Goal: Transaction & Acquisition: Purchase product/service

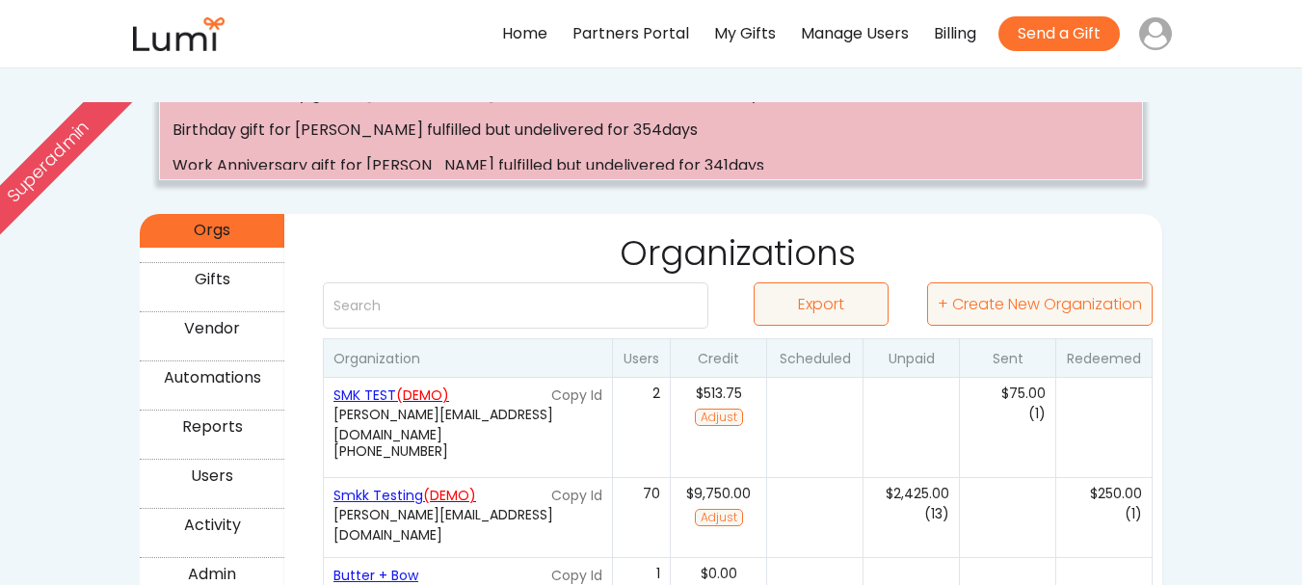
scroll to position [188, 0]
click at [1121, 315] on button "+ Create New Organization" at bounding box center [1040, 302] width 226 height 43
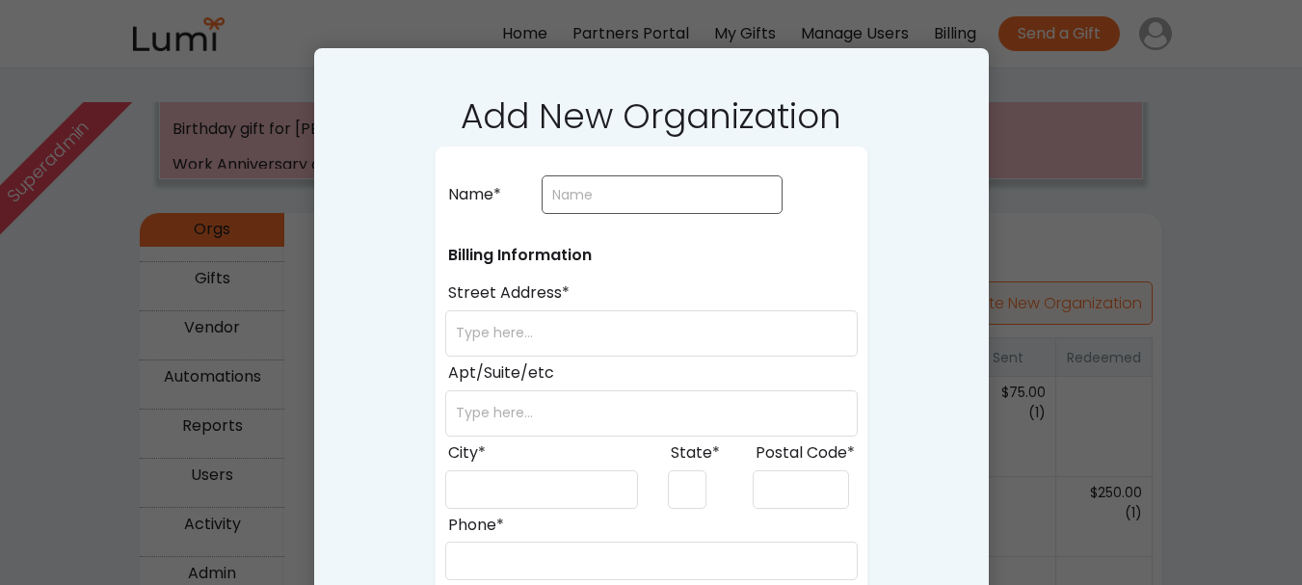
click at [660, 201] on input "input" at bounding box center [662, 194] width 241 height 39
type input "app testing"
click at [607, 316] on input "input" at bounding box center [651, 333] width 413 height 46
type input "23118"
click at [570, 429] on input "input" at bounding box center [651, 413] width 413 height 46
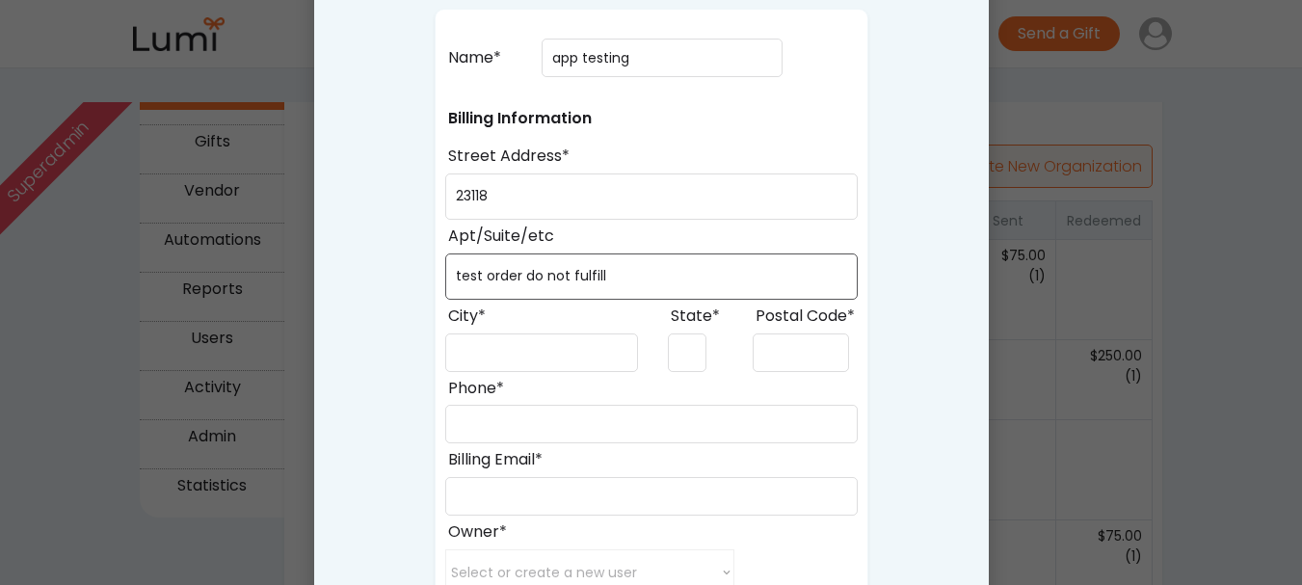
scroll to position [326, 0]
type input "test order do not fulfill"
click at [555, 333] on input "input" at bounding box center [541, 352] width 193 height 39
type input "arusha"
click at [682, 339] on input "input" at bounding box center [687, 352] width 39 height 39
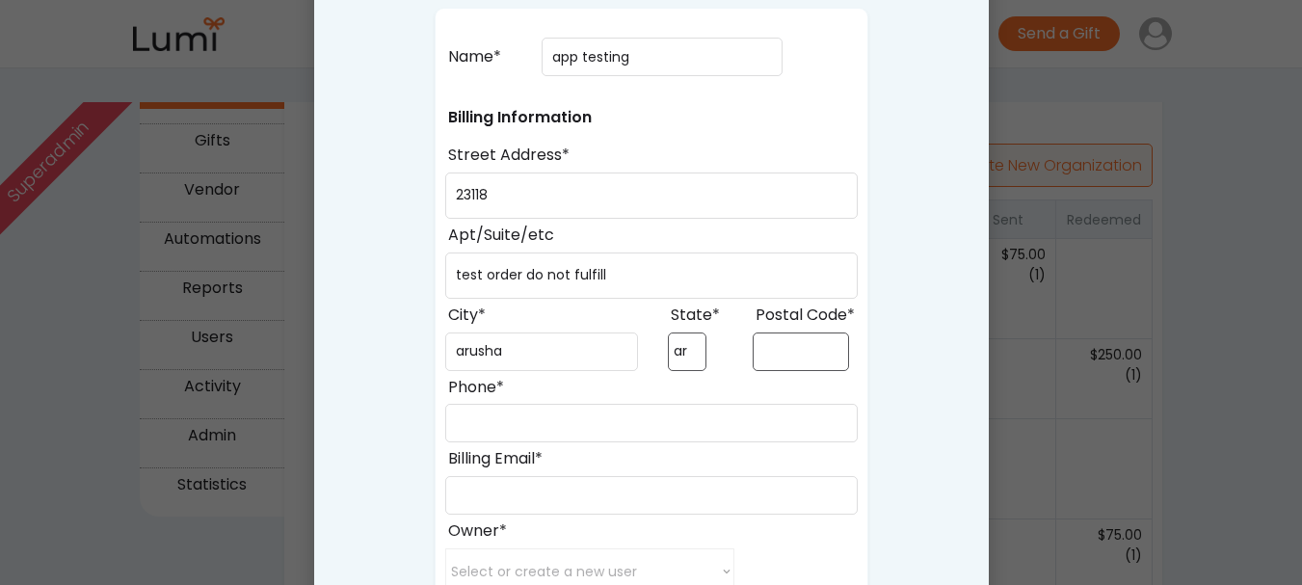
type input "ar"
click at [794, 350] on input "input" at bounding box center [801, 352] width 96 height 39
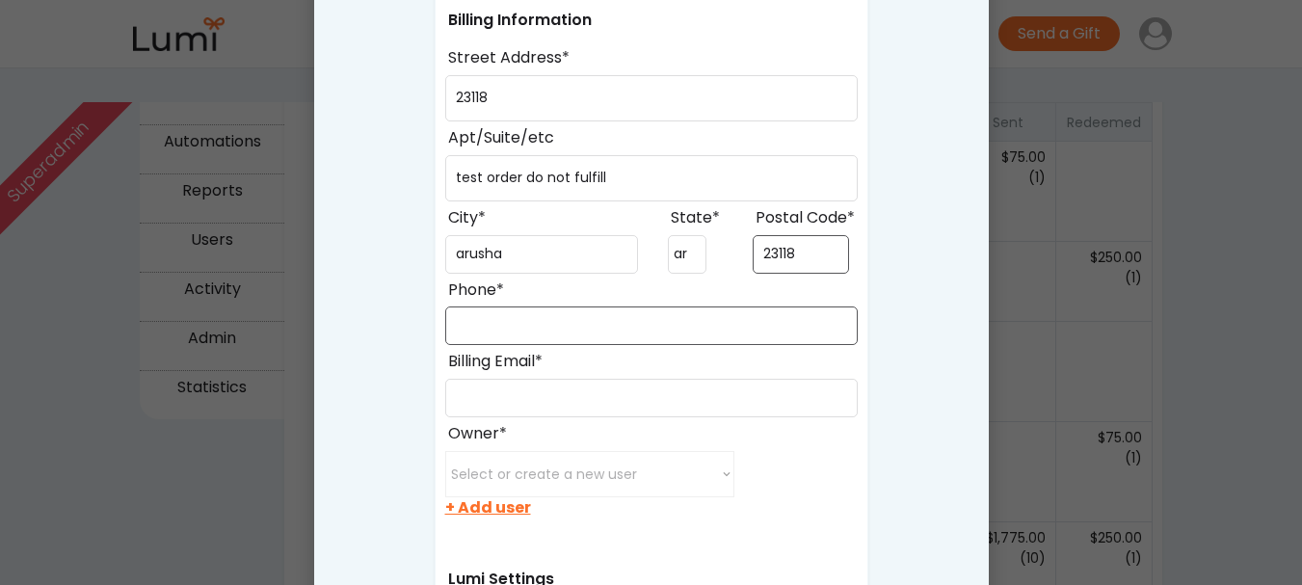
scroll to position [424, 0]
type input "23118"
click at [722, 331] on input "input" at bounding box center [651, 325] width 413 height 39
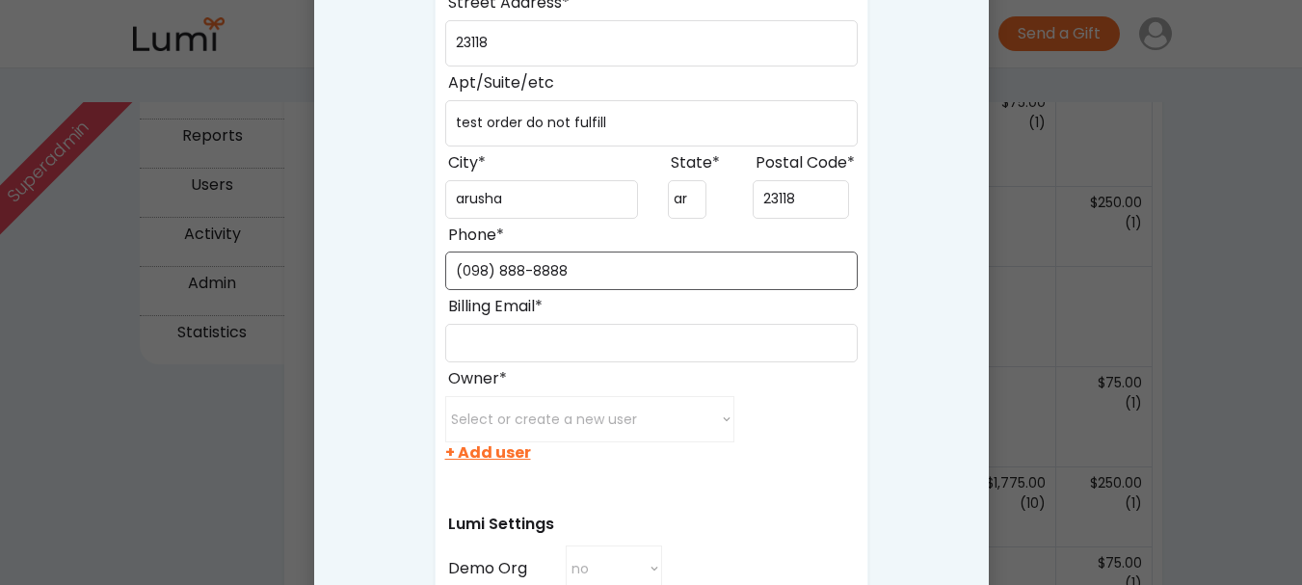
scroll to position [479, 0]
click at [470, 270] on input "input" at bounding box center [651, 270] width 413 height 39
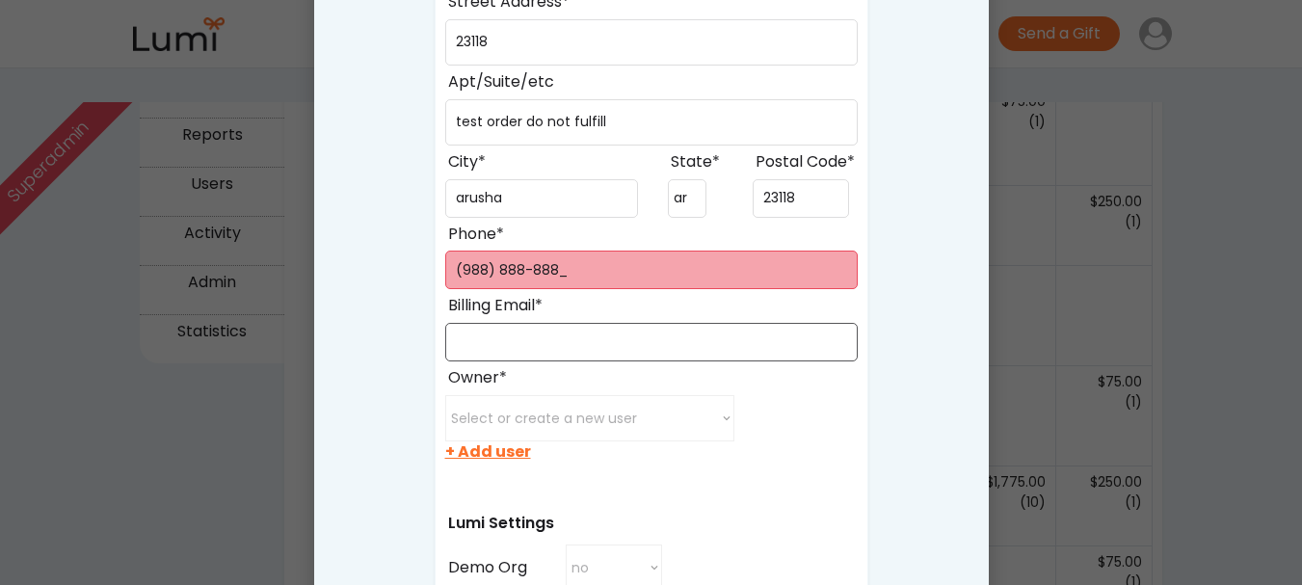
click at [524, 349] on input "input" at bounding box center [651, 342] width 413 height 39
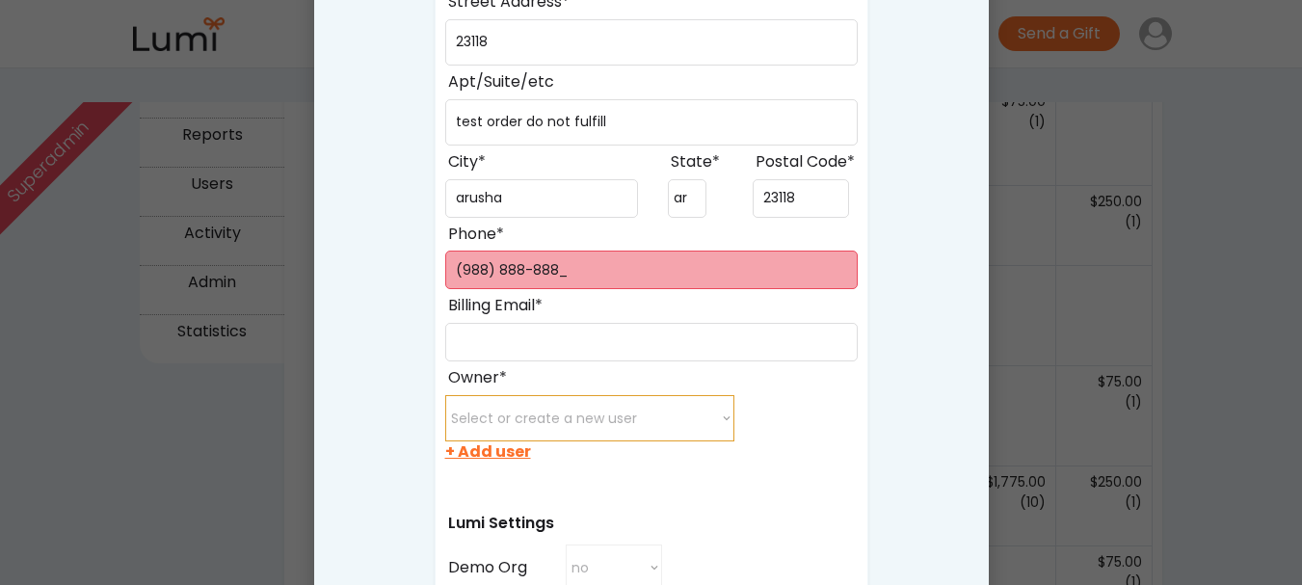
click at [538, 412] on select "Select or create a new user minette@post.harvard.edu juanxu0529@gmail.com xichu…" at bounding box center [589, 418] width 289 height 46
click at [951, 376] on div "Add New Organization Name* Billing Information Street Address* Apt/Suite/etc Ci…" at bounding box center [651, 524] width 675 height 1535
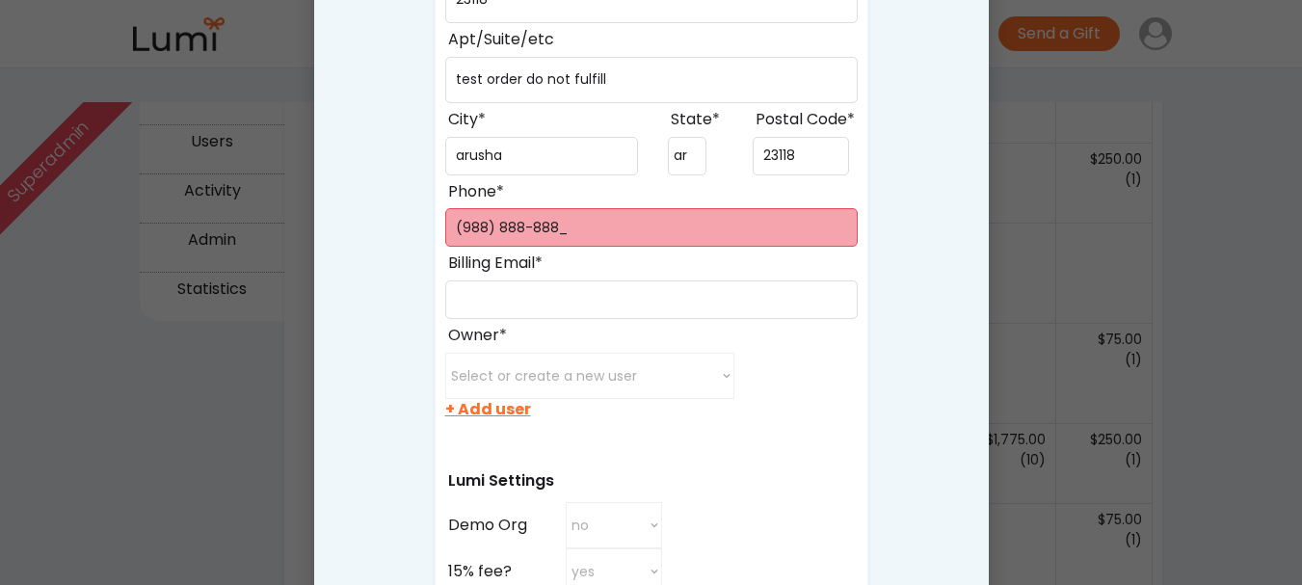
scroll to position [516, 0]
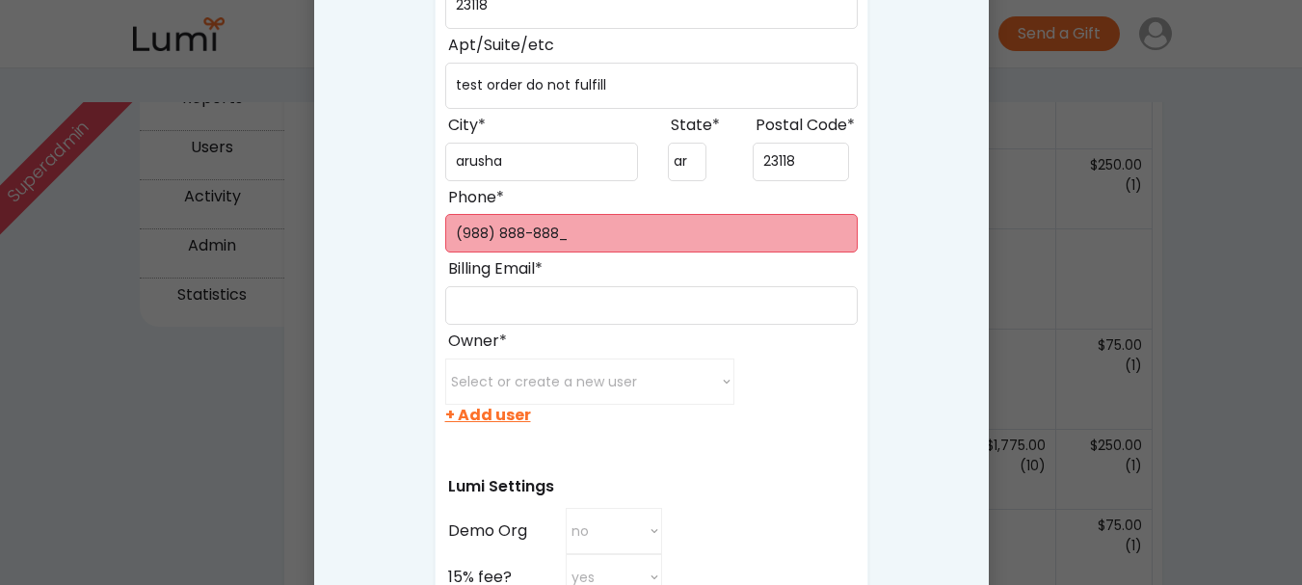
click at [712, 230] on input "input" at bounding box center [651, 233] width 413 height 39
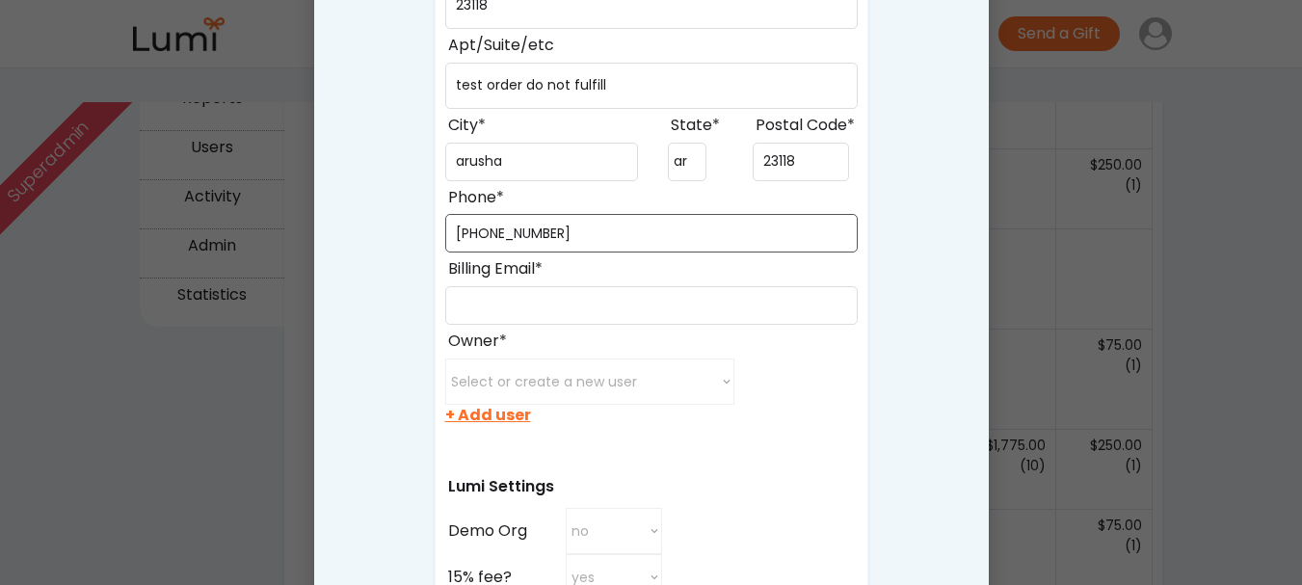
type input "(988) 888-8889"
click at [603, 294] on input "input" at bounding box center [651, 305] width 413 height 39
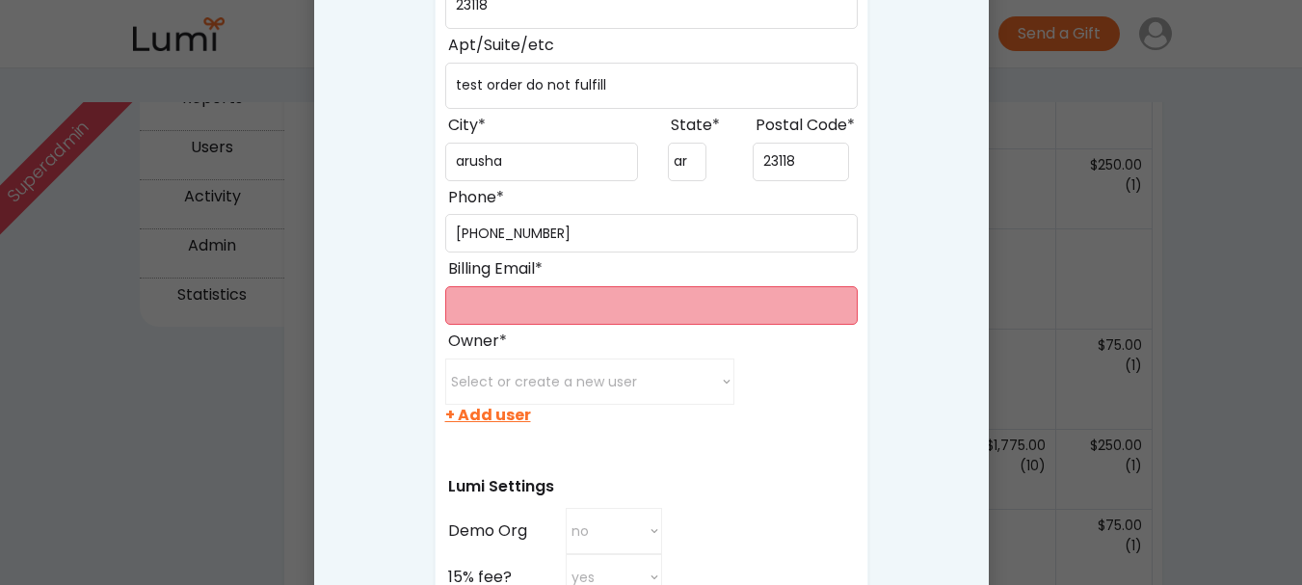
paste input "jackson+479895@givelumi.com"
click at [603, 294] on input "input" at bounding box center [651, 305] width 413 height 39
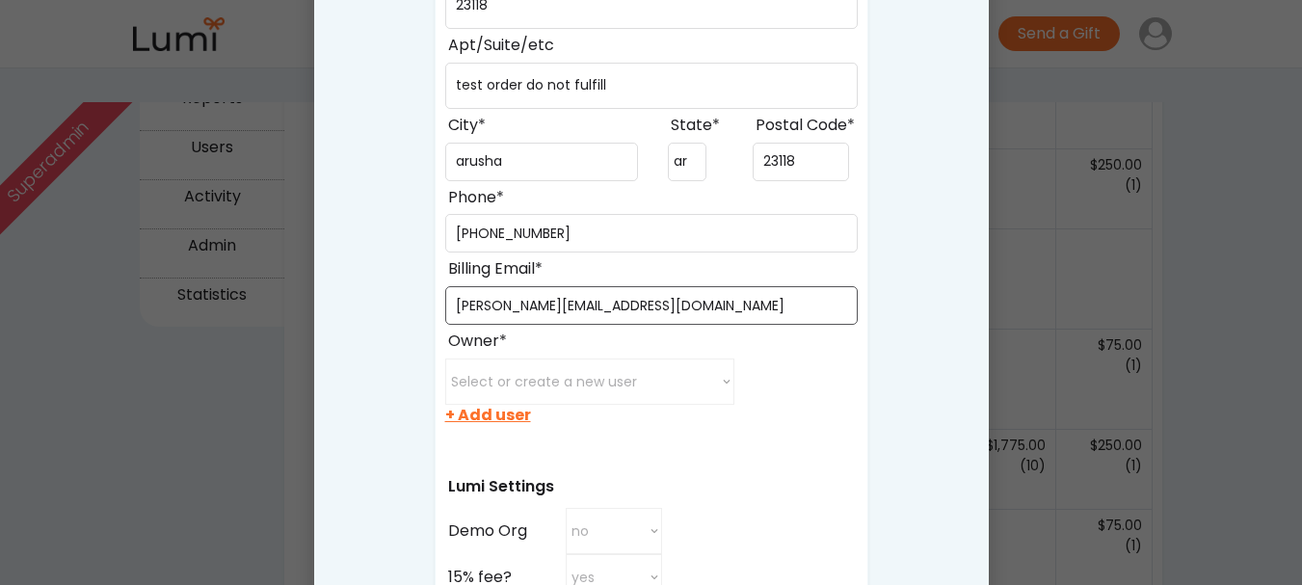
click at [603, 294] on input "input" at bounding box center [651, 305] width 413 height 39
click at [562, 306] on input "input" at bounding box center [651, 305] width 413 height 39
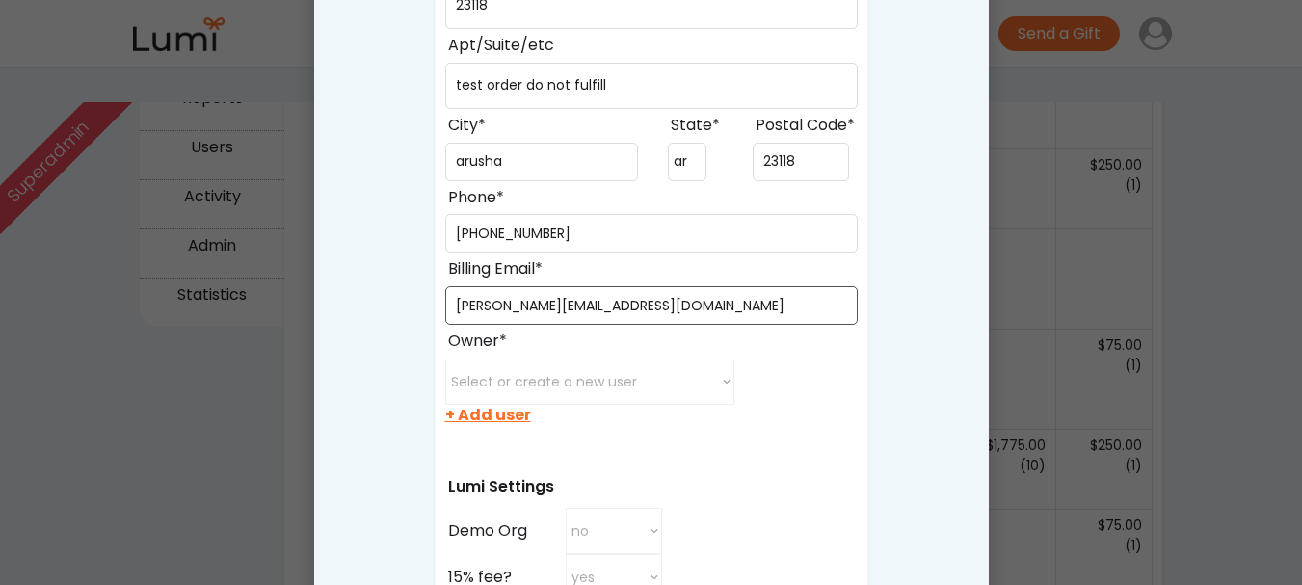
click at [562, 306] on input "input" at bounding box center [651, 305] width 413 height 39
drag, startPoint x: 553, startPoint y: 307, endPoint x: 523, endPoint y: 320, distance: 32.4
click at [523, 320] on input "input" at bounding box center [651, 305] width 413 height 39
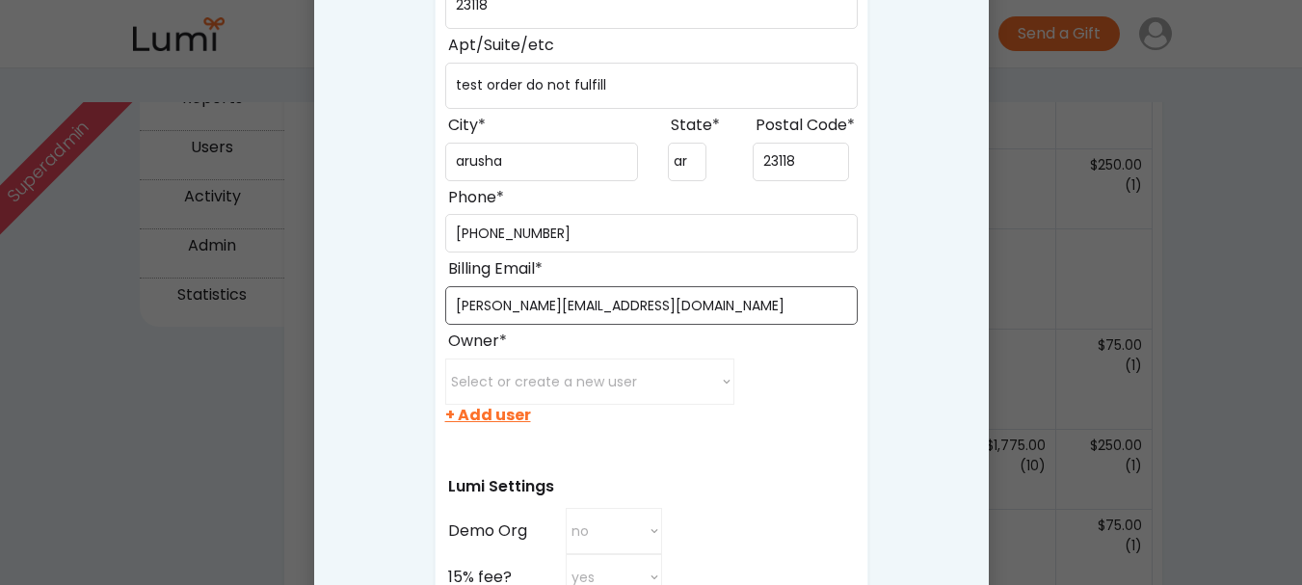
click at [523, 320] on input "input" at bounding box center [651, 305] width 413 height 39
type input "jackson+4985@givelumi.com"
click at [493, 423] on div "+ Add user" at bounding box center [488, 415] width 86 height 21
select select
select select ""recipient""
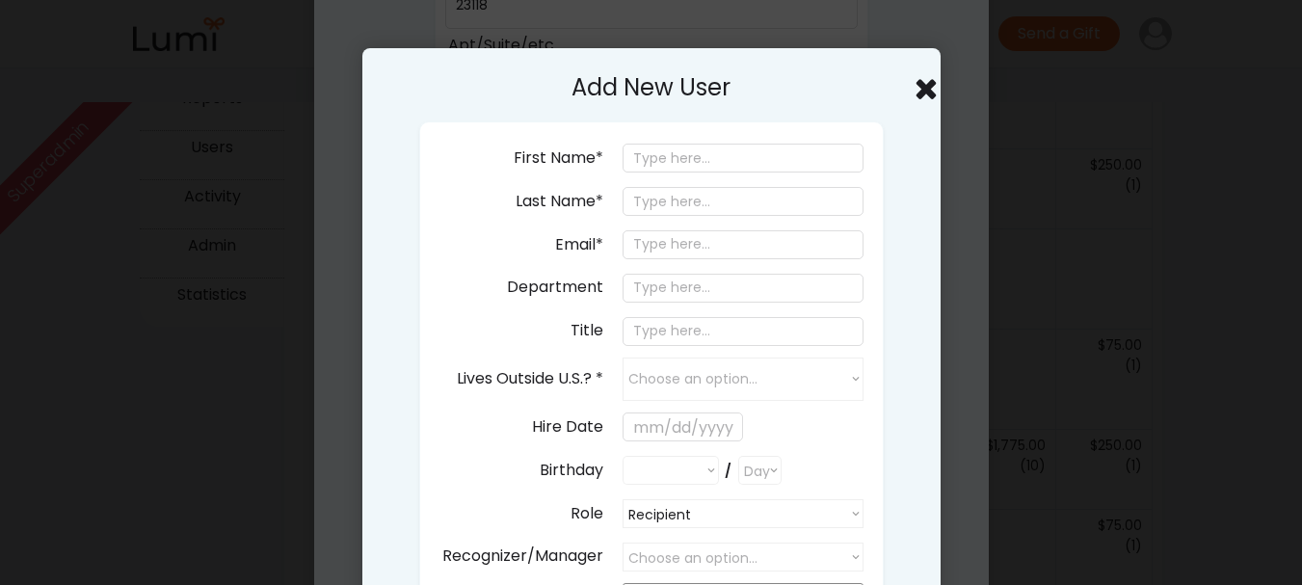
select select ""PLACEHOLDER_1427118222253""
click at [707, 245] on input "email" at bounding box center [743, 244] width 241 height 29
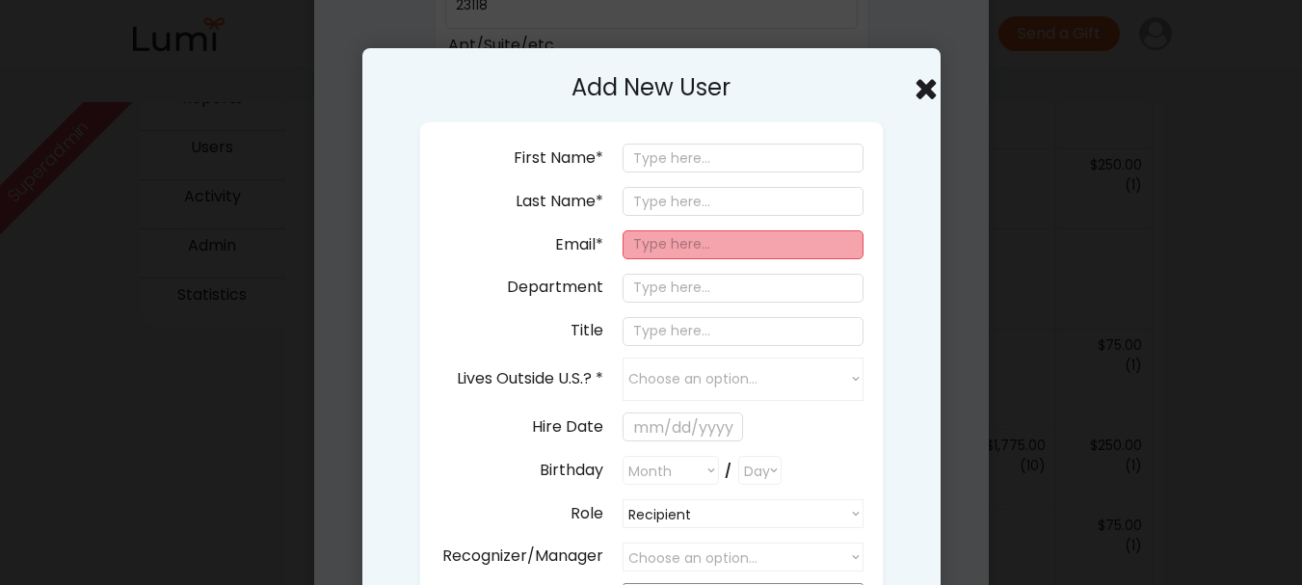
paste input "jackson+4985@givelumi.com"
click at [707, 245] on input "jackson+4985@givelumi.com" at bounding box center [743, 244] width 241 height 29
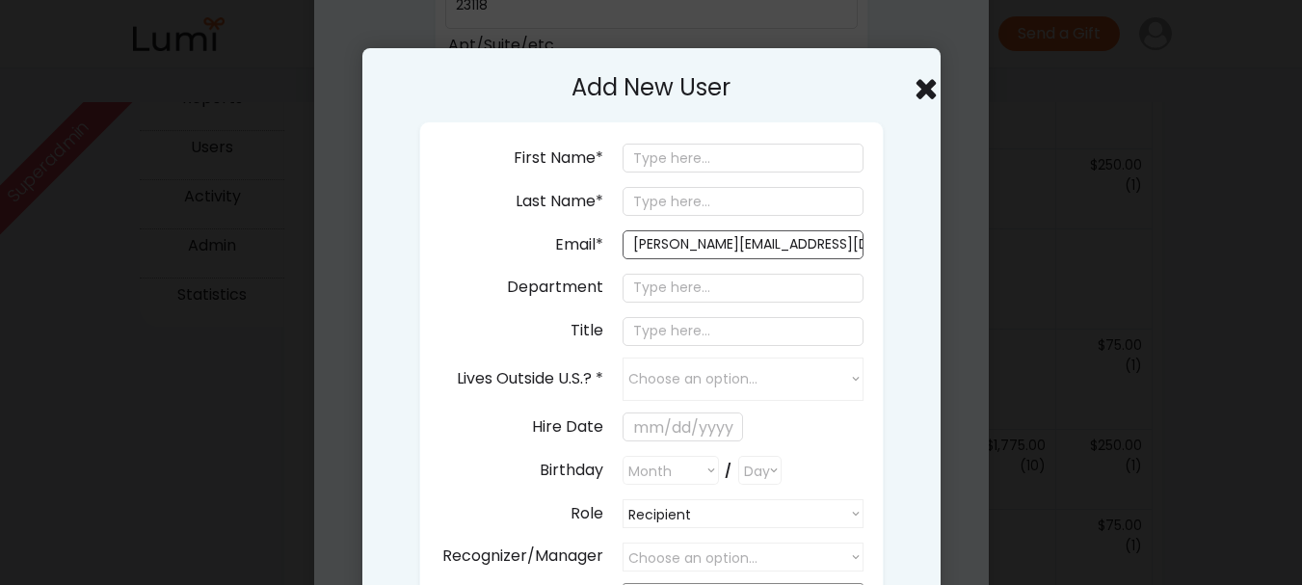
click at [707, 245] on input "jackson+49785@givelumi.com" at bounding box center [743, 244] width 241 height 29
click at [702, 245] on input "jackson+49785@givelumi.com" at bounding box center [743, 244] width 241 height 29
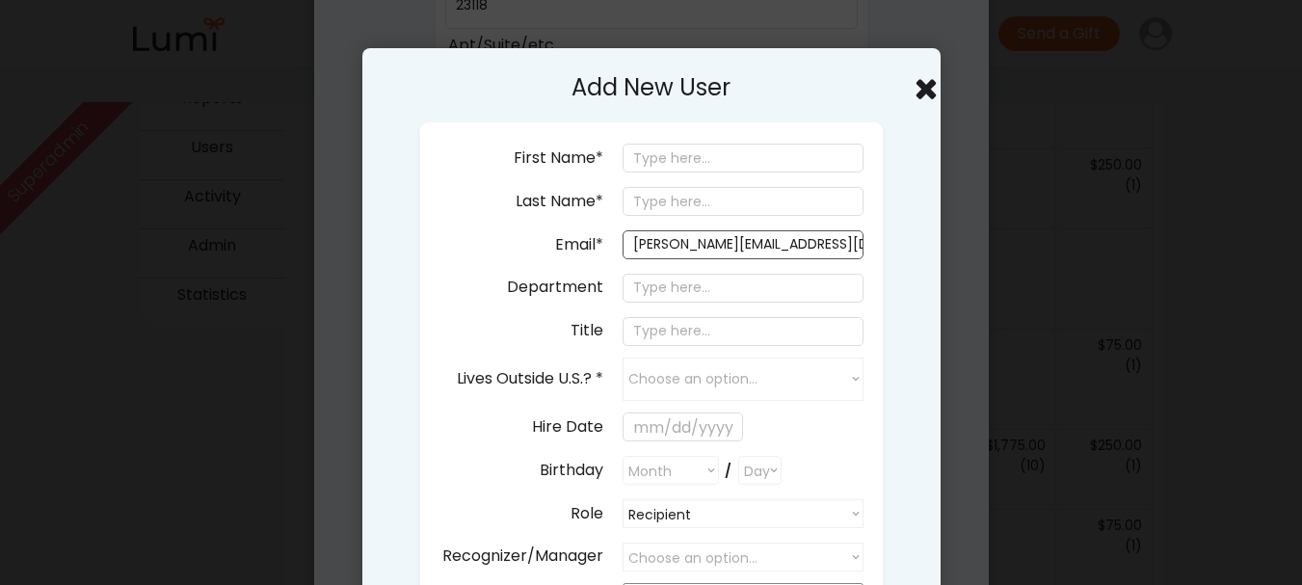
click at [702, 245] on input "jackson+439785@givelumi.com" at bounding box center [743, 244] width 241 height 29
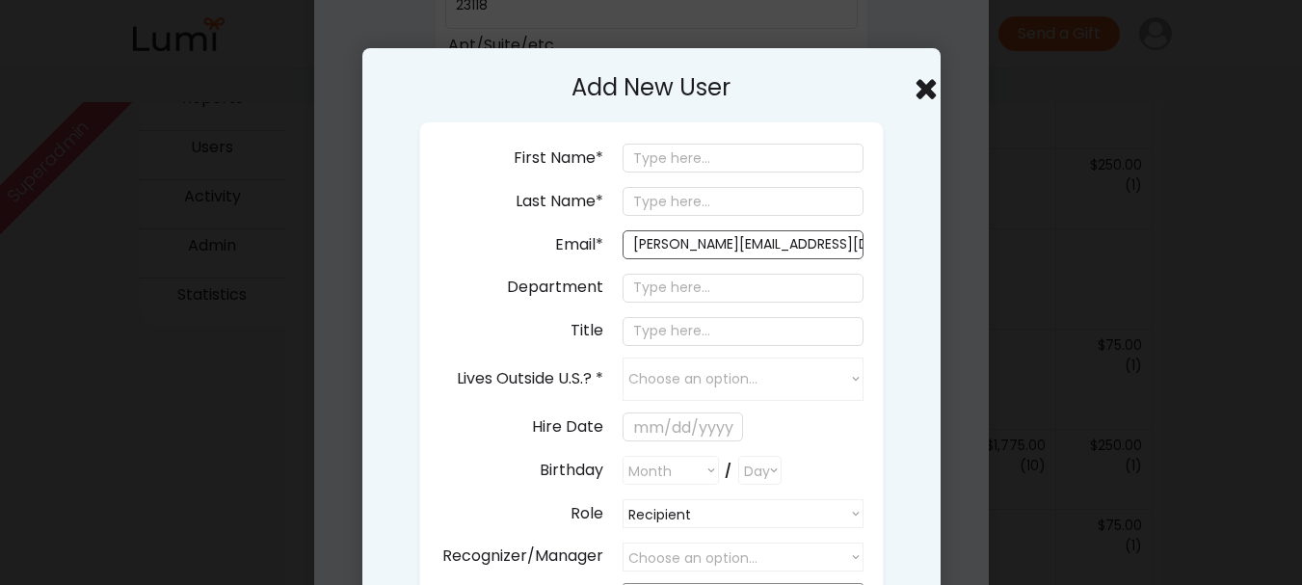
click at [702, 245] on input "jackson+439785@givelumi.com" at bounding box center [743, 244] width 241 height 29
type input "jackson+439785@givelumi.com"
click at [755, 154] on input "input" at bounding box center [743, 158] width 241 height 29
type input "Jack"
drag, startPoint x: 744, startPoint y: 181, endPoint x: 734, endPoint y: 203, distance: 24.2
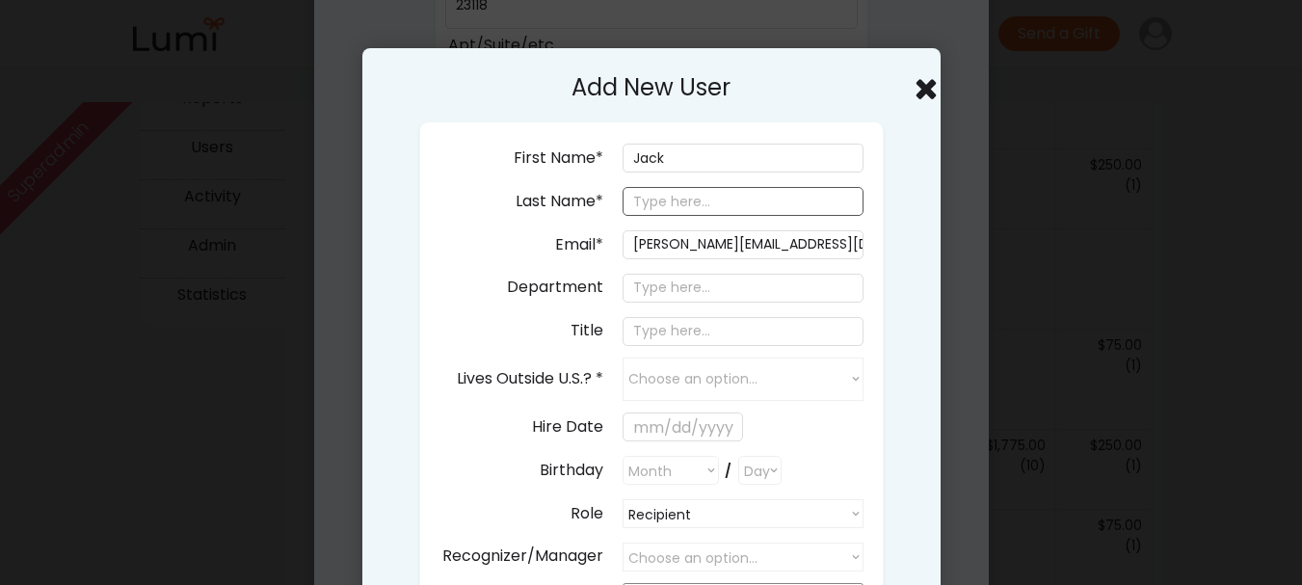
click at [734, 203] on div "First Name* Last Name* Email* jackson+439785@givelumi.com Department Title Live…" at bounding box center [651, 383] width 465 height 525
click at [734, 203] on input "input" at bounding box center [743, 201] width 241 height 29
type input "Temu"
click at [697, 298] on input "input" at bounding box center [743, 288] width 241 height 29
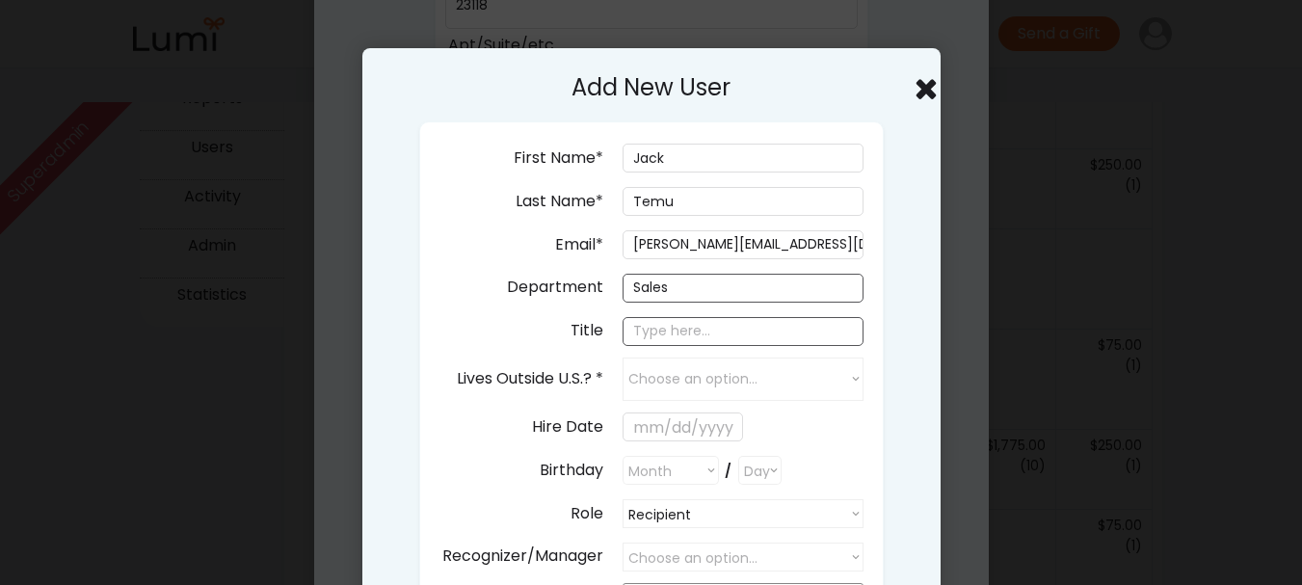
type input "Sales"
click at [692, 325] on input "input" at bounding box center [743, 331] width 241 height 29
type input "Manager"
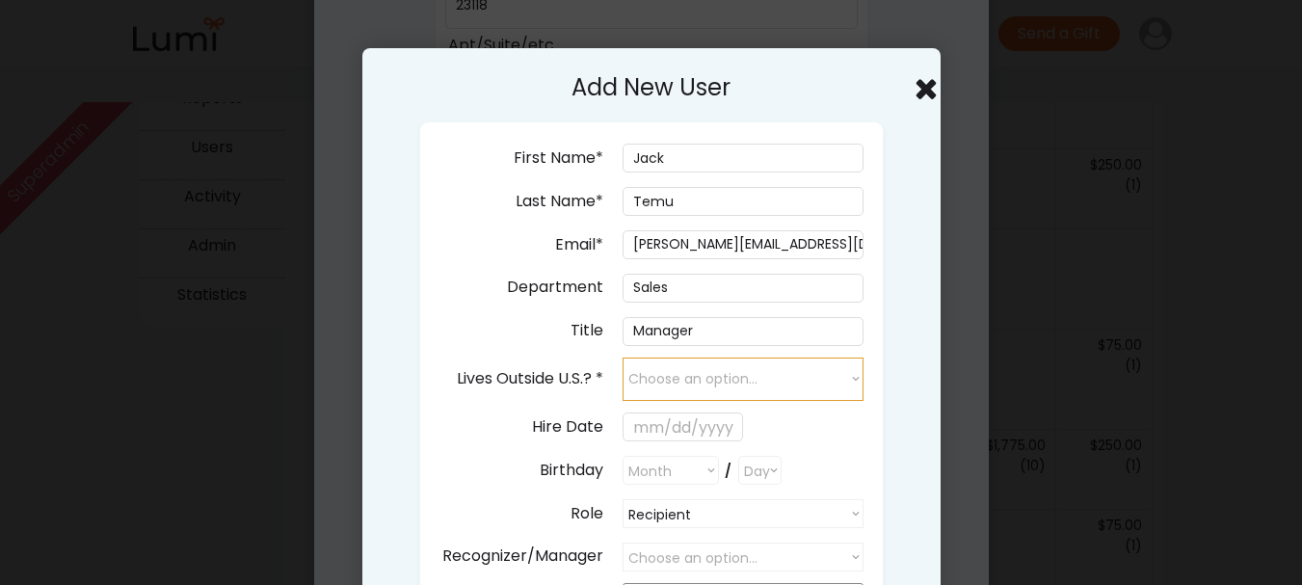
click at [695, 368] on select "Choose an option... yes no" at bounding box center [743, 379] width 241 height 43
select select "false"
click at [623, 358] on select "Choose an option... yes no" at bounding box center [743, 379] width 241 height 43
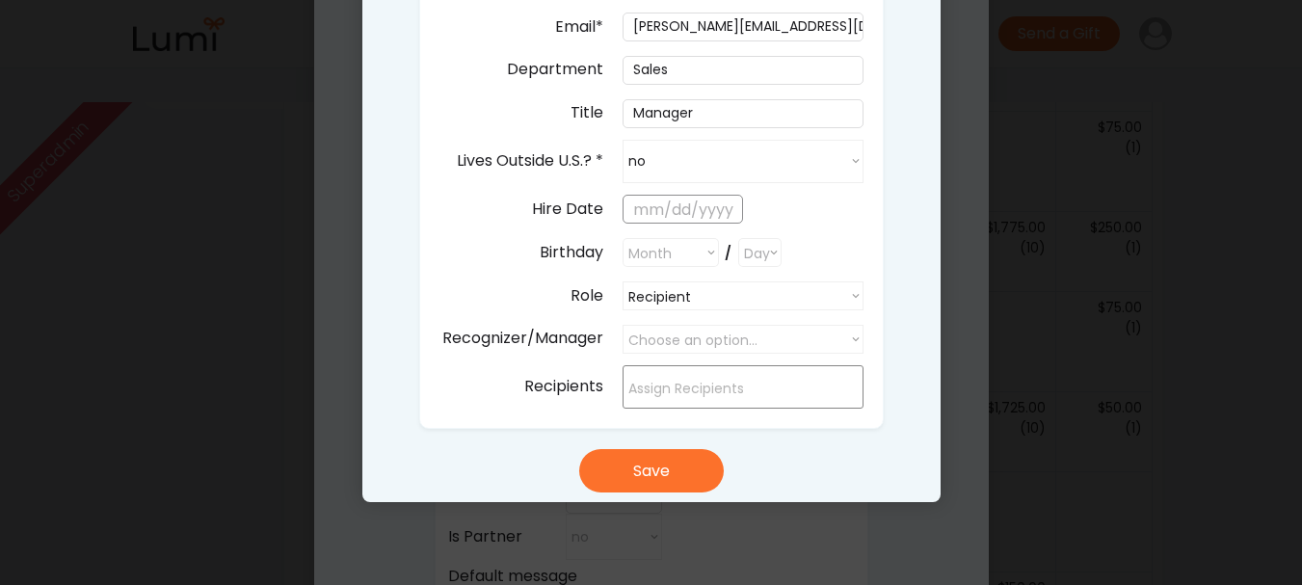
scroll to position [734, 0]
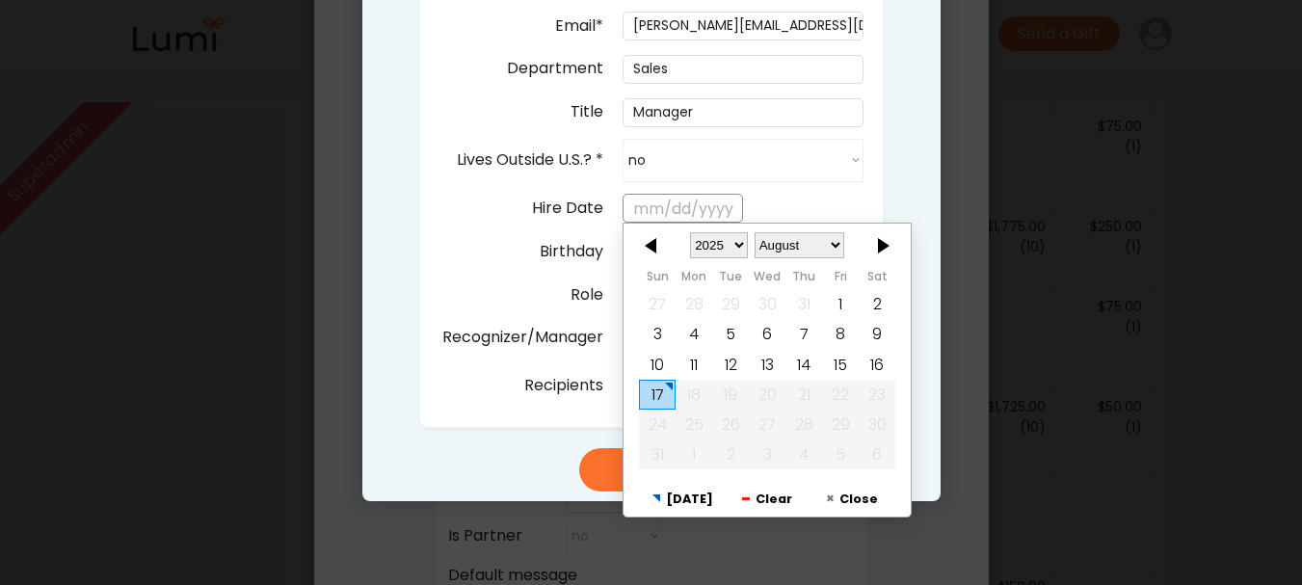
click at [688, 203] on input "text" at bounding box center [683, 208] width 120 height 29
click at [657, 248] on div at bounding box center [653, 245] width 58 height 31
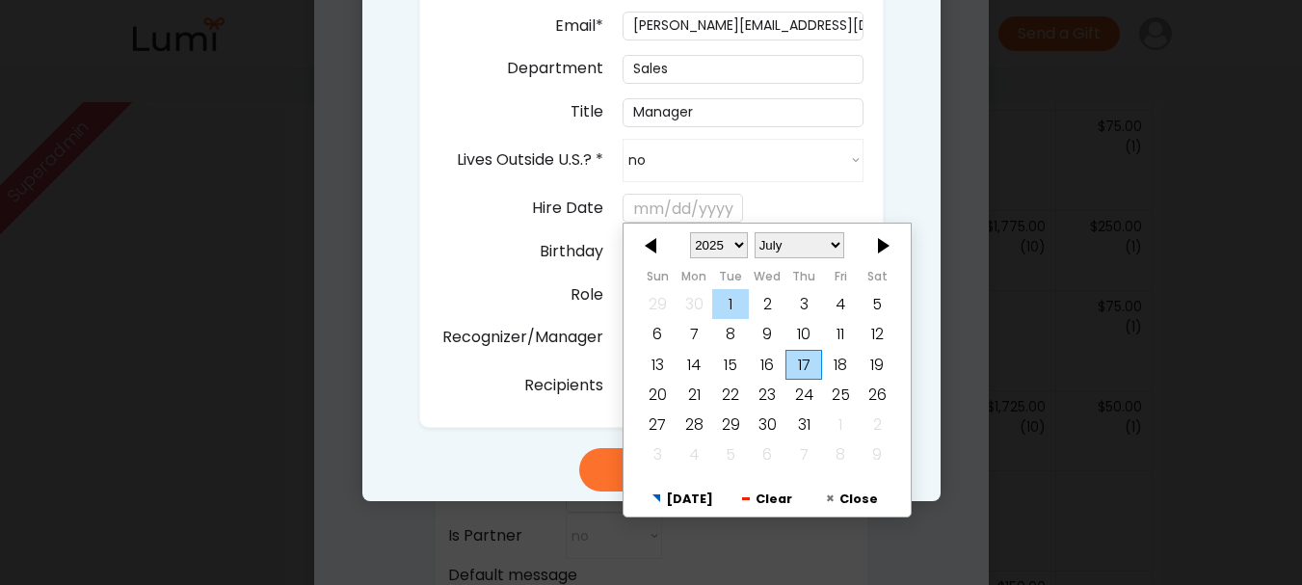
click at [721, 308] on div "1" at bounding box center [730, 305] width 37 height 30
type input "7/01/2025"
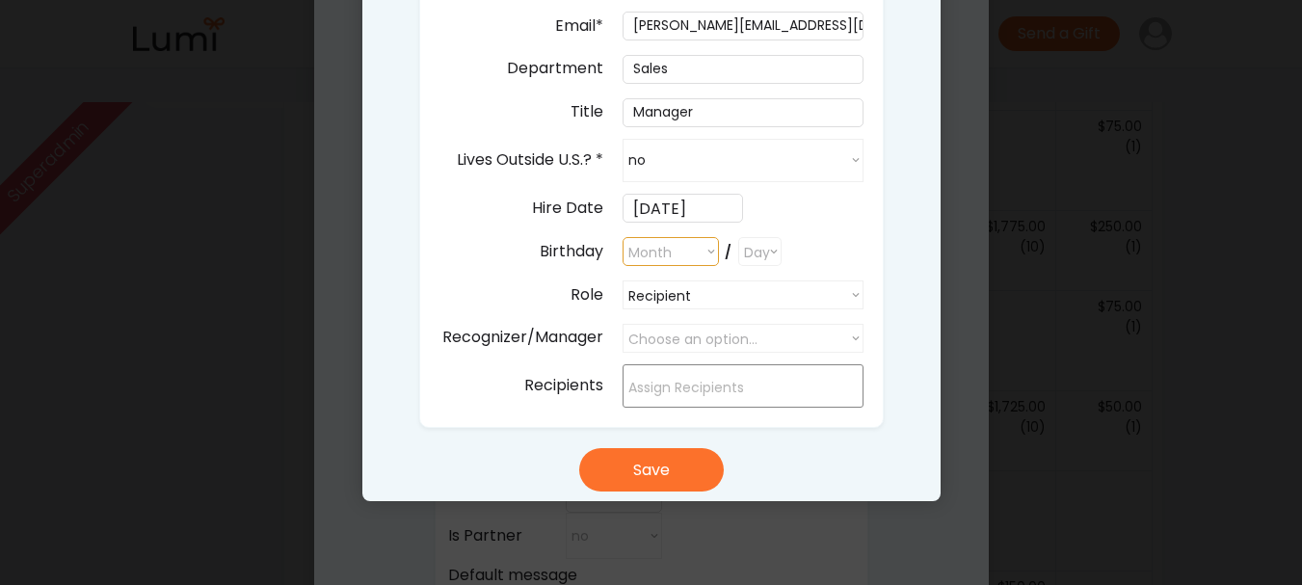
click at [702, 266] on select "Month January February March April May June July August September October Novem…" at bounding box center [671, 251] width 96 height 29
select select ""1348695171700984260__LOOKUP__1682618783671x496851464103519740""
click at [623, 237] on select "Month January February March April May June July August September October Novem…" at bounding box center [671, 251] width 96 height 29
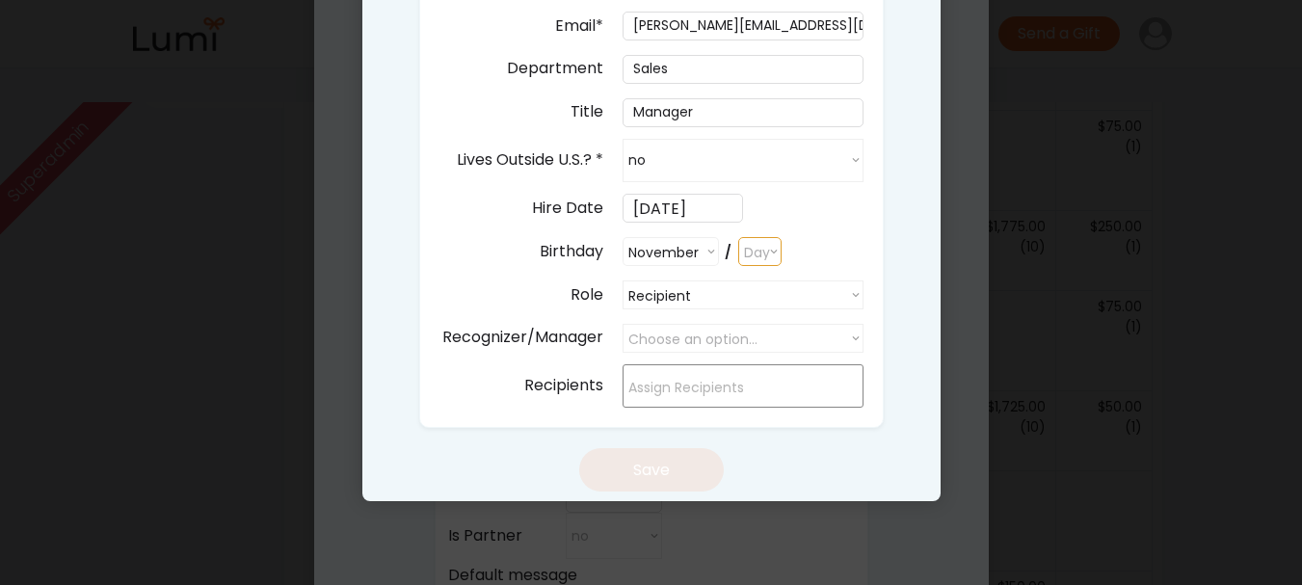
click at [762, 247] on select "Day 1 2 3 4 5 6 7 8 9 10 11 12 13 14 15 16 17 18 19 20 21 22 23 24 25 26 27 28 …" at bounding box center [759, 251] width 43 height 29
select select "8"
click at [738, 237] on select "Day 1 2 3 4 5 6 7 8 9 10 11 12 13 14 15 16 17 18 19 20 21 22 23 24 25 26 27 28 …" at bounding box center [759, 251] width 43 height 29
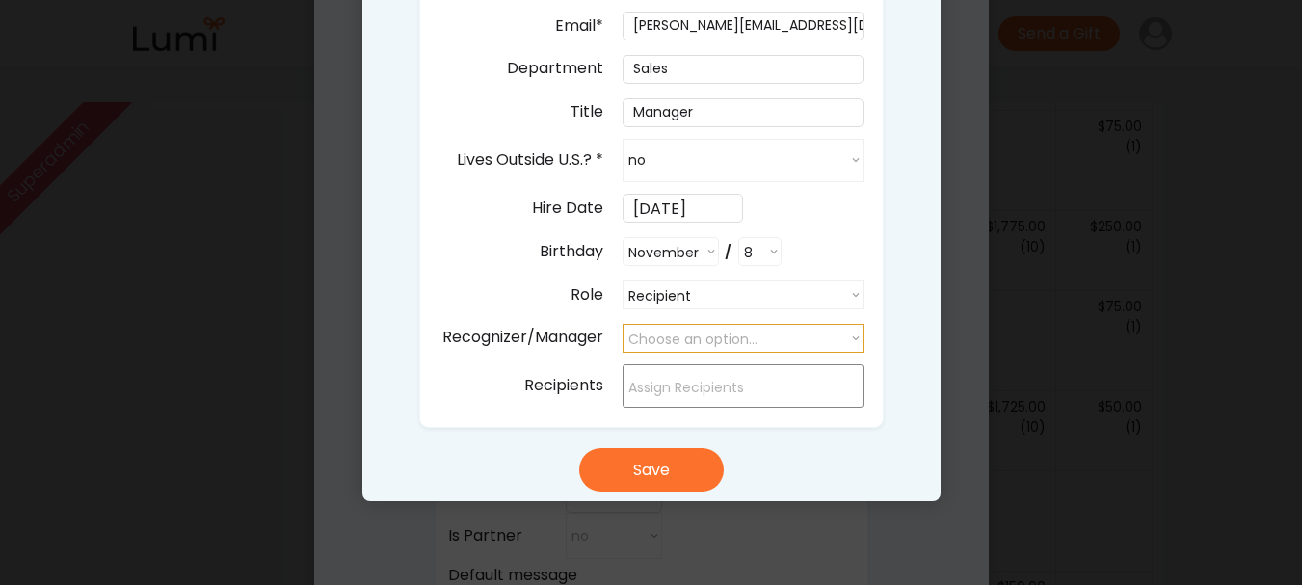
click at [677, 326] on select "Choose an option..." at bounding box center [743, 338] width 241 height 29
click at [838, 434] on div "Add New User First Name* Last Name* Email* jackson+439785@givelumi.com Departme…" at bounding box center [651, 165] width 578 height 672
click at [857, 344] on select "Choose an option..." at bounding box center [743, 338] width 241 height 29
click at [821, 396] on input "search" at bounding box center [747, 388] width 239 height 20
click at [793, 291] on select "Recipient Recipient Buyer Admin" at bounding box center [743, 294] width 241 height 29
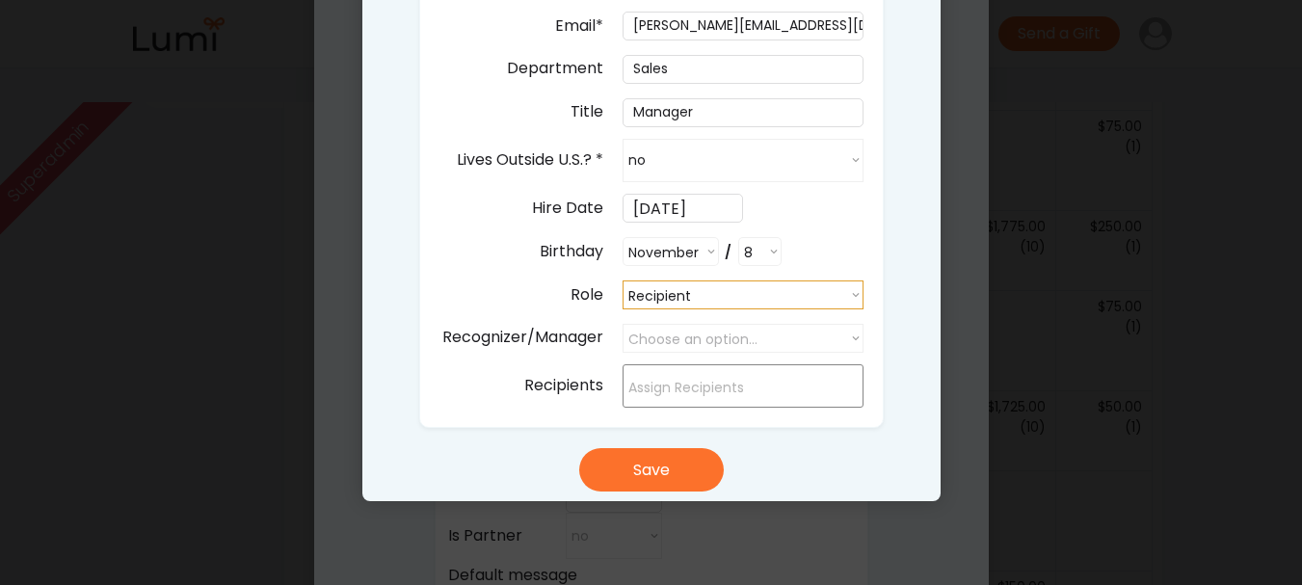
select select ""admin""
click at [623, 280] on select "Recipient Recipient Buyer Admin" at bounding box center [743, 294] width 241 height 29
click at [769, 334] on select "Choose an option..." at bounding box center [743, 338] width 241 height 29
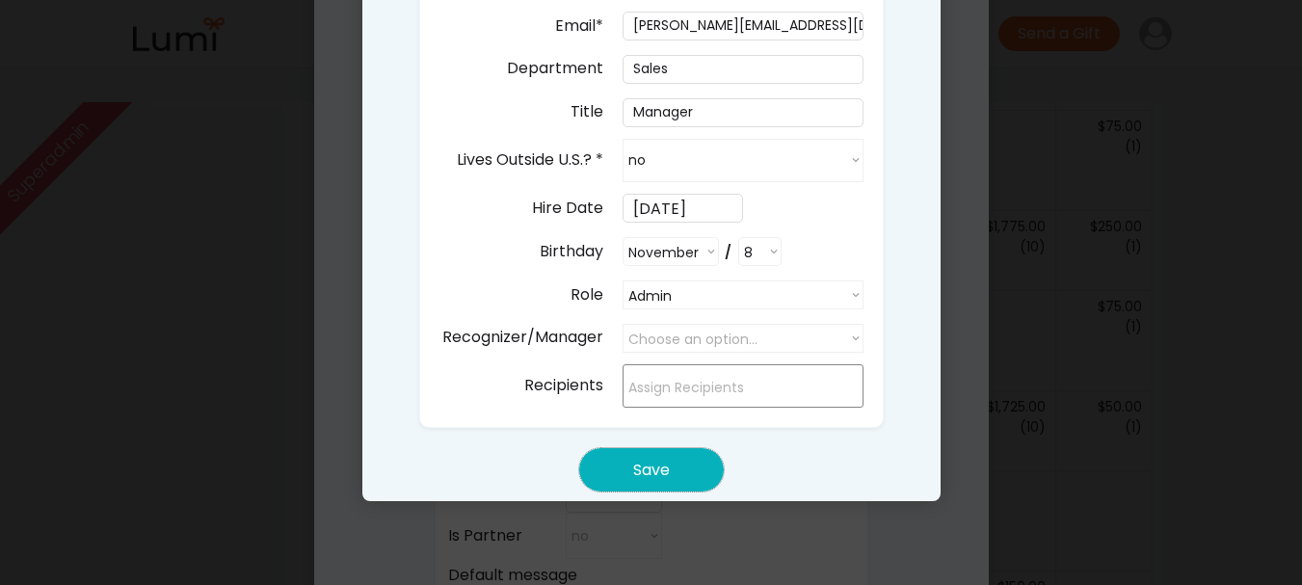
click at [697, 461] on button "Save" at bounding box center [651, 469] width 145 height 43
select select ""PLACEHOLDER_1427118222253""
select select ""recipient""
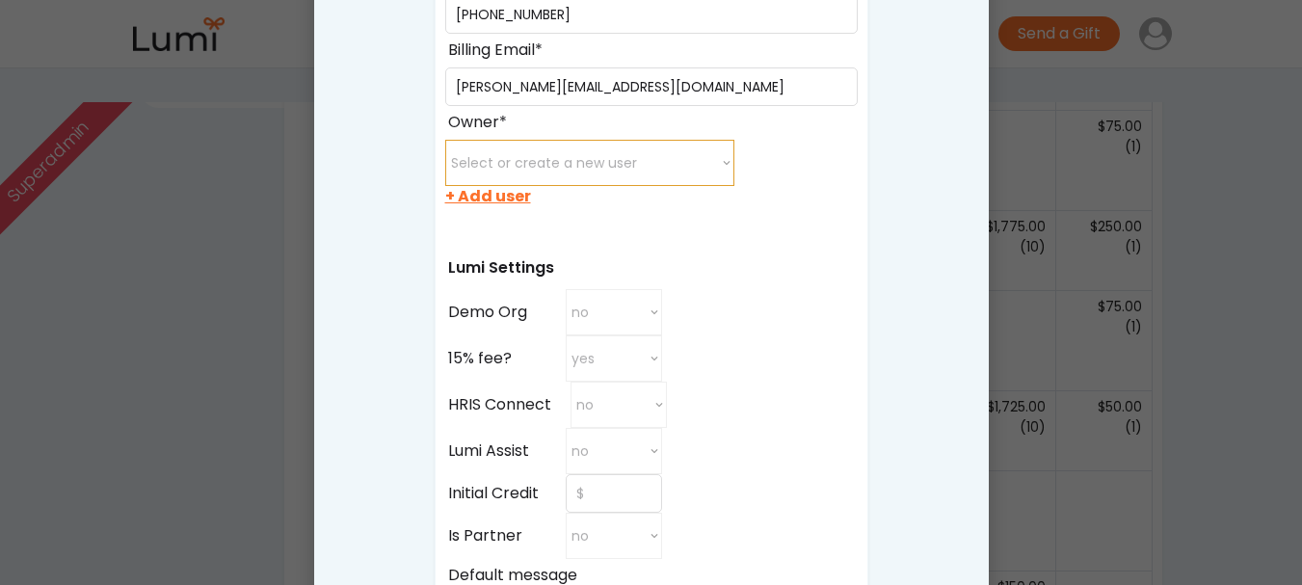
click at [683, 159] on select "Select or create a new user minette@post.harvard.edu juanxu0529@gmail.com xichu…" at bounding box center [589, 163] width 289 height 46
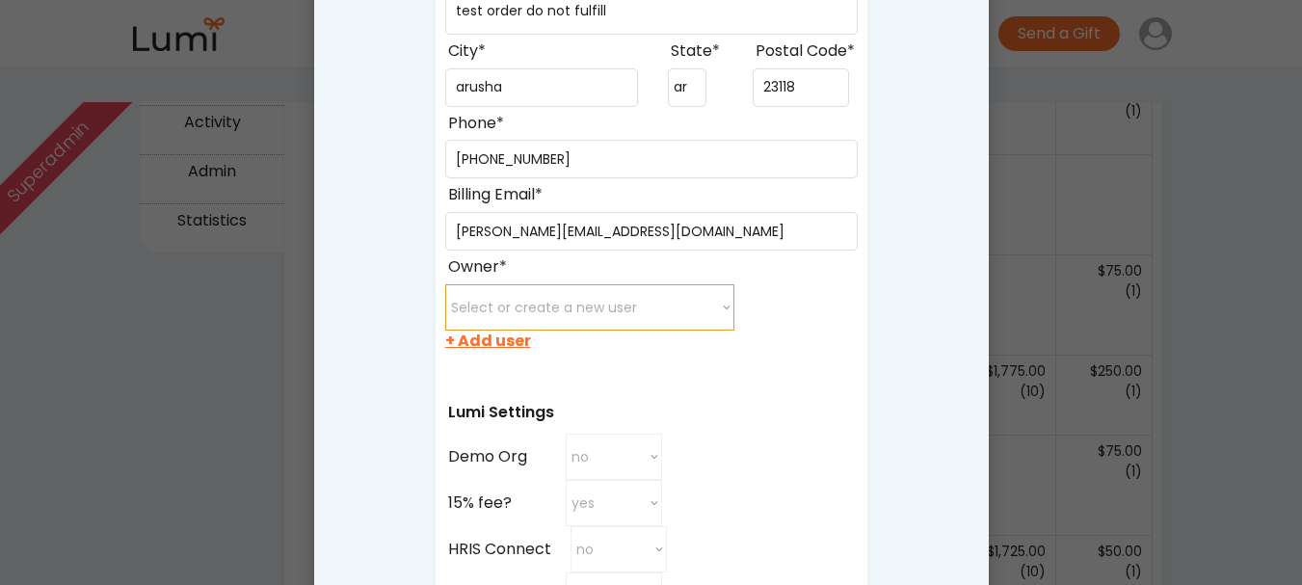
scroll to position [589, 0]
click at [691, 314] on select "Select or create a new user minette@post.harvard.edu juanxu0529@gmail.com xichu…" at bounding box center [589, 308] width 289 height 46
click at [492, 350] on div "+ Add user" at bounding box center [488, 342] width 86 height 21
select select
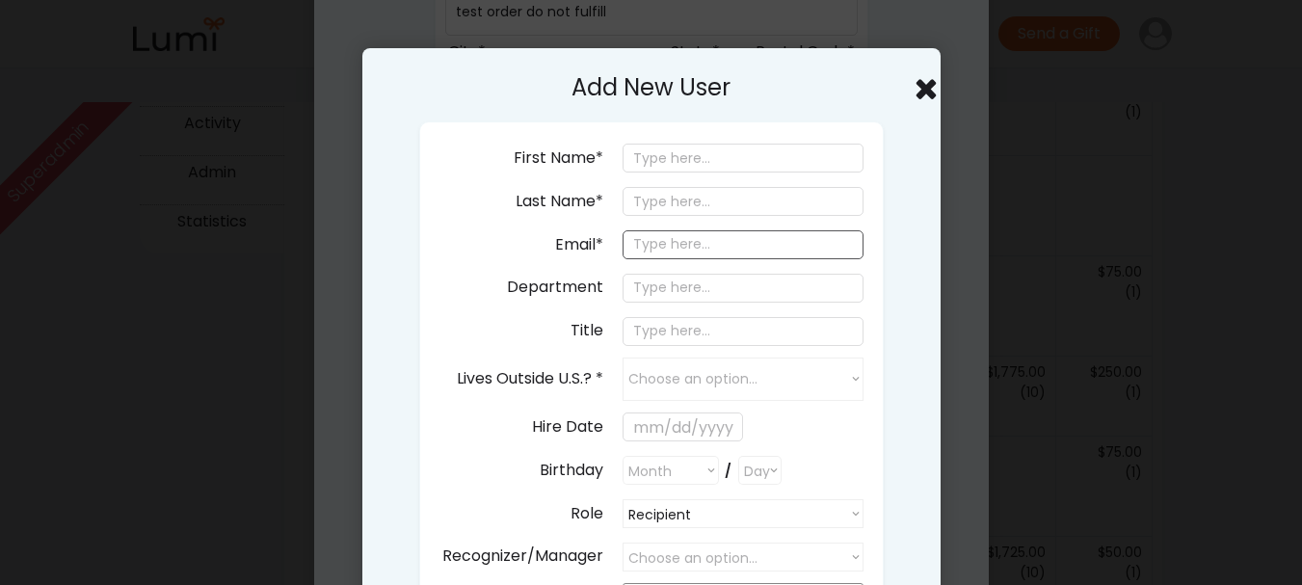
click at [702, 237] on input "email" at bounding box center [743, 244] width 241 height 29
paste input "jackson+439785@givelumi.com"
click at [732, 253] on input "jackson+439785@givelumi.com" at bounding box center [743, 244] width 241 height 29
drag, startPoint x: 722, startPoint y: 249, endPoint x: 743, endPoint y: 244, distance: 21.7
click at [743, 244] on input "jackson+439785@givelumi.com" at bounding box center [743, 244] width 241 height 29
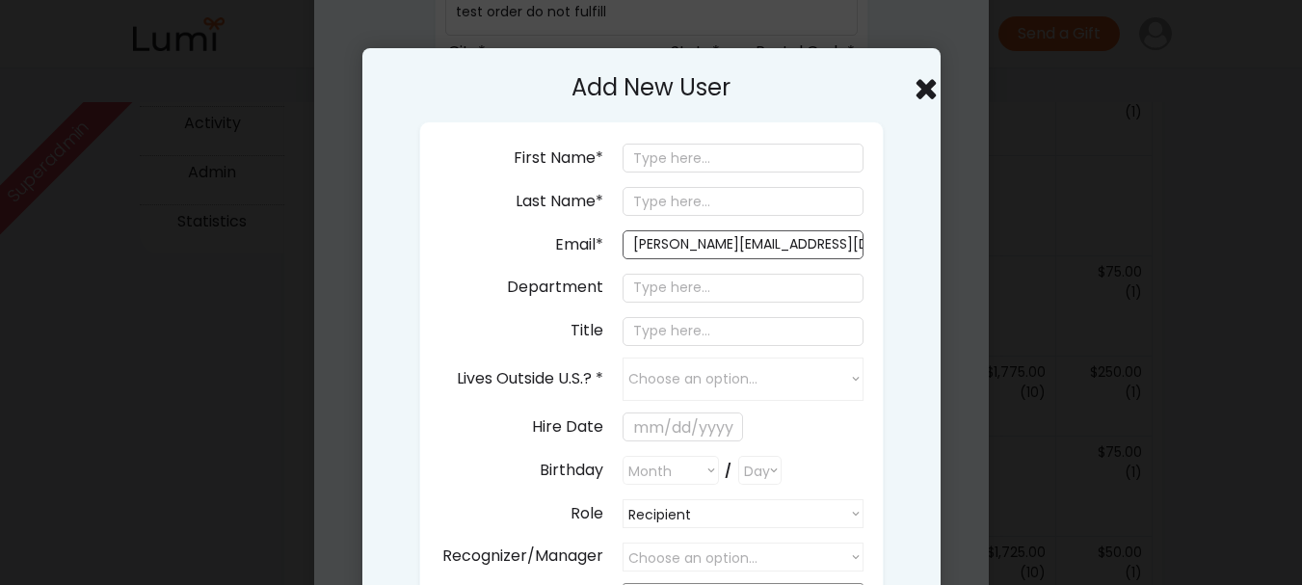
click at [743, 244] on input "jackson+4393@givelumi.com" at bounding box center [743, 244] width 241 height 29
type input "jackson+4393@givelumi.com"
click at [718, 161] on input "input" at bounding box center [743, 158] width 241 height 29
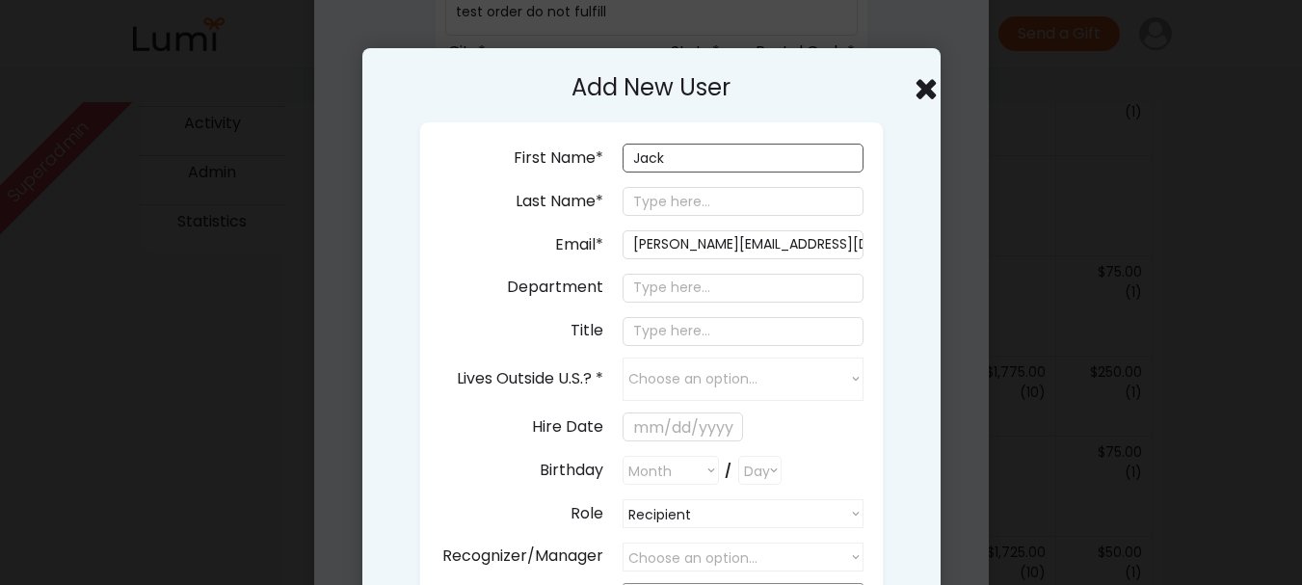
type input "Jack"
drag, startPoint x: 710, startPoint y: 185, endPoint x: 702, endPoint y: 206, distance: 22.9
click at [702, 206] on div "Last Name*" at bounding box center [688, 202] width 351 height 34
click at [702, 206] on input "input" at bounding box center [743, 201] width 241 height 29
type input "Temu"
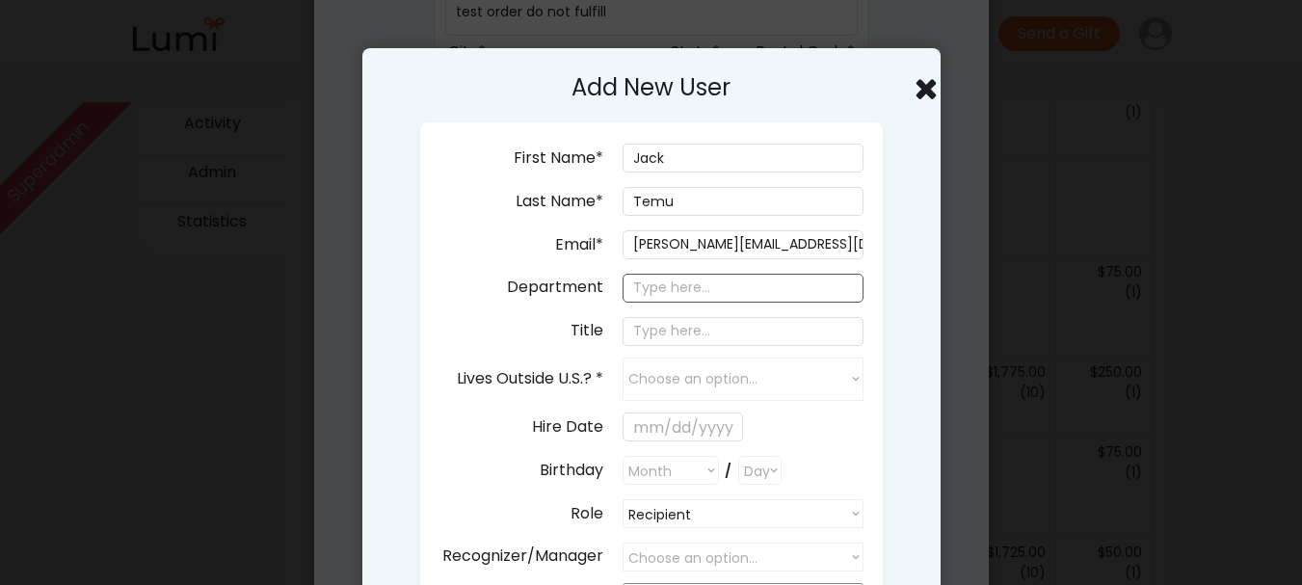
click at [684, 275] on input "input" at bounding box center [743, 288] width 241 height 29
type input "Sales"
click at [685, 317] on input "input" at bounding box center [743, 331] width 241 height 29
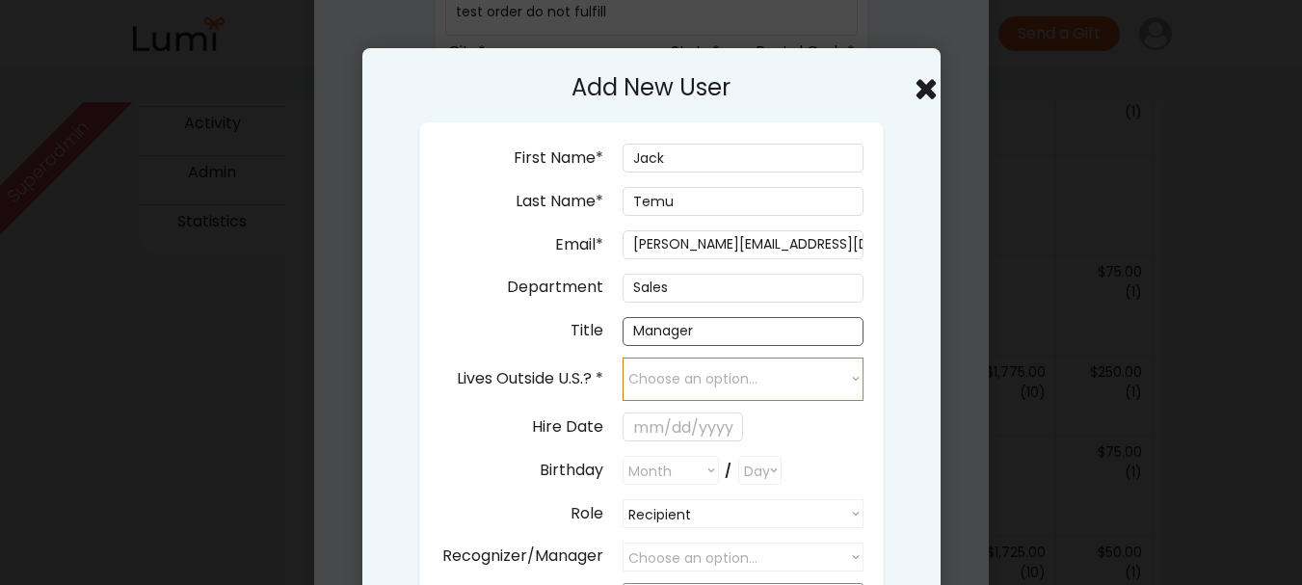
type input "Manager"
click at [687, 360] on select "Choose an option... yes no" at bounding box center [743, 379] width 241 height 43
select select "false"
click at [623, 358] on select "Choose an option... yes no" at bounding box center [743, 379] width 241 height 43
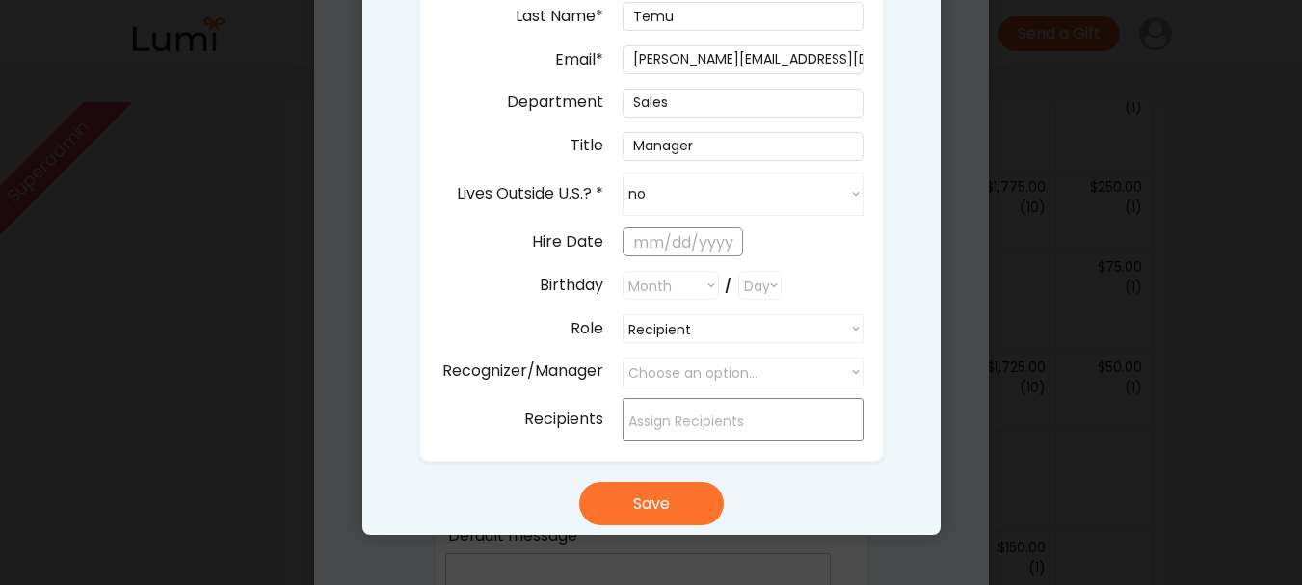
scroll to position [775, 0]
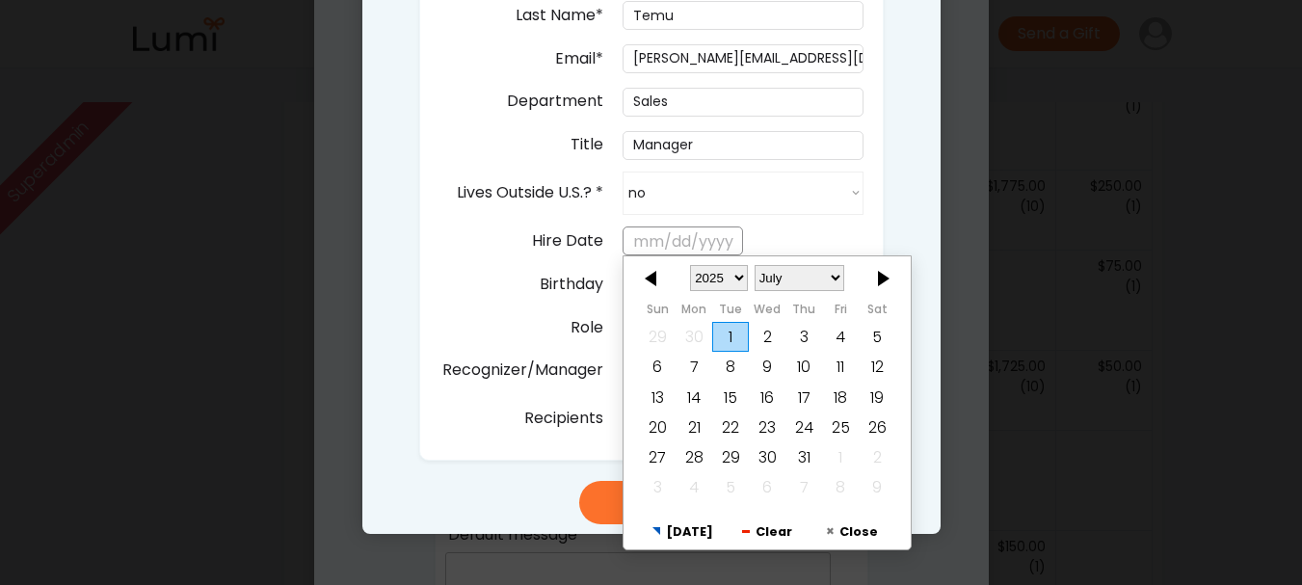
click at [694, 242] on input "text" at bounding box center [683, 241] width 120 height 29
click at [669, 272] on div at bounding box center [653, 278] width 58 height 31
click at [669, 332] on div "1" at bounding box center [657, 338] width 37 height 30
type input "6/01/2025"
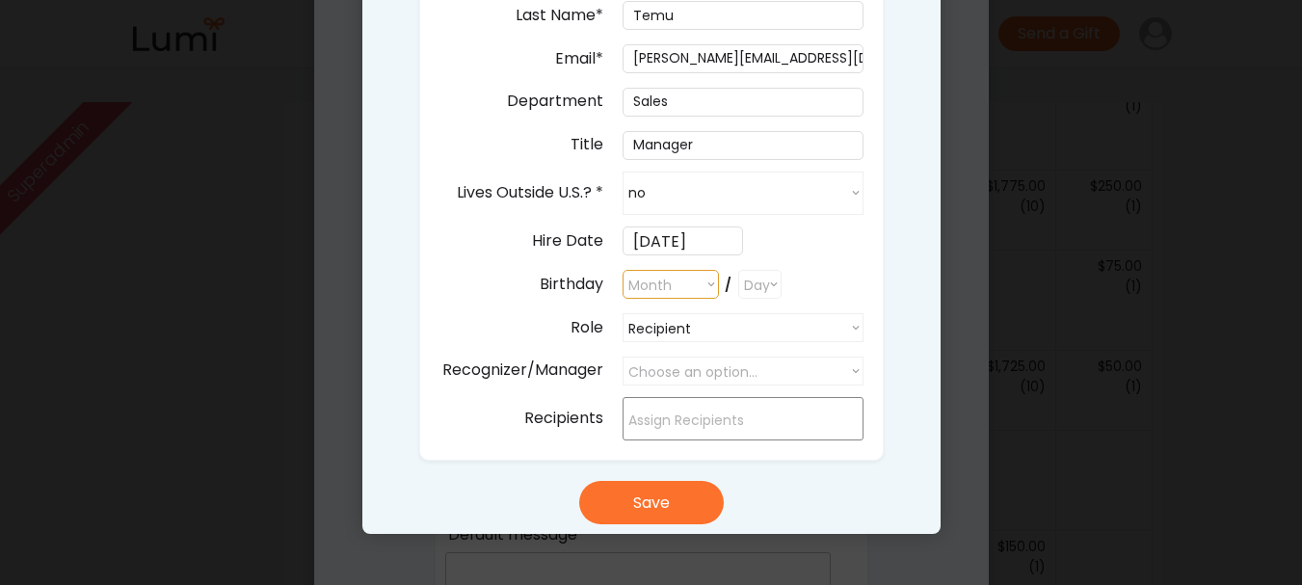
click at [705, 284] on select "Month January February March April May June July August September October Novem…" at bounding box center [671, 284] width 96 height 29
select select ""1348695171700984260__LOOKUP__1682618783671x496851464103519740""
click at [623, 270] on select "Month January February March April May June July August September October Novem…" at bounding box center [671, 284] width 96 height 29
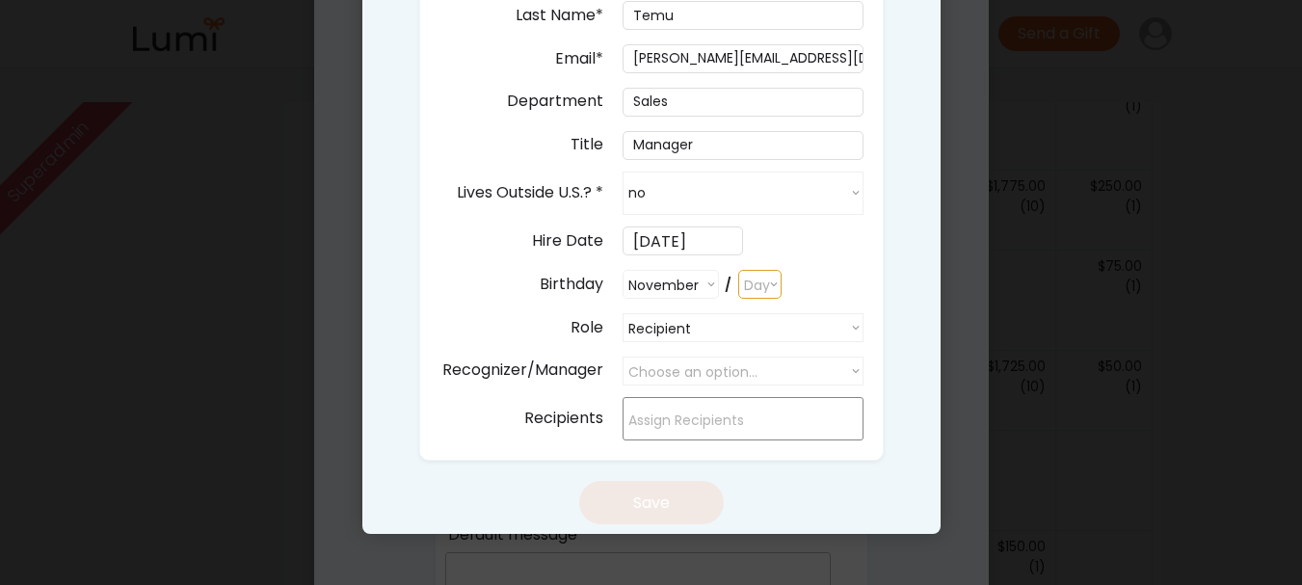
click at [756, 277] on select "Day 1 2 3 4 5 6 7 8 9 10 11 12 13 14 15 16 17 18 19 20 21 22 23 24 25 26 27 28 …" at bounding box center [759, 284] width 43 height 29
select select "11"
click at [738, 270] on select "Day 1 2 3 4 5 6 7 8 9 10 11 12 13 14 15 16 17 18 19 20 21 22 23 24 25 26 27 28 …" at bounding box center [759, 284] width 43 height 29
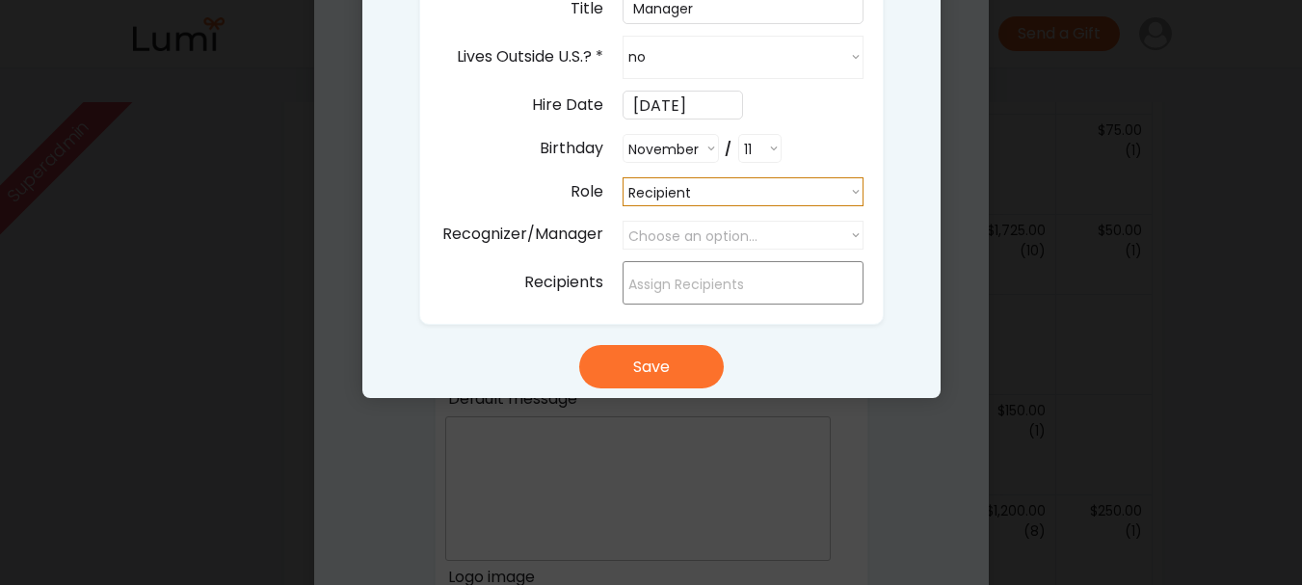
scroll to position [912, 0]
click at [737, 202] on select "Recipient Recipient Buyer Admin" at bounding box center [743, 190] width 241 height 29
select select ""admin""
click at [623, 176] on select "Recipient Recipient Buyer Admin" at bounding box center [743, 190] width 241 height 29
click at [739, 234] on select "Choose an option..." at bounding box center [743, 234] width 241 height 29
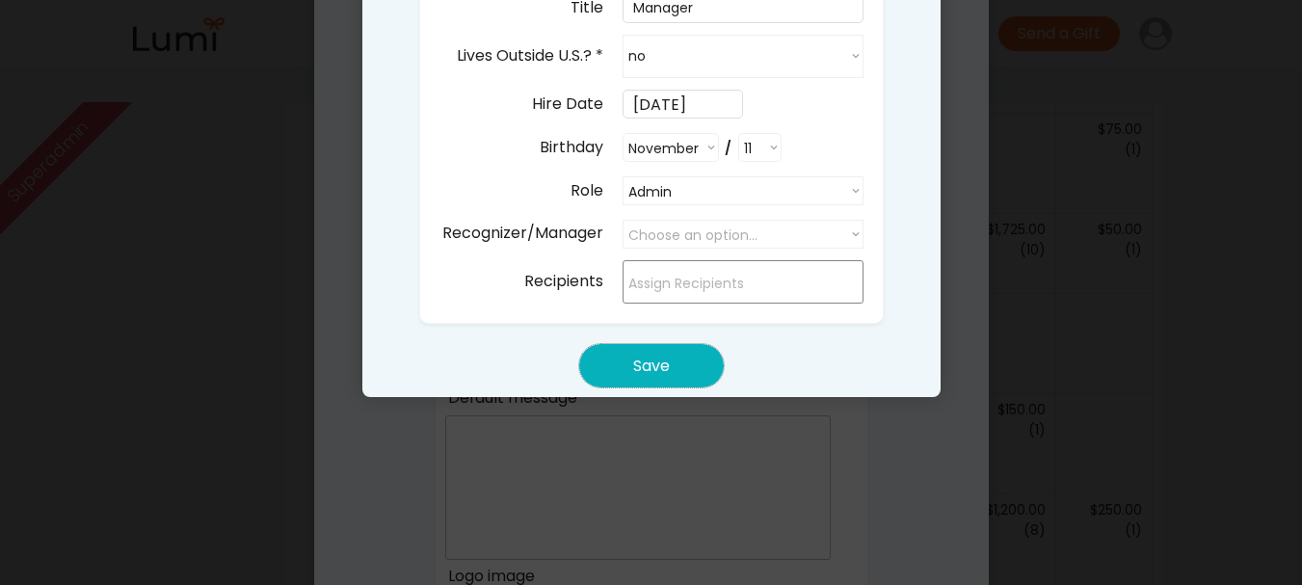
click at [678, 351] on button "Save" at bounding box center [651, 365] width 145 height 43
select select ""PLACEHOLDER_1427118222253""
select select ""recipient""
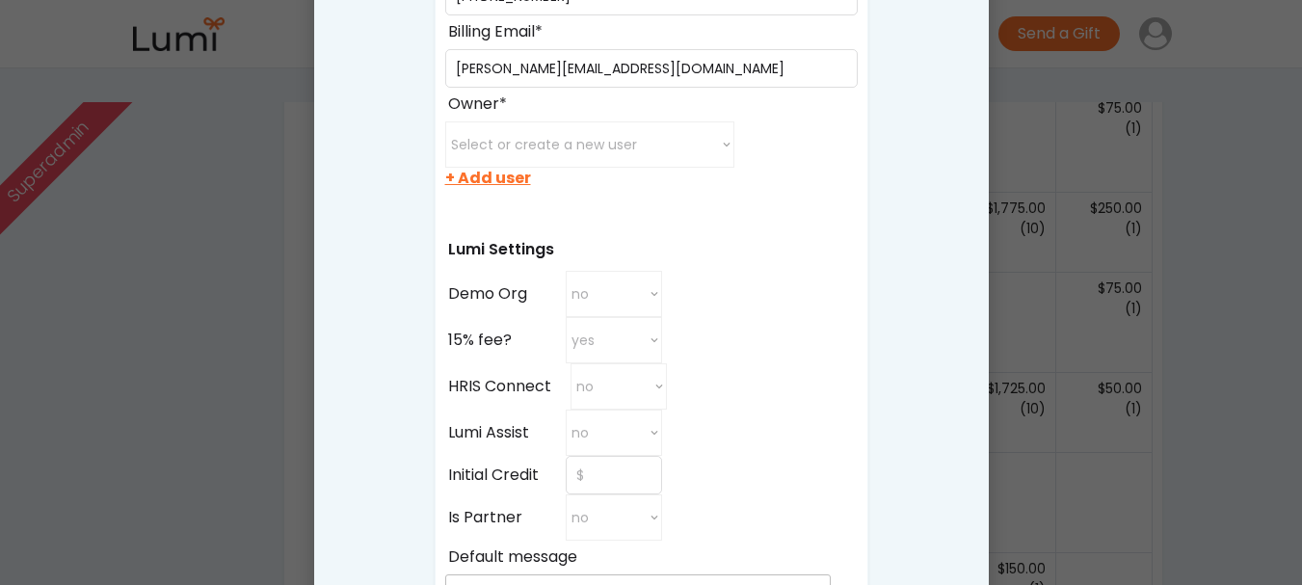
scroll to position [752, 0]
click at [697, 142] on select "Select or create a new user minette@post.harvard.edu juanxu0529@gmail.com xichu…" at bounding box center [589, 145] width 289 height 46
select select ""1348695171700984260__LOOKUP__1755459610858x709634561639490600""
click at [445, 122] on select "Select or create a new user minette@post.harvard.edu juanxu0529@gmail.com xichu…" at bounding box center [589, 145] width 289 height 46
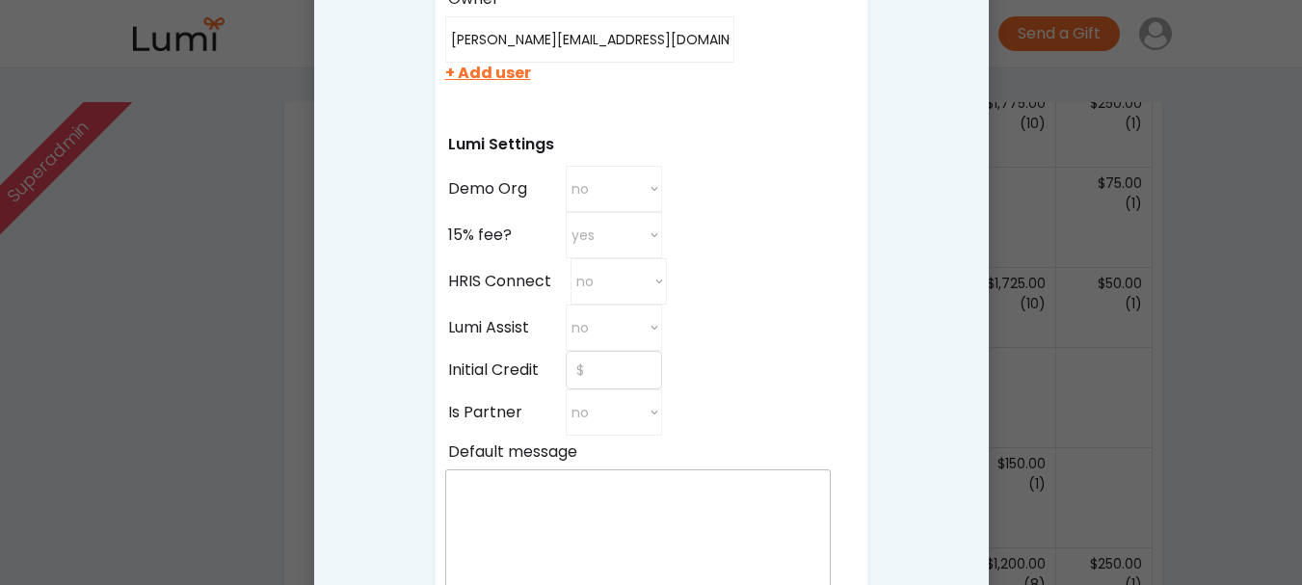
scroll to position [860, 0]
click at [658, 201] on select "no yes no" at bounding box center [614, 187] width 96 height 46
select select "true"
click at [566, 164] on select "no yes no" at bounding box center [614, 187] width 96 height 46
click at [611, 275] on select "no Yes No" at bounding box center [619, 279] width 96 height 46
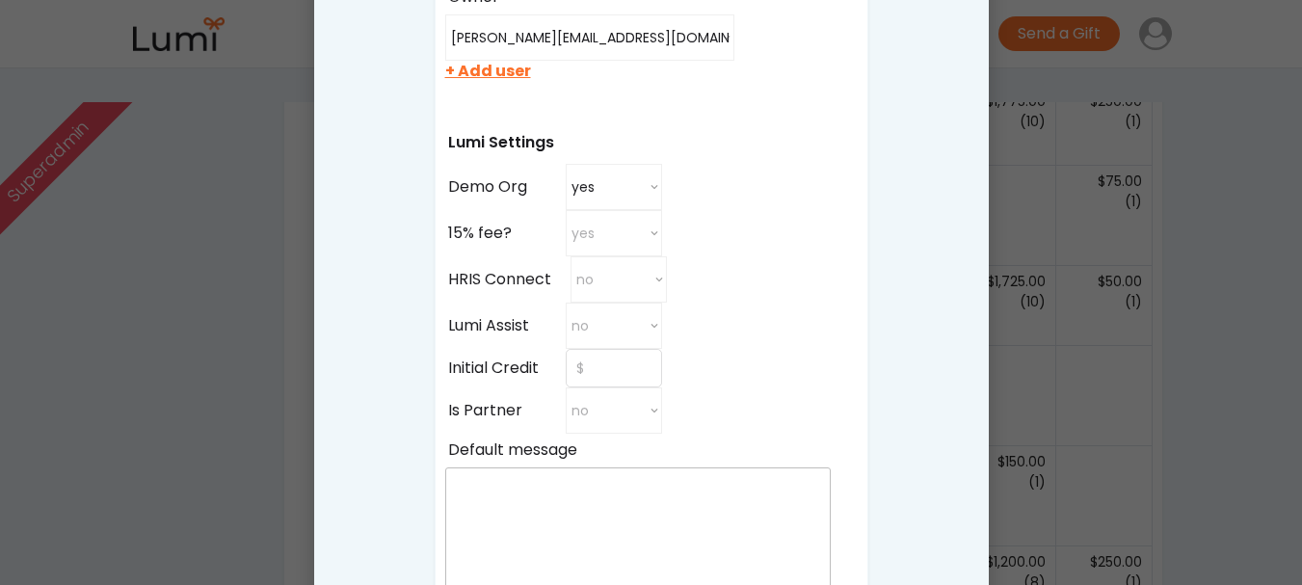
click at [736, 268] on div "Name* Billing Information Street Address* Apt/Suite/etc City* State* Postal Cod…" at bounding box center [652, 137] width 434 height 1327
click at [626, 322] on select "no yes no" at bounding box center [614, 326] width 96 height 46
select select "true"
click at [566, 303] on select "no yes no" at bounding box center [614, 326] width 96 height 46
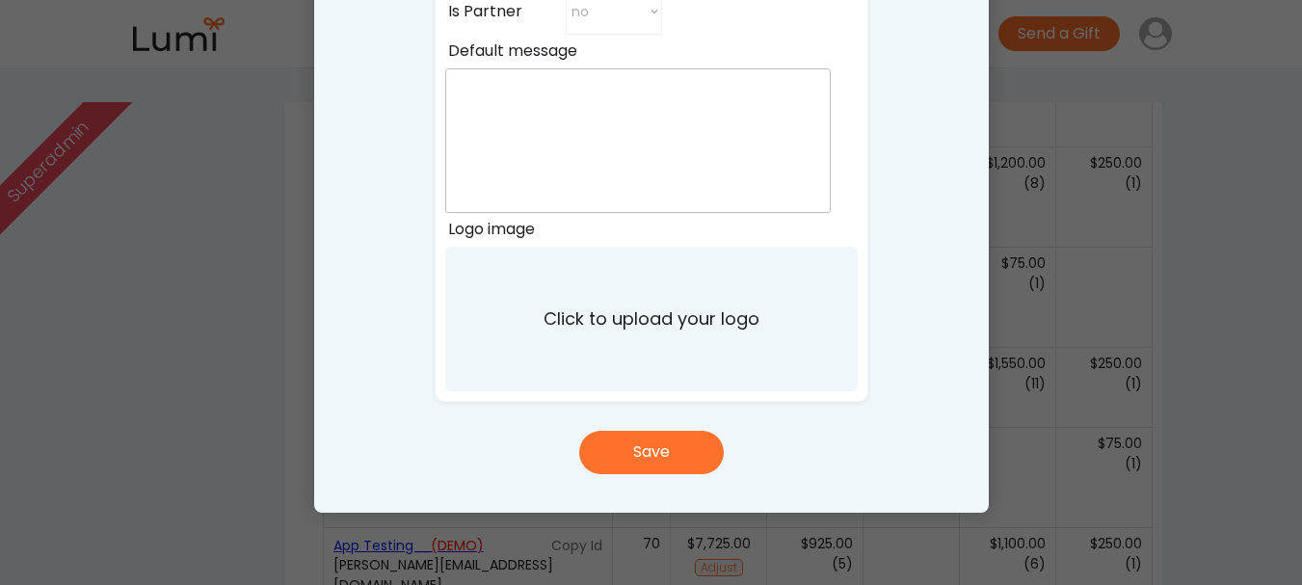
scroll to position [1260, 0]
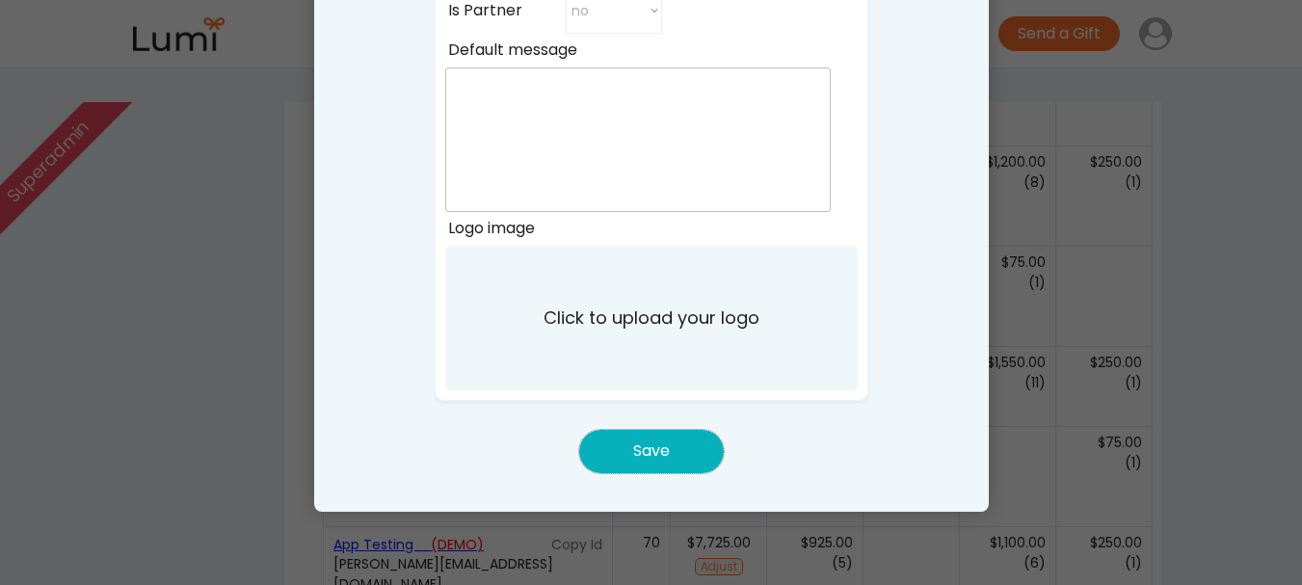
click at [678, 440] on button "Save" at bounding box center [651, 451] width 145 height 43
select select ""PLACEHOLDER_1427118222253""
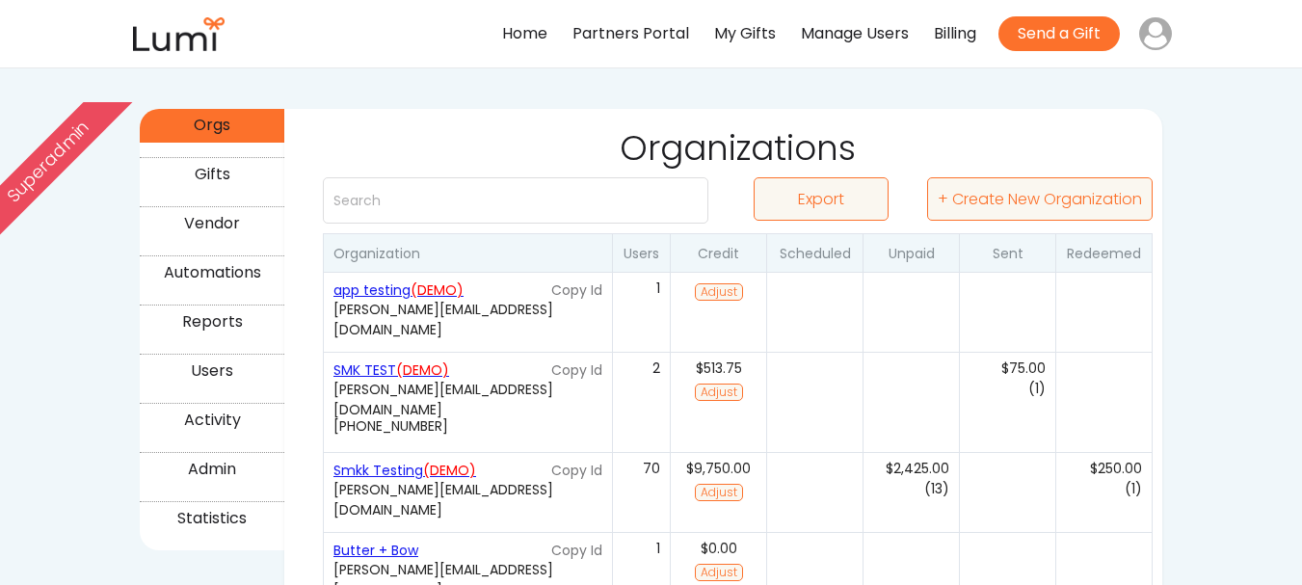
scroll to position [296, 0]
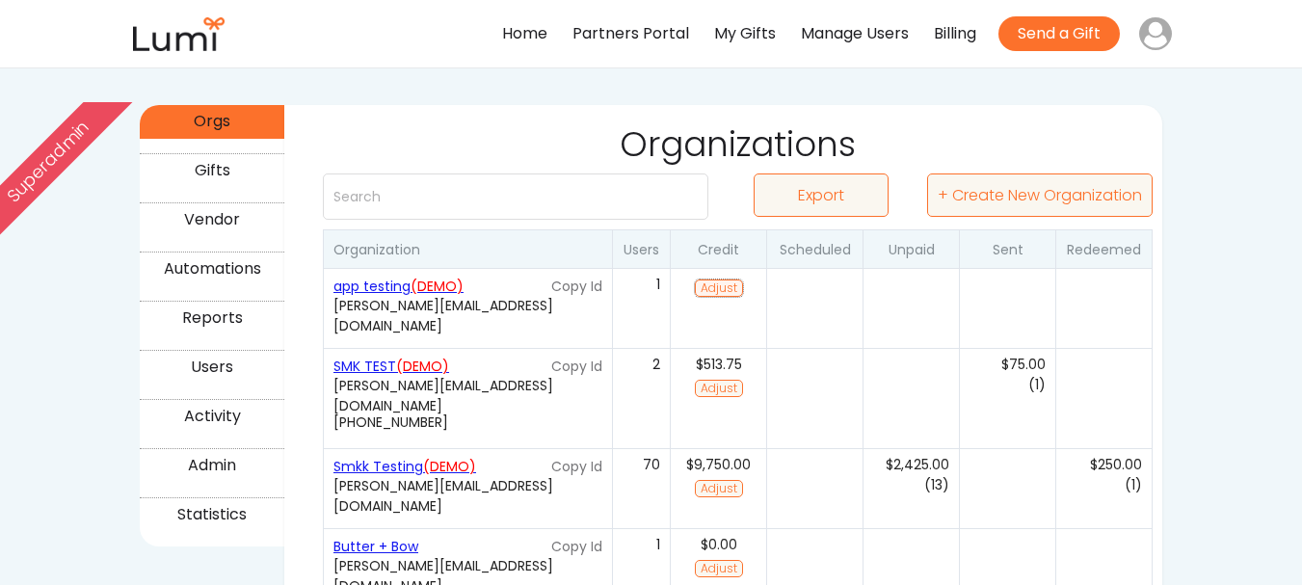
click at [707, 290] on button "Adjust" at bounding box center [719, 288] width 48 height 17
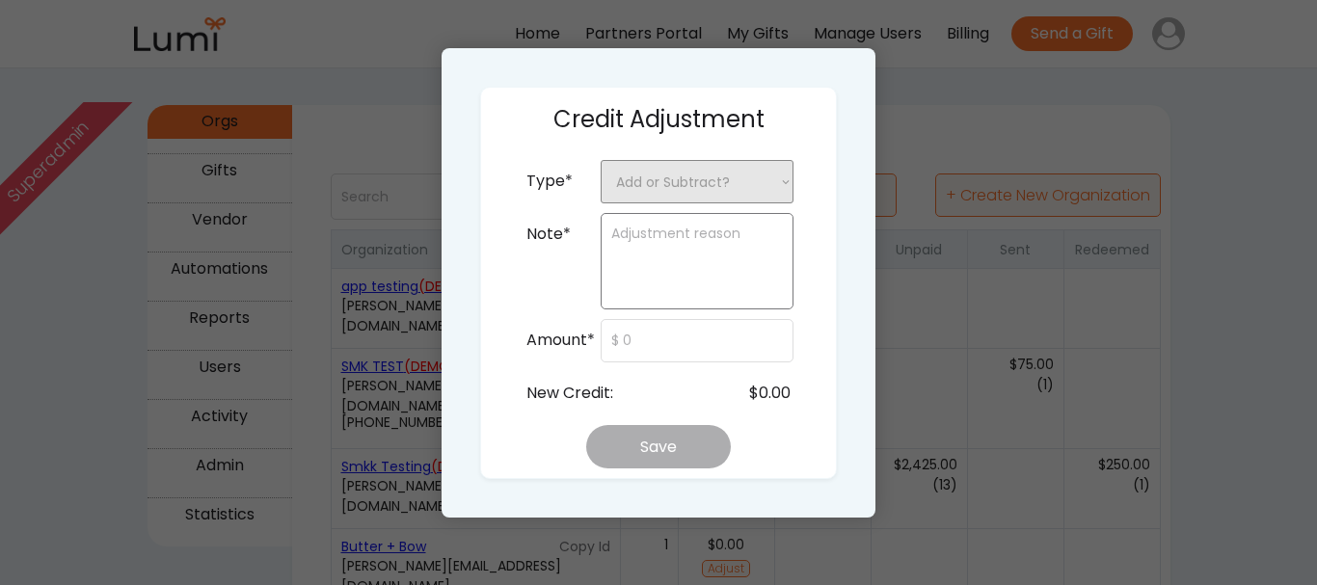
click at [738, 202] on select "Add or Subtract? + Add Credit - Subtract Credit" at bounding box center [696, 181] width 193 height 43
select select ""__add_credit""
click at [600, 160] on select "Add or Subtract? + Add Credit - Subtract Credit" at bounding box center [696, 181] width 193 height 43
click at [725, 249] on textarea at bounding box center [696, 261] width 193 height 96
type textarea "Smk Test"
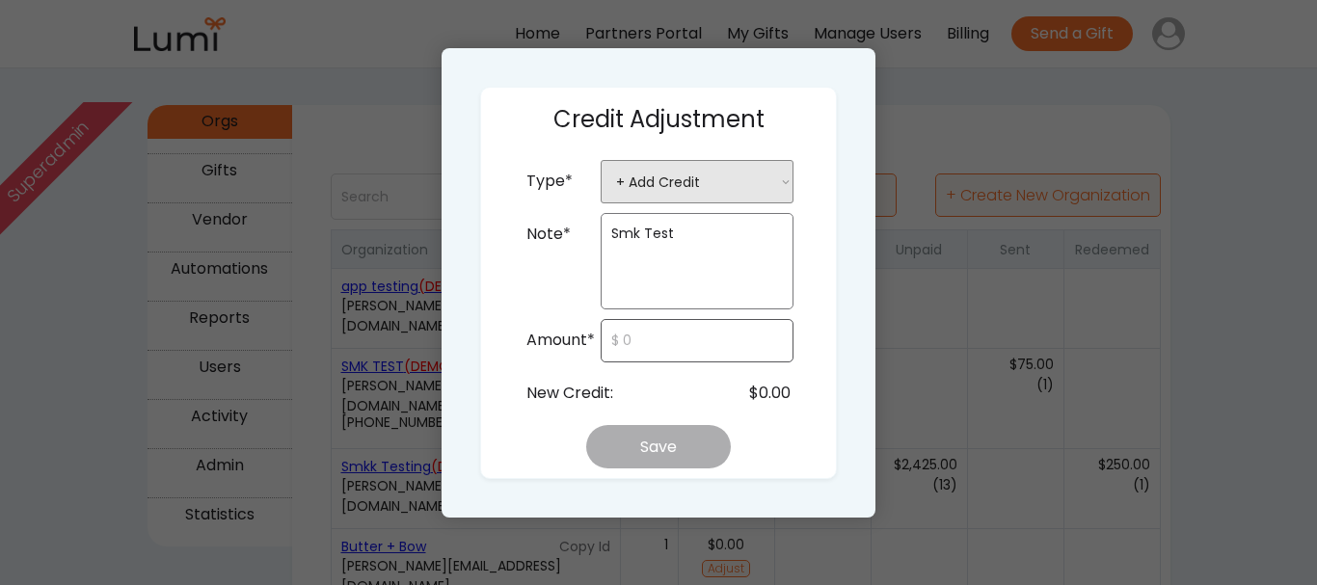
click at [704, 325] on input "input" at bounding box center [696, 340] width 193 height 43
type input "$10,000"
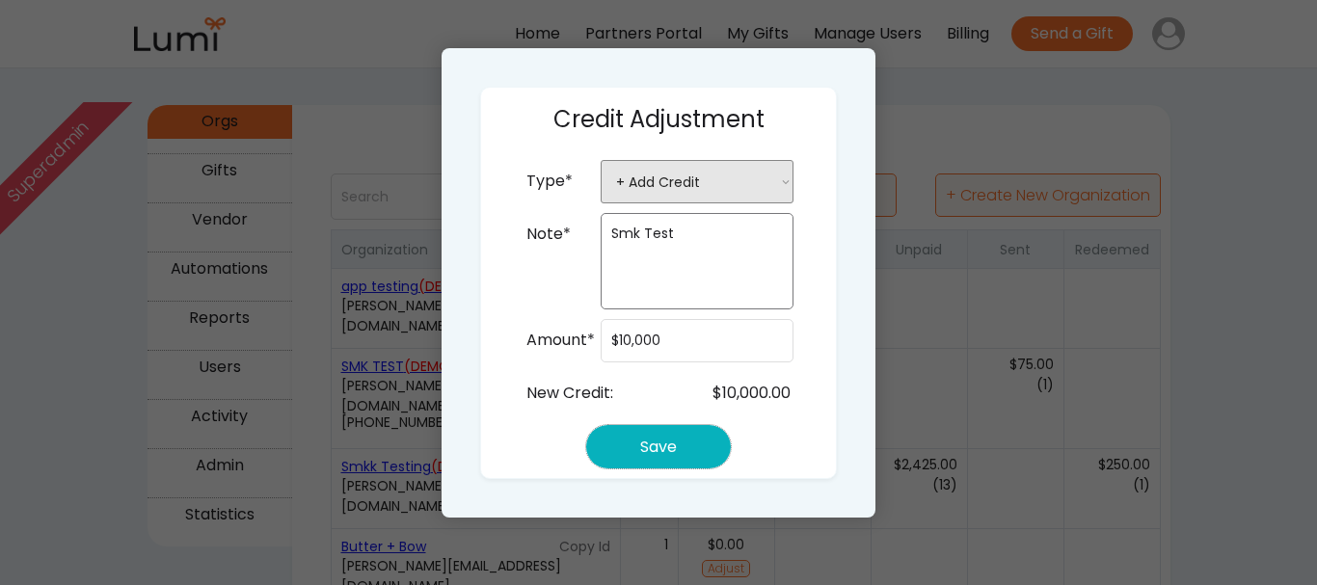
click at [684, 436] on button "Save" at bounding box center [658, 446] width 145 height 43
select select ""PLACEHOLDER_1427118222253""
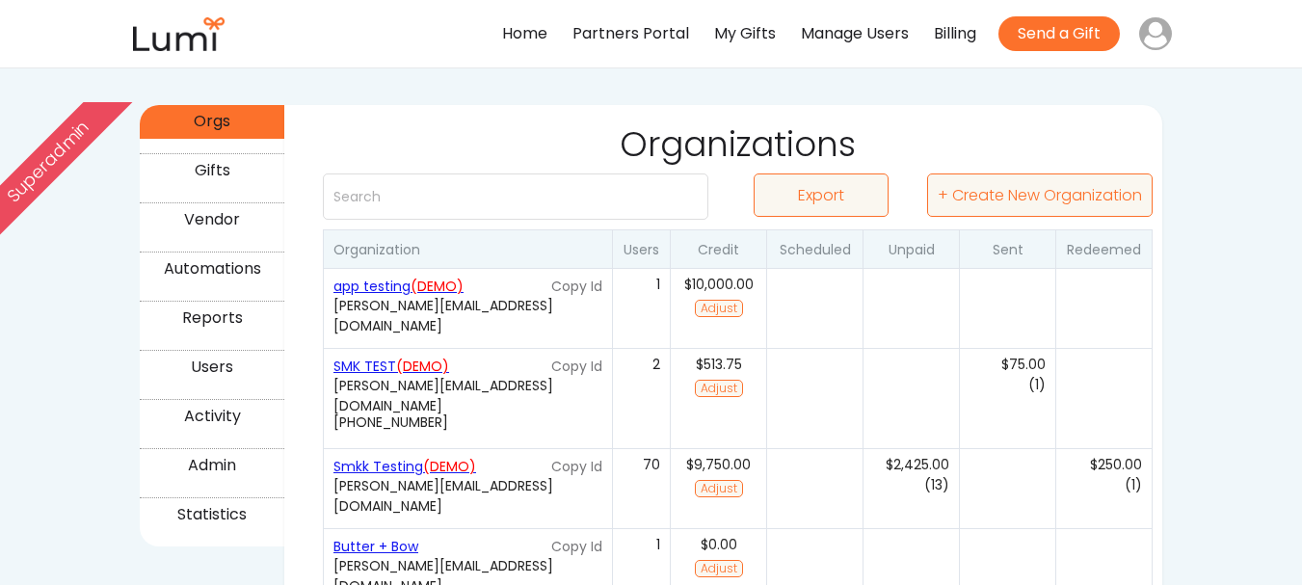
click at [438, 282] on font "(DEMO)" at bounding box center [437, 286] width 53 height 19
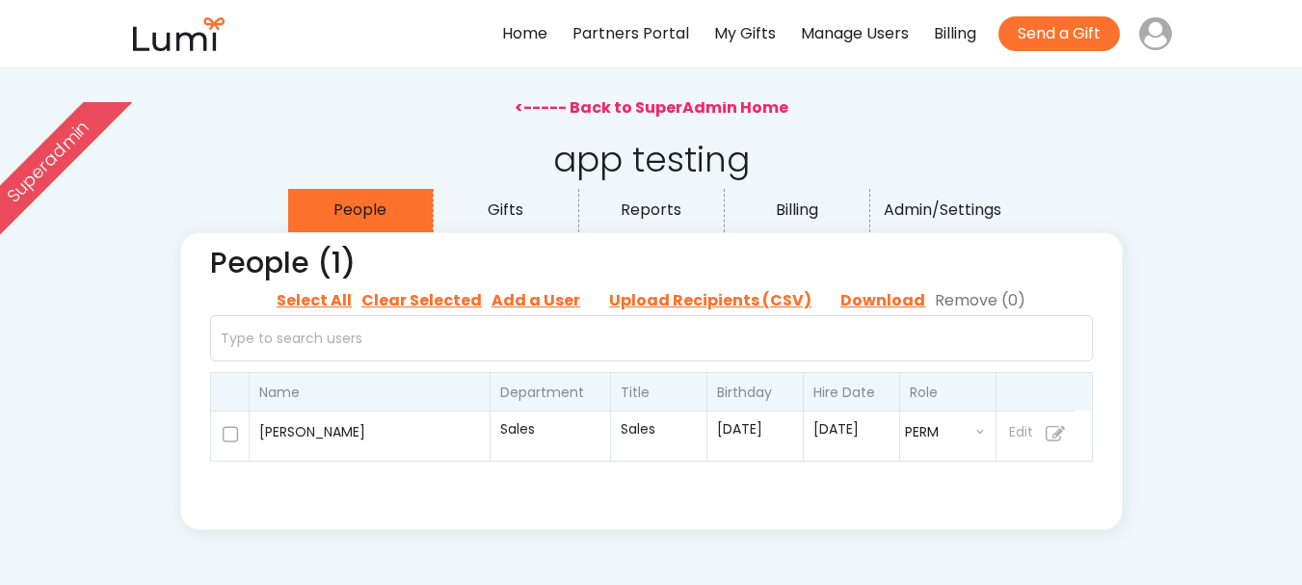
select select ""admin""
click at [705, 299] on input "file" at bounding box center [710, 300] width 241 height 29
type input "C:\fakepath\Final_Corrected_Emails_List.csv"
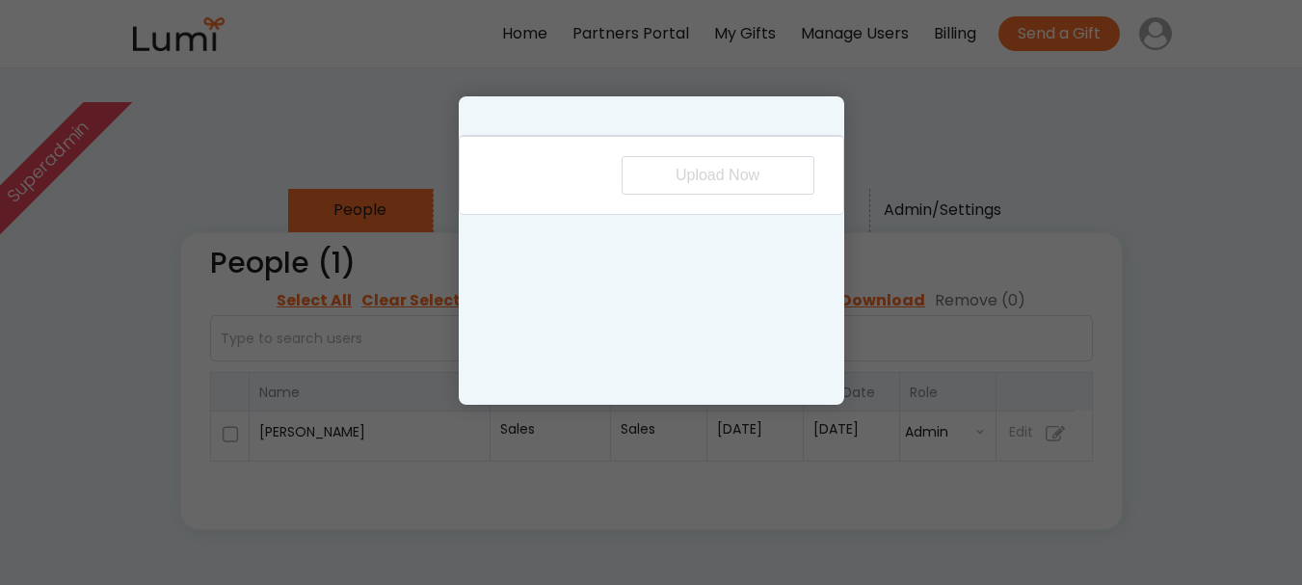
select select "first_name"
select select "last_name"
select select "birthday"
select select "email"
select select "manager_email"
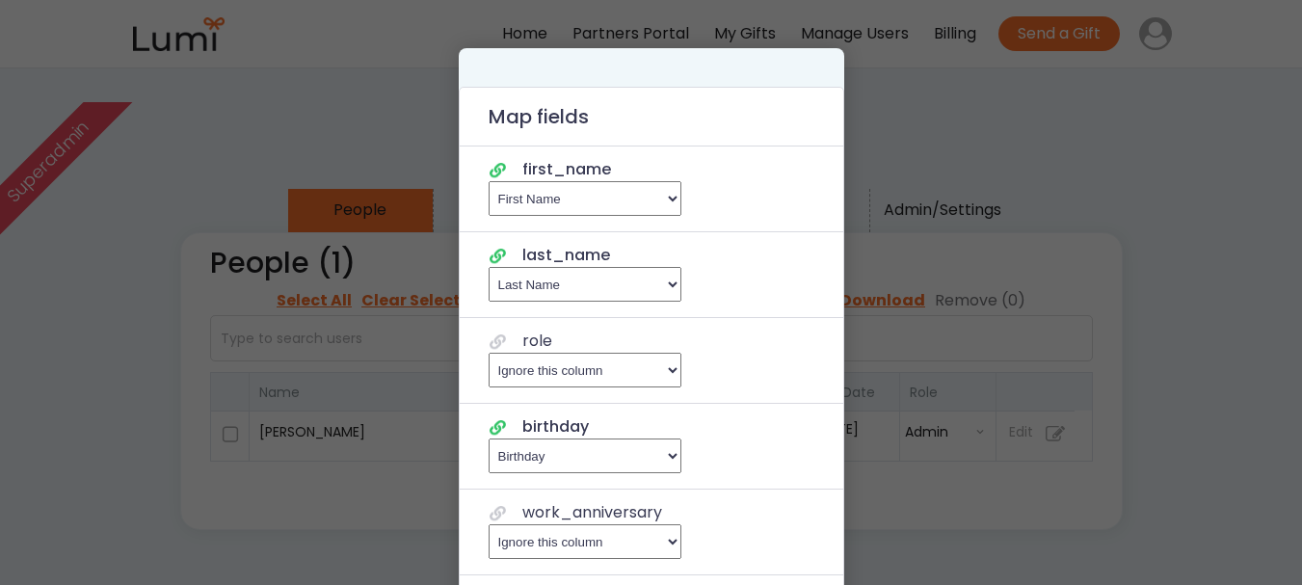
select select "first_name"
select select "last_name"
select select "birthday"
select select "email"
select select "manager_email"
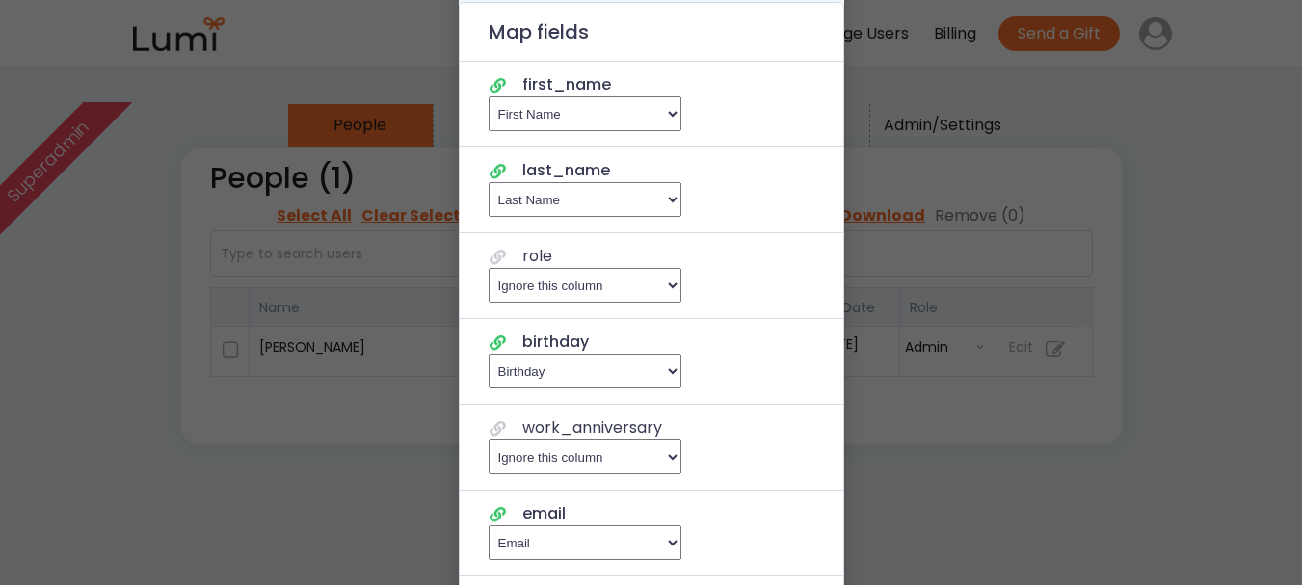
scroll to position [90, 0]
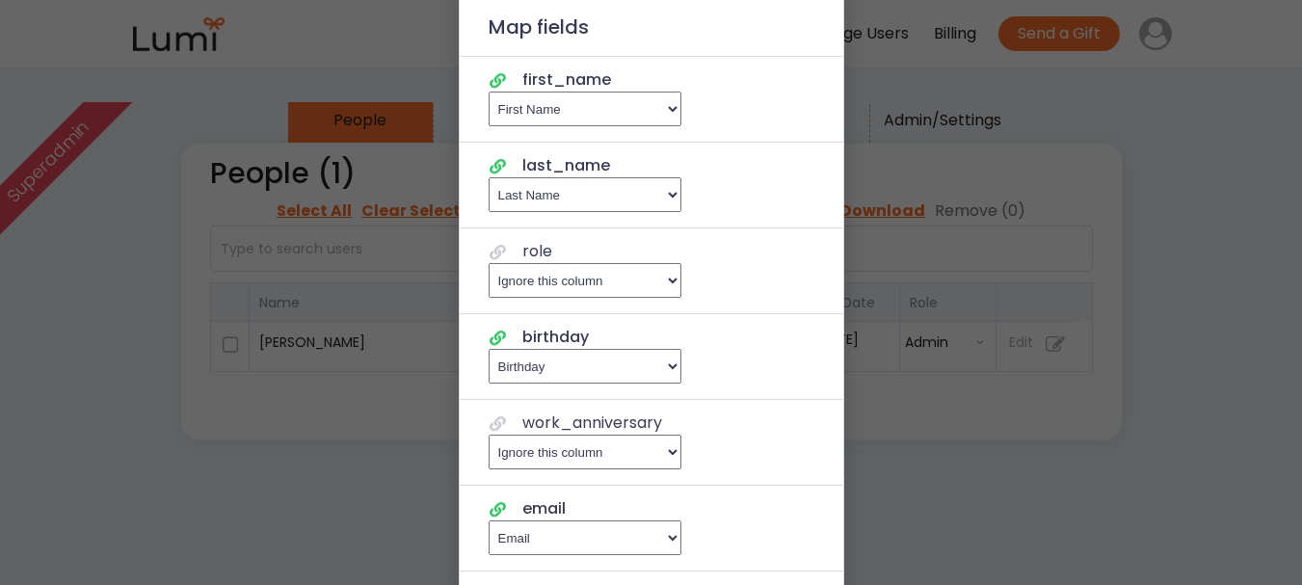
click at [653, 296] on select "Ignore this column , Email , First Name , Last Name , Title , Department , Star…" at bounding box center [585, 280] width 193 height 35
select select "title"
click at [489, 263] on select "Ignore this column , Email , First Name , Last Name , Title , Department , Star…" at bounding box center [585, 280] width 193 height 35
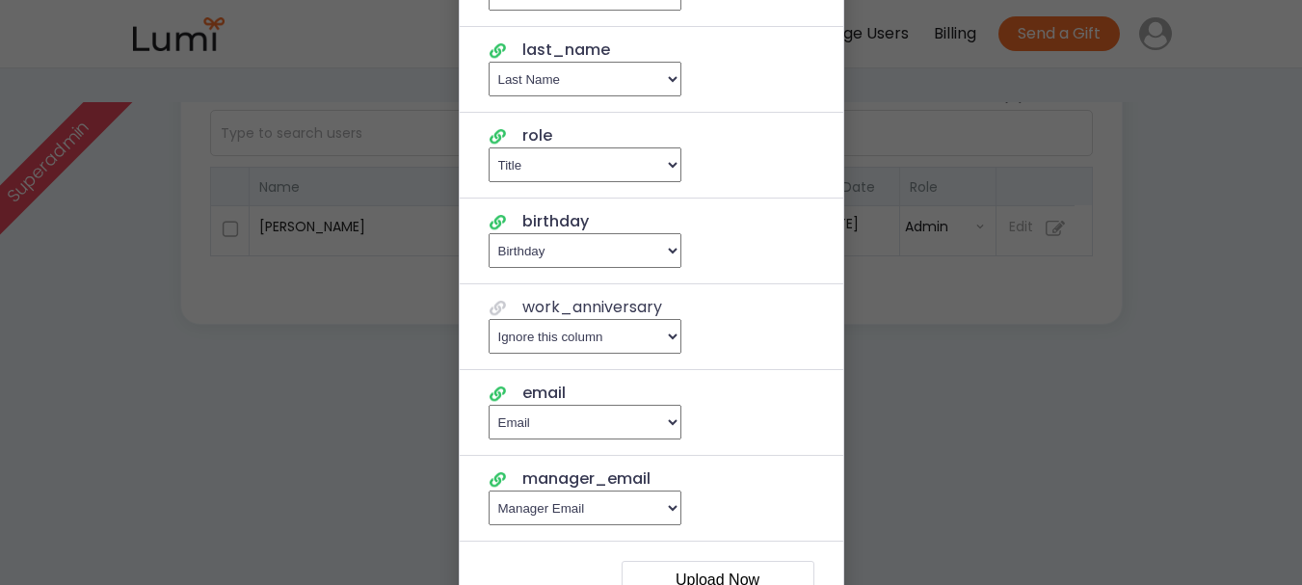
scroll to position [206, 0]
click at [636, 333] on select "Ignore this column , Email , First Name , Last Name , Title , Department , Star…" at bounding box center [585, 335] width 193 height 35
select select "hire_date"
click at [489, 318] on select "Ignore this column , Email , First Name , Last Name , Title , Department , Star…" at bounding box center [585, 335] width 193 height 35
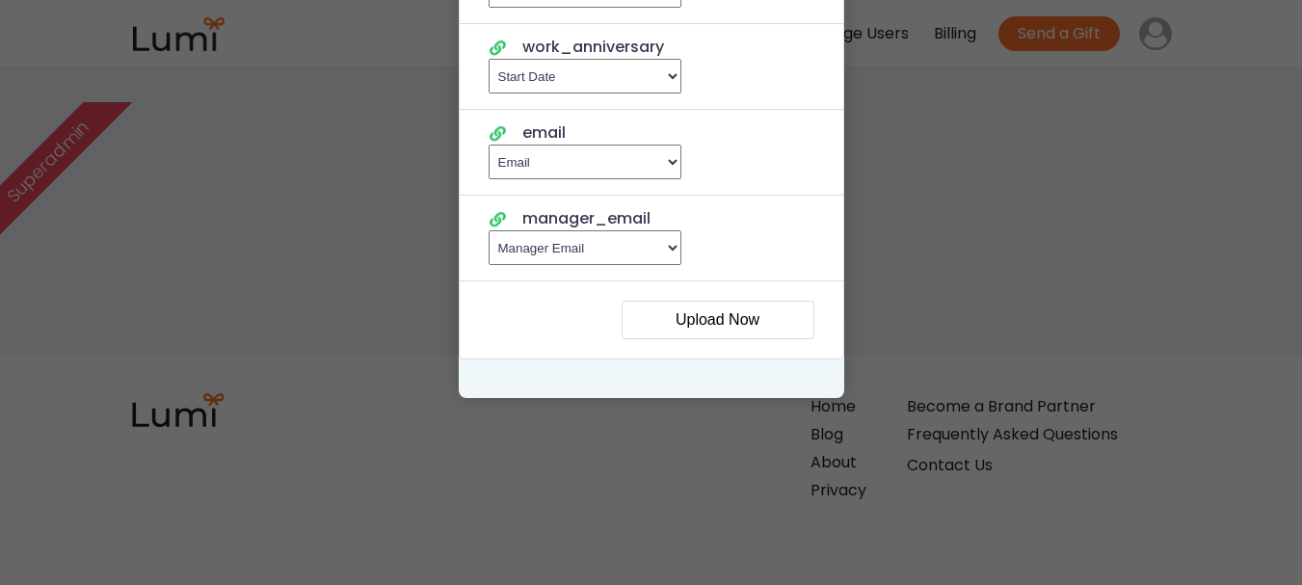
scroll to position [467, 0]
click at [751, 333] on button "Upload Now" at bounding box center [718, 319] width 193 height 39
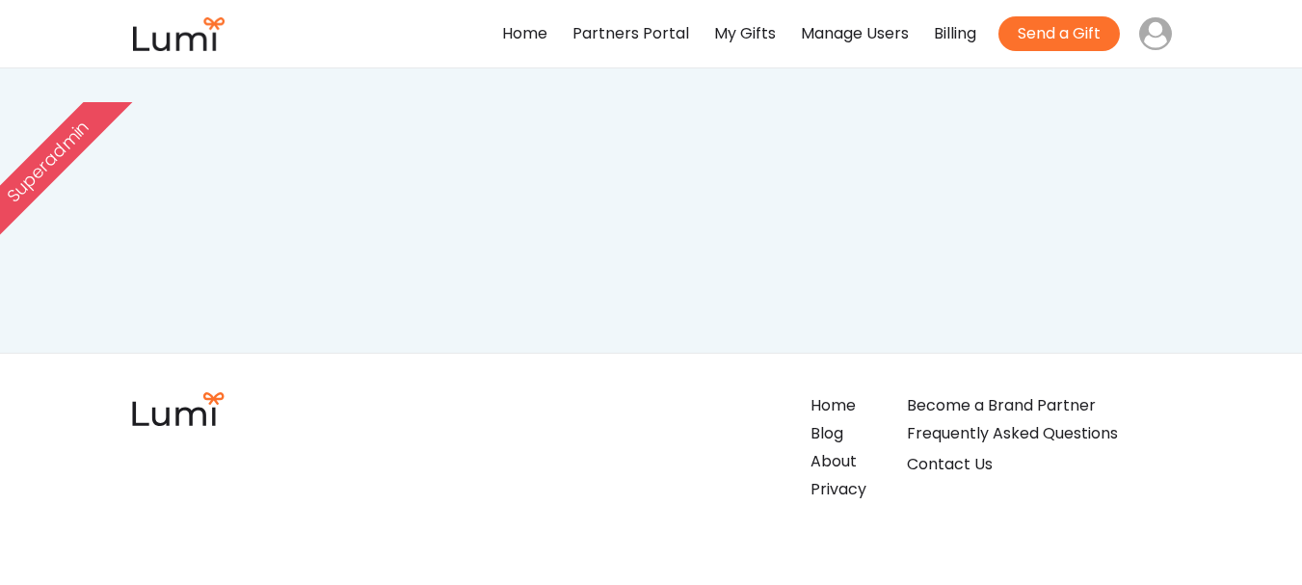
select select ""recipient""
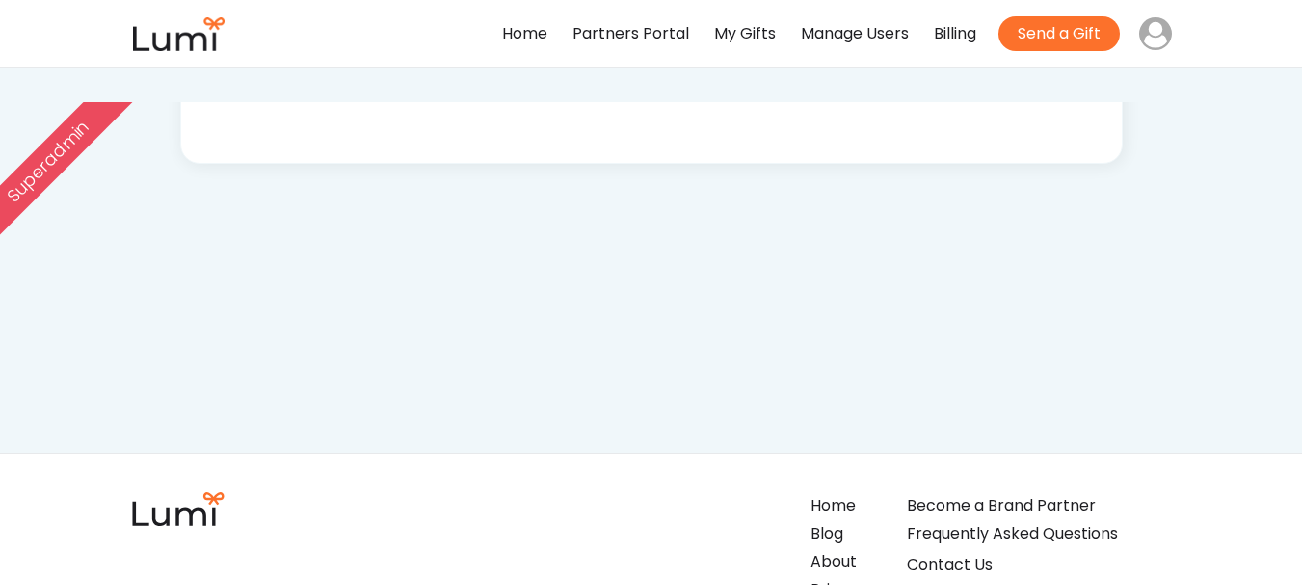
scroll to position [567, 0]
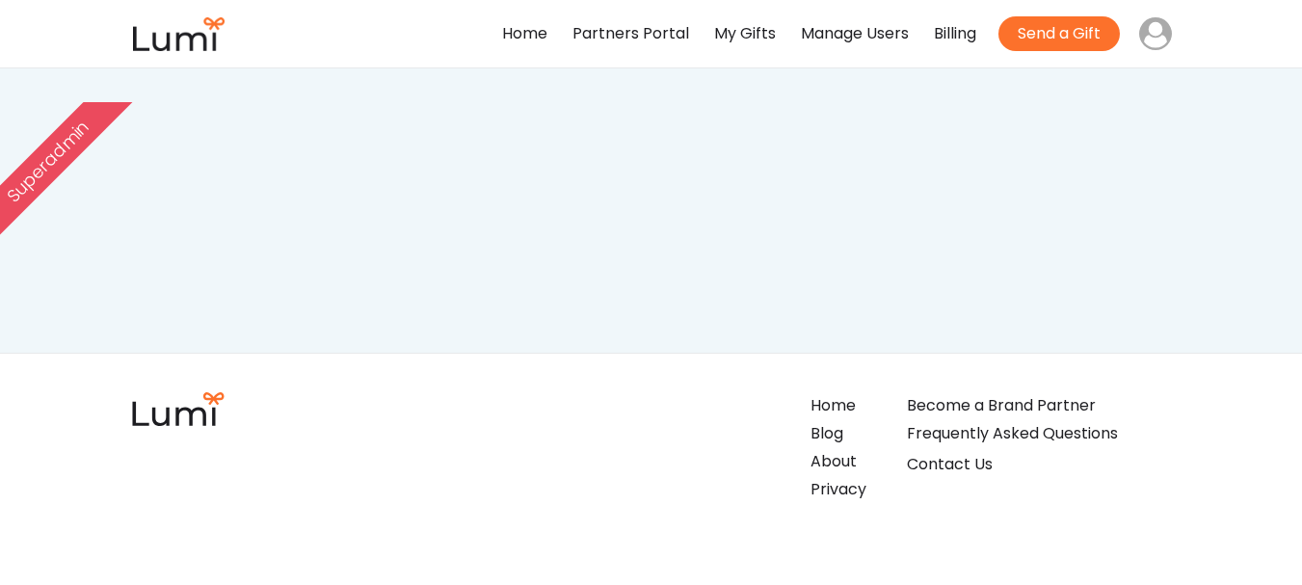
select select ""recipient""
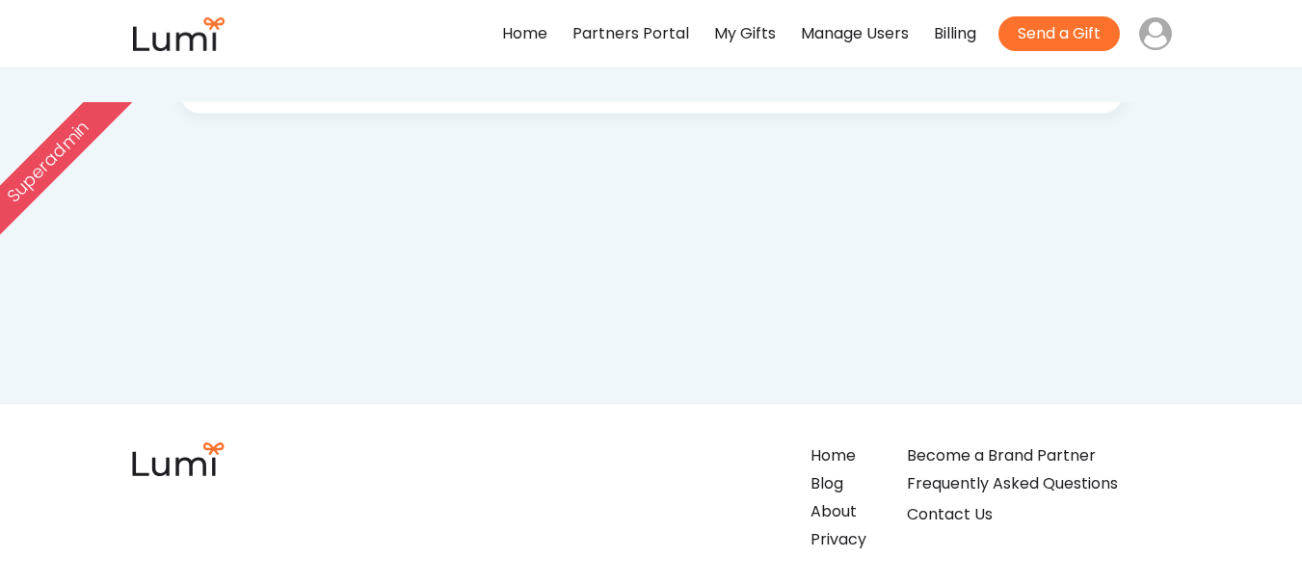
scroll to position [617, 0]
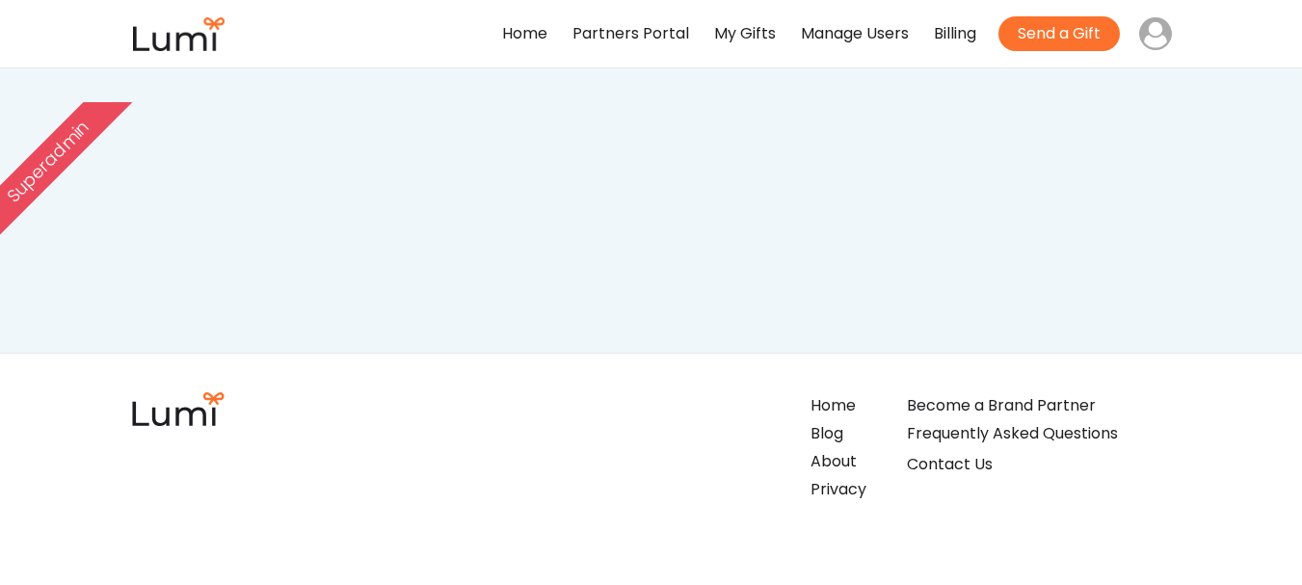
select select ""recipient""
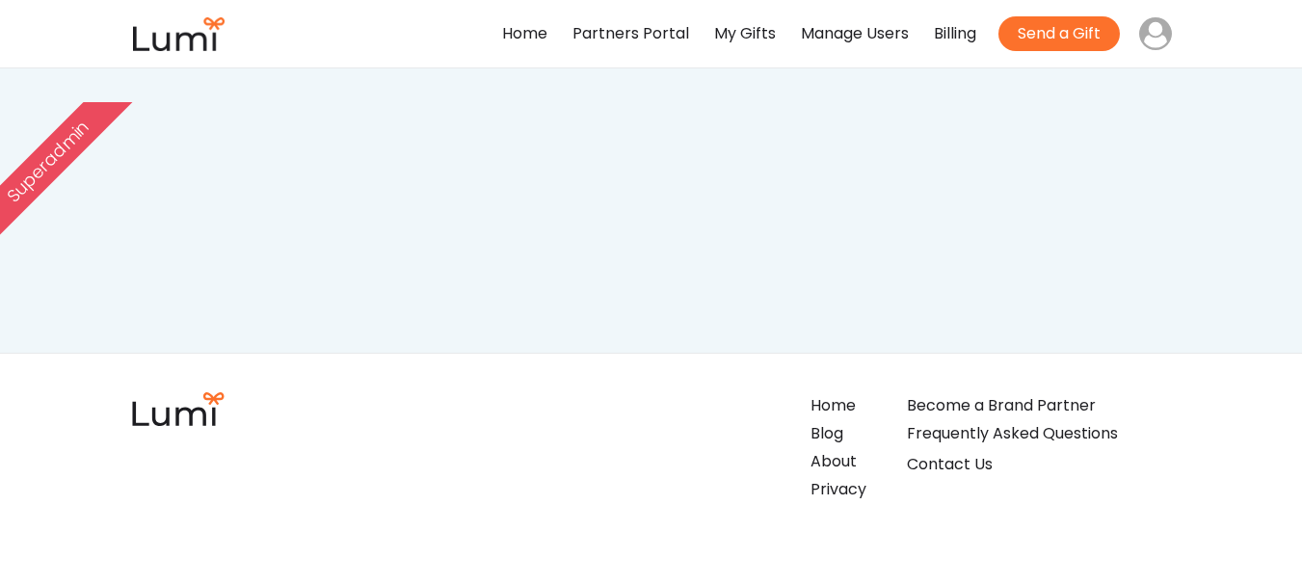
select select ""recipient""
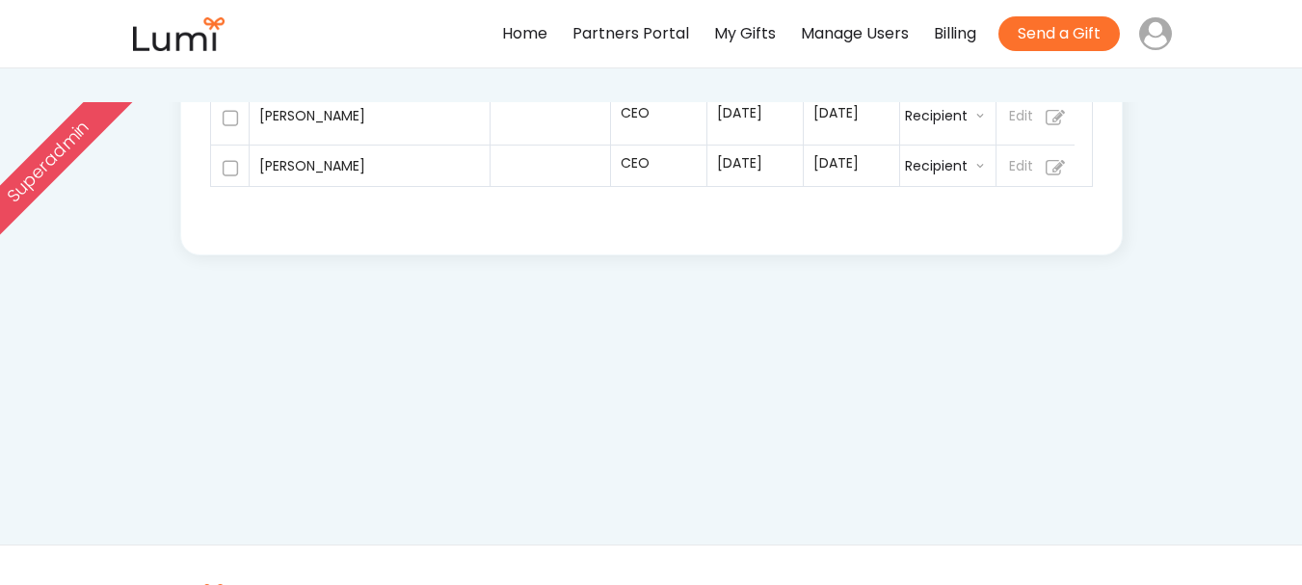
scroll to position [859, 0]
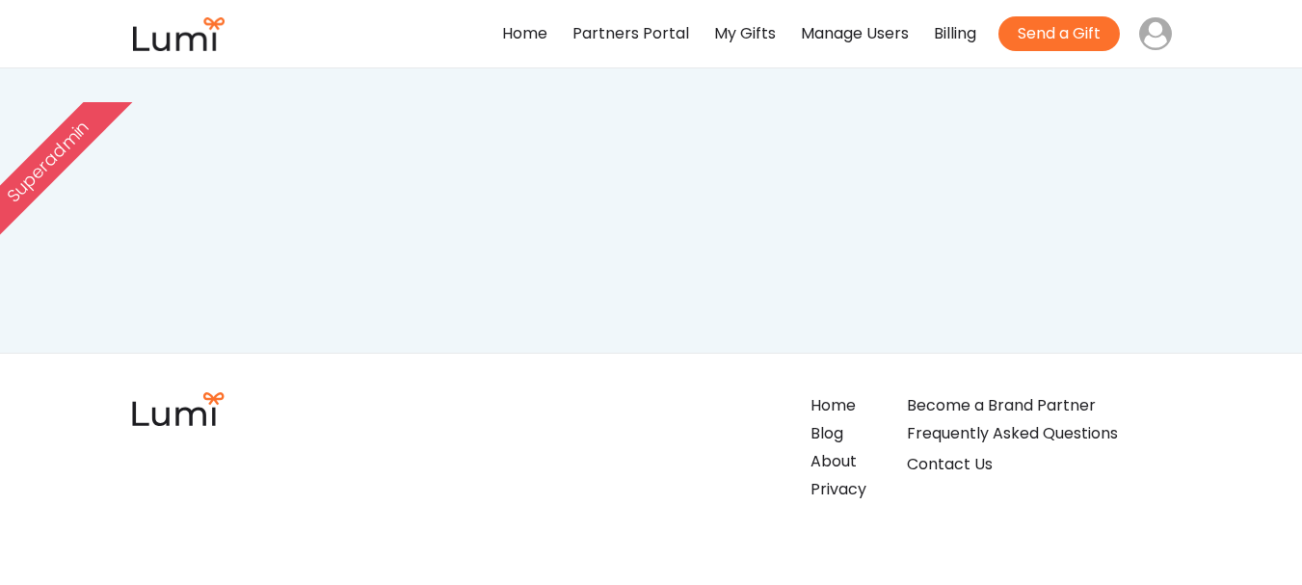
select select ""recipient""
select select ""admin""
select select ""buyer""
select select ""recipient""
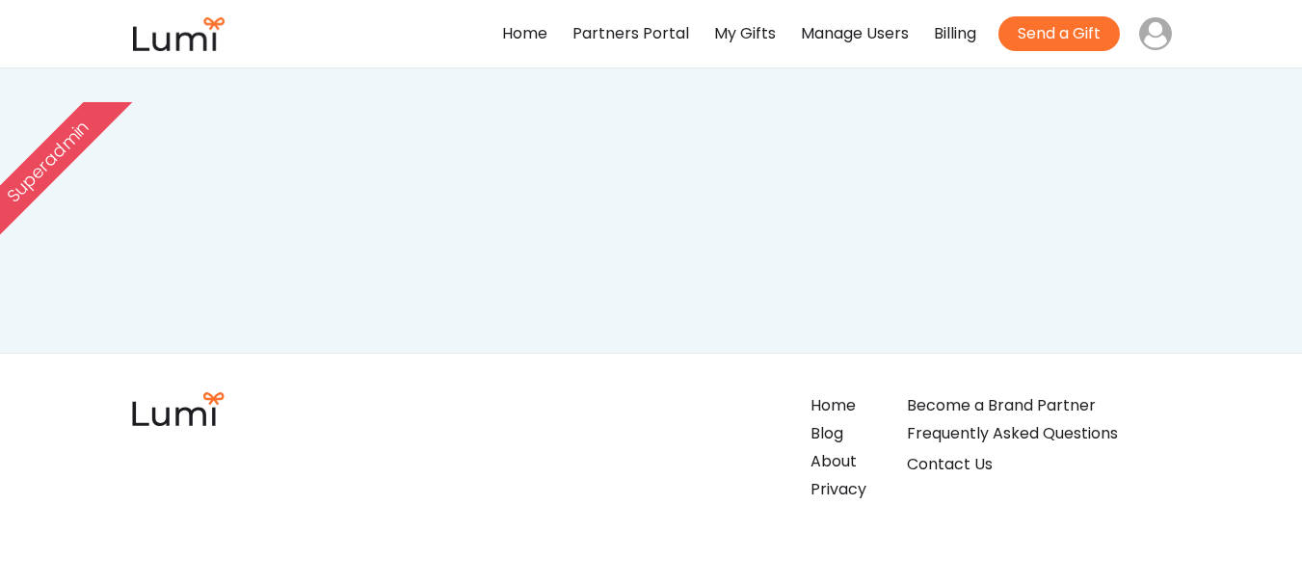
select select ""recipient""
select select ""admin""
select select ""buyer""
select select ""recipient""
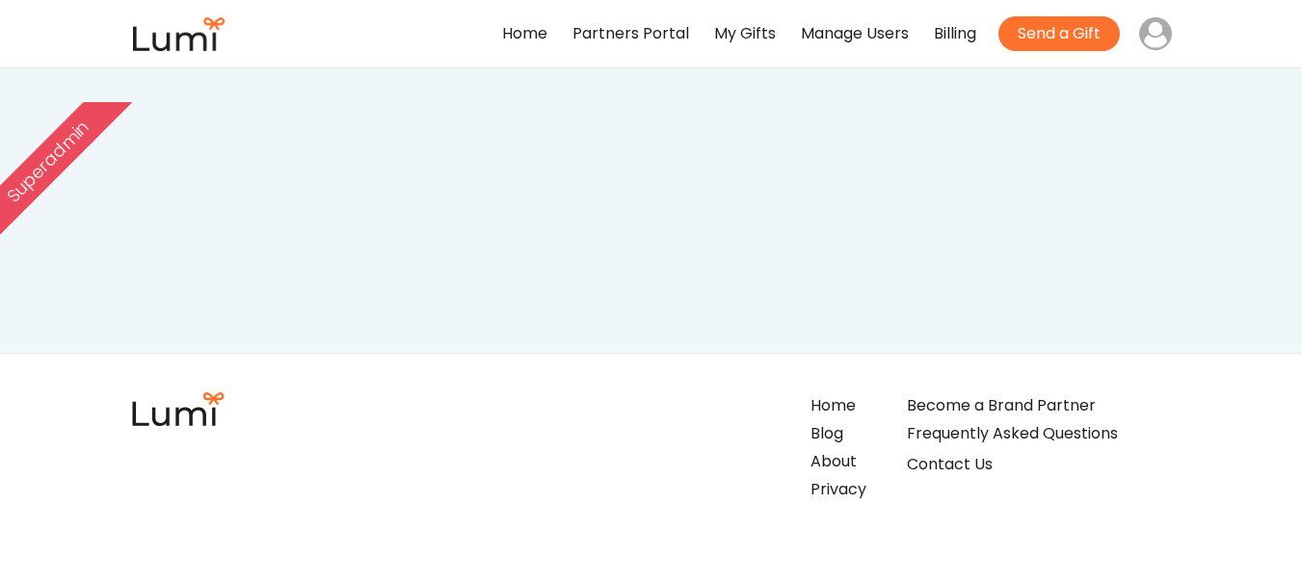
select select ""admin""
select select ""buyer""
select select ""recipient""
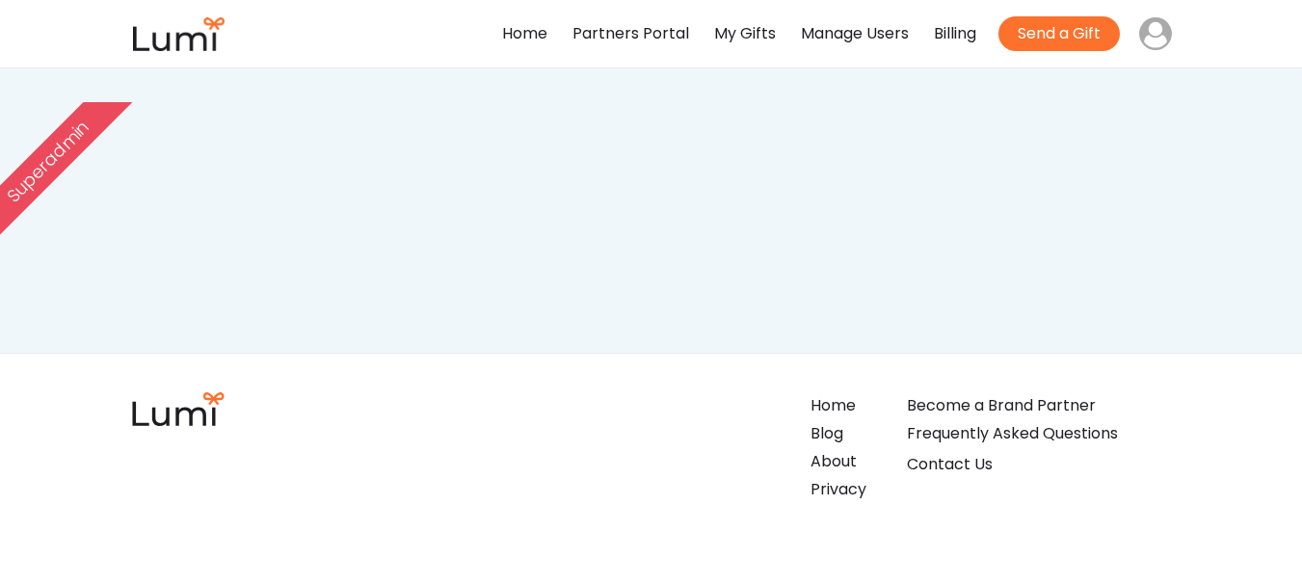
select select ""admin""
select select ""buyer""
select select ""recipient""
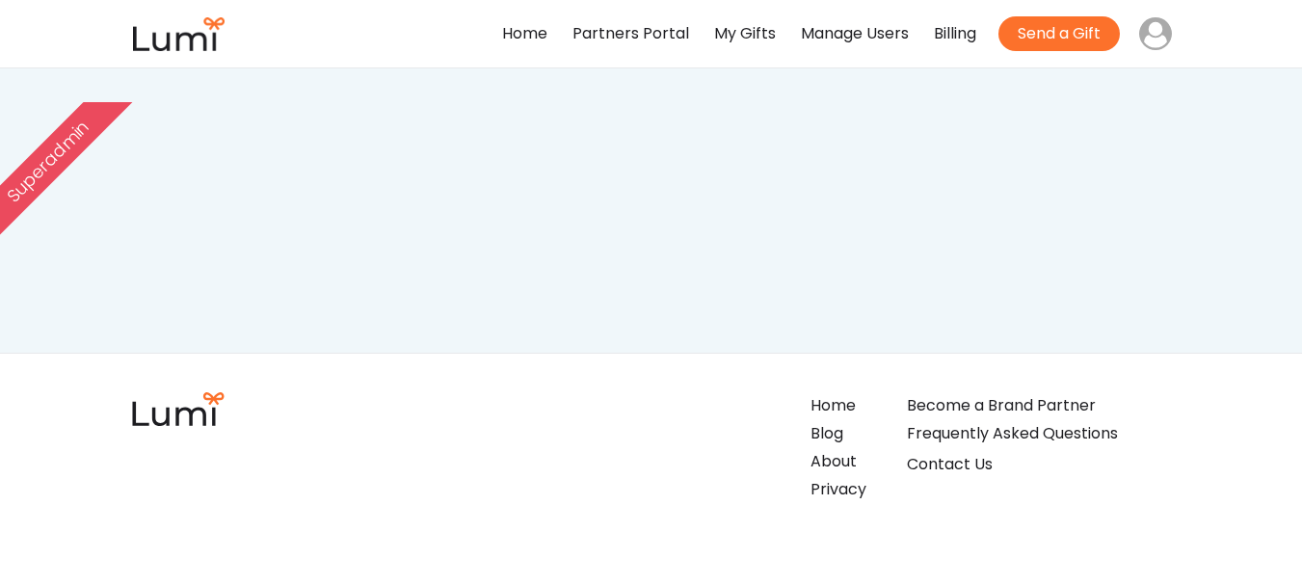
select select ""admin""
select select ""buyer""
select select ""admin""
select select ""recipient""
select select ""buyer""
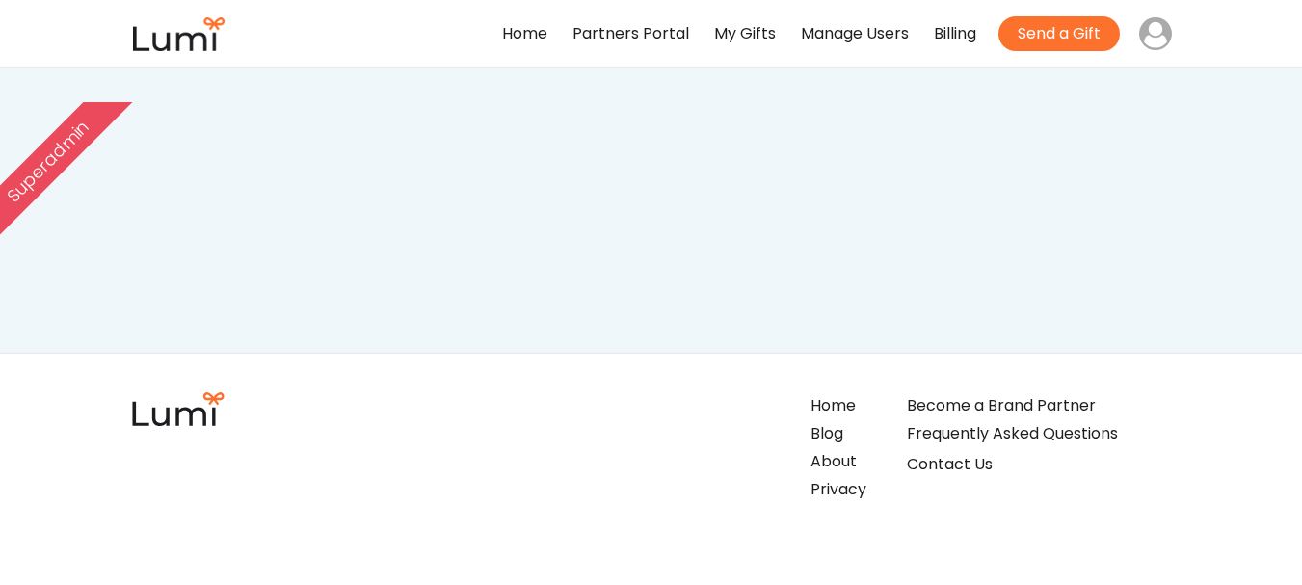
select select ""recipient""
select select ""buyer""
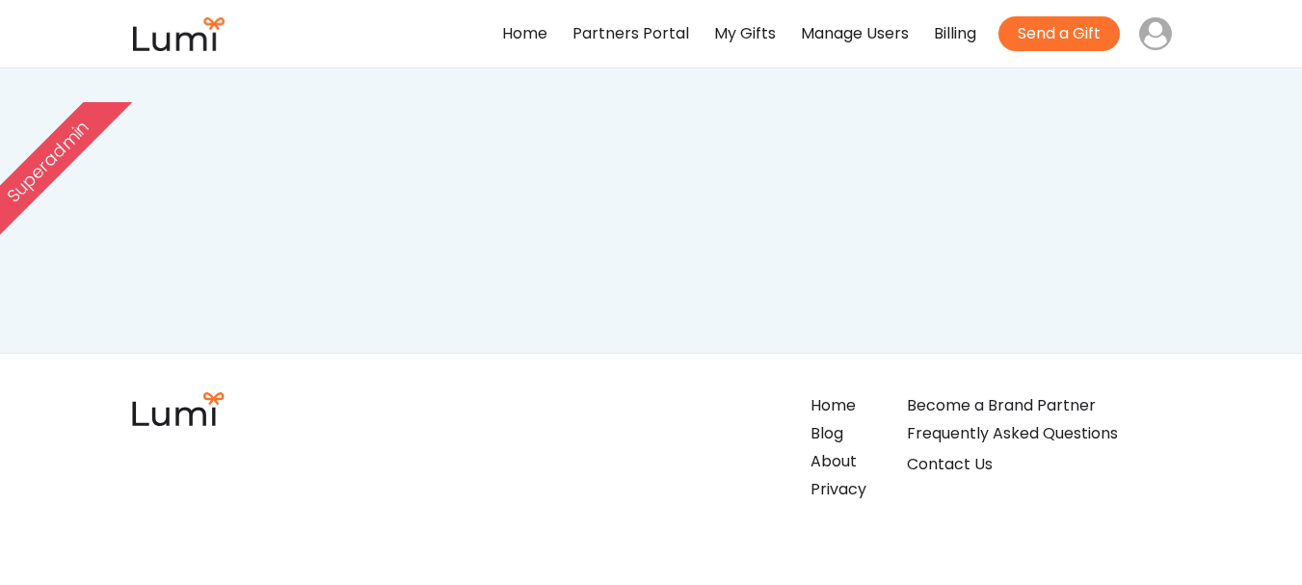
select select ""buyer""
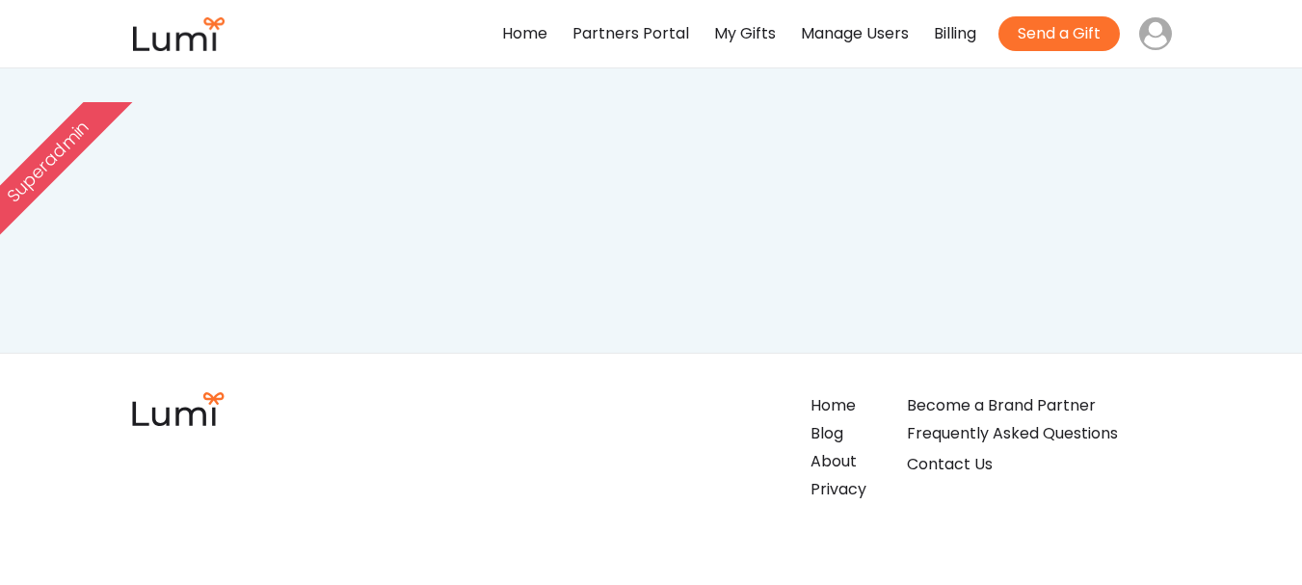
select select ""buyer""
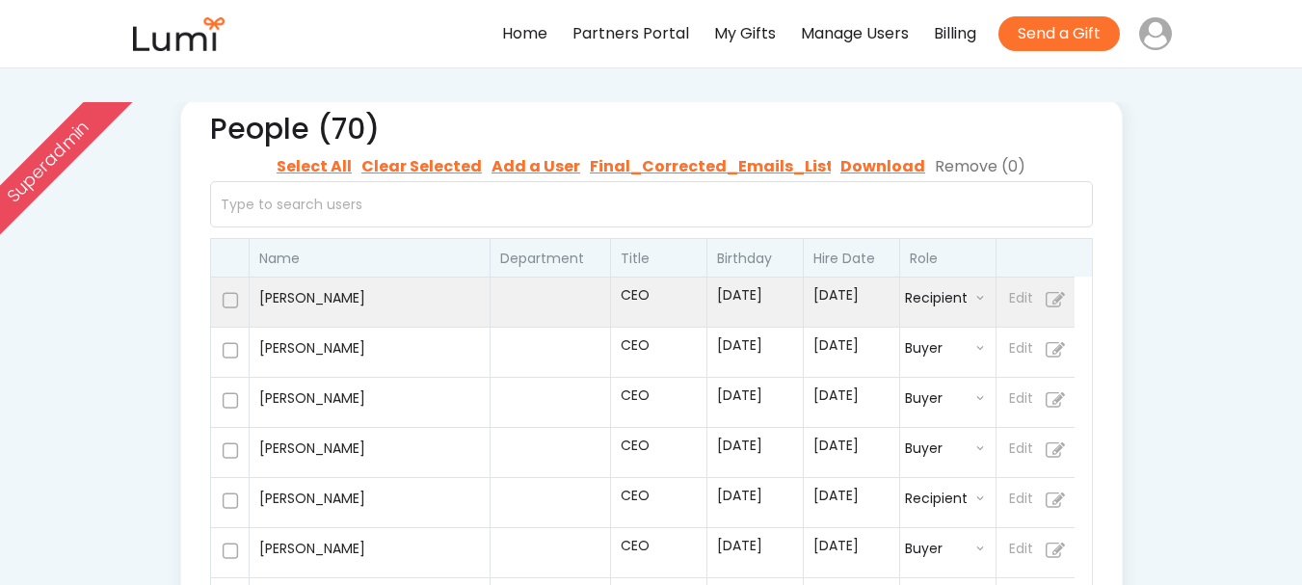
scroll to position [135, 0]
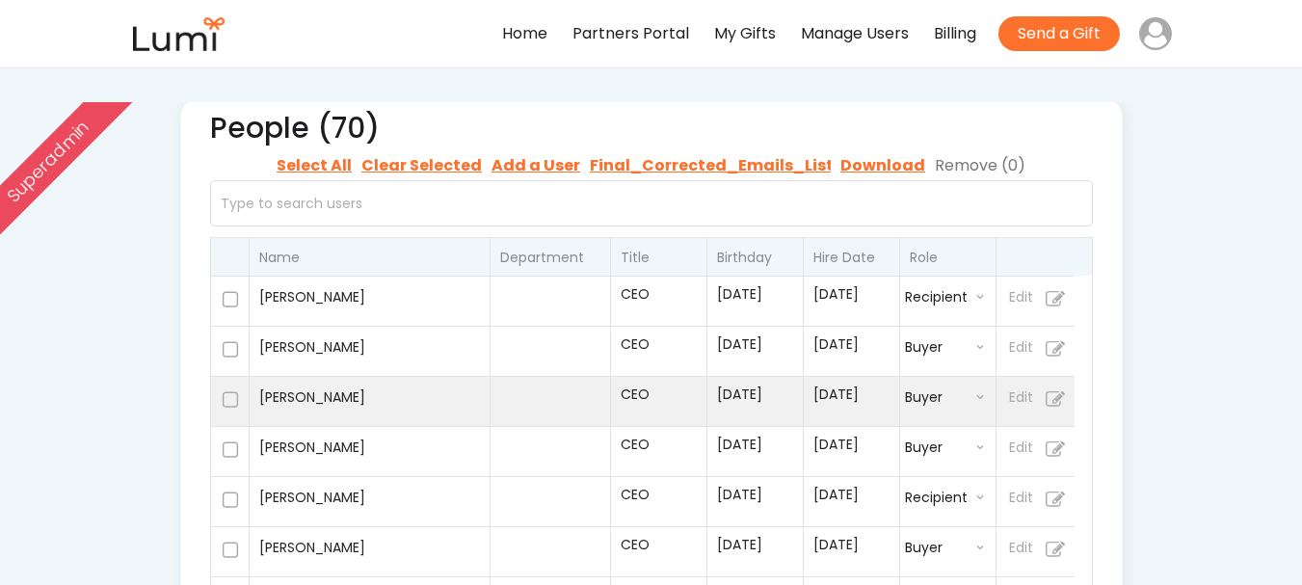
select select ""recipient""
select select ""buyer""
select select ""recipient""
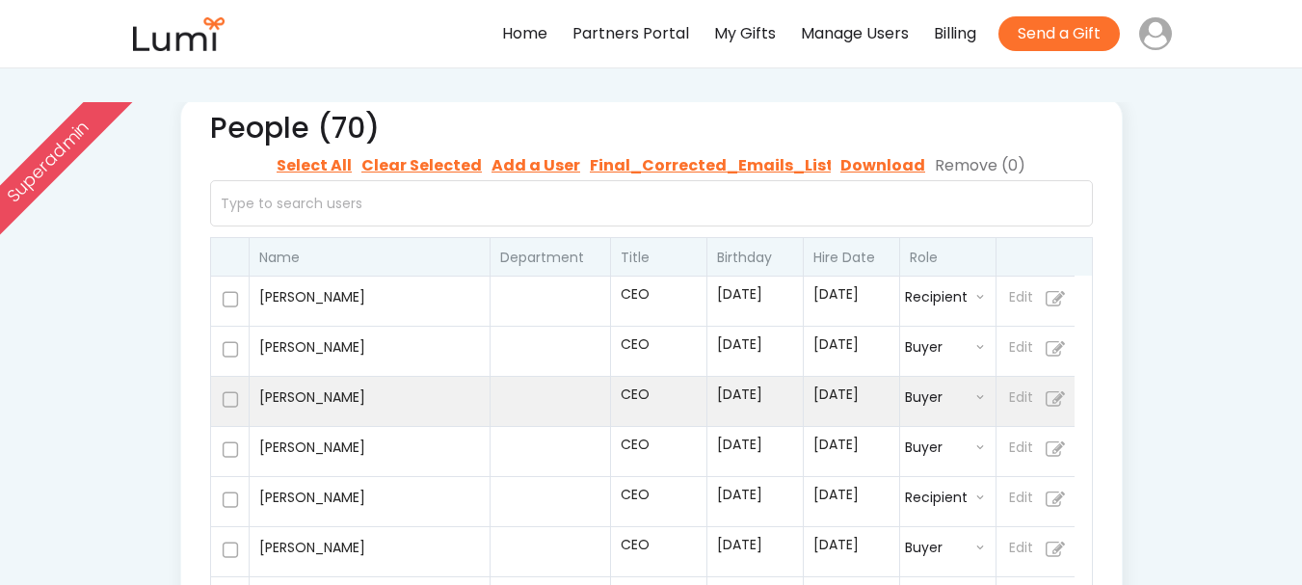
select select ""buyer""
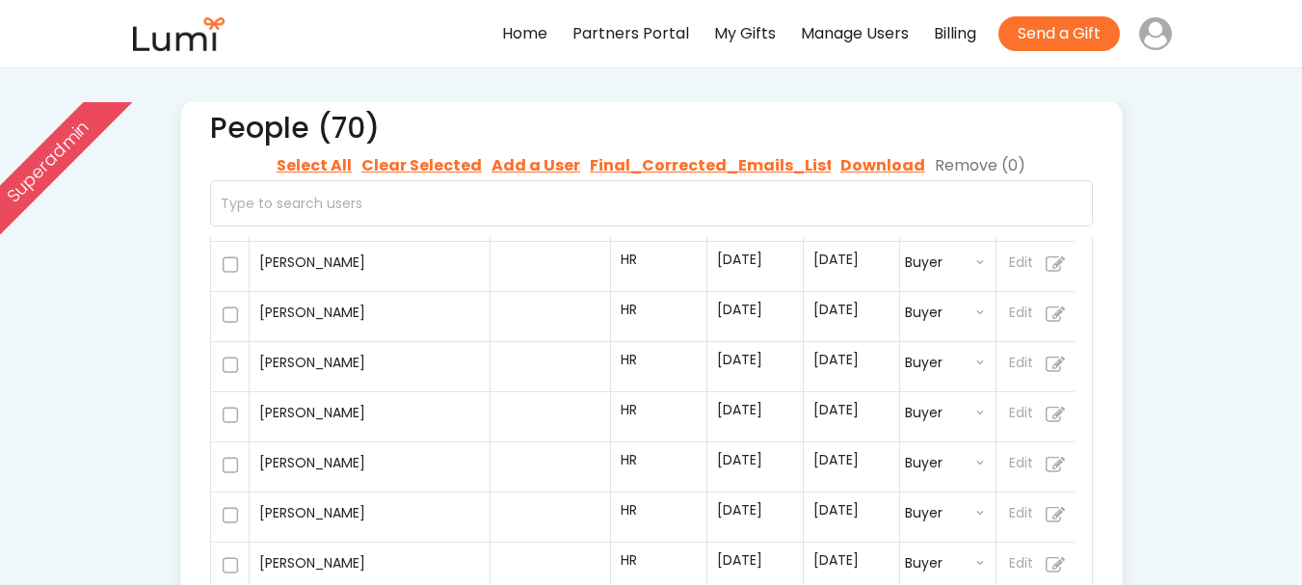
select select ""recipient""
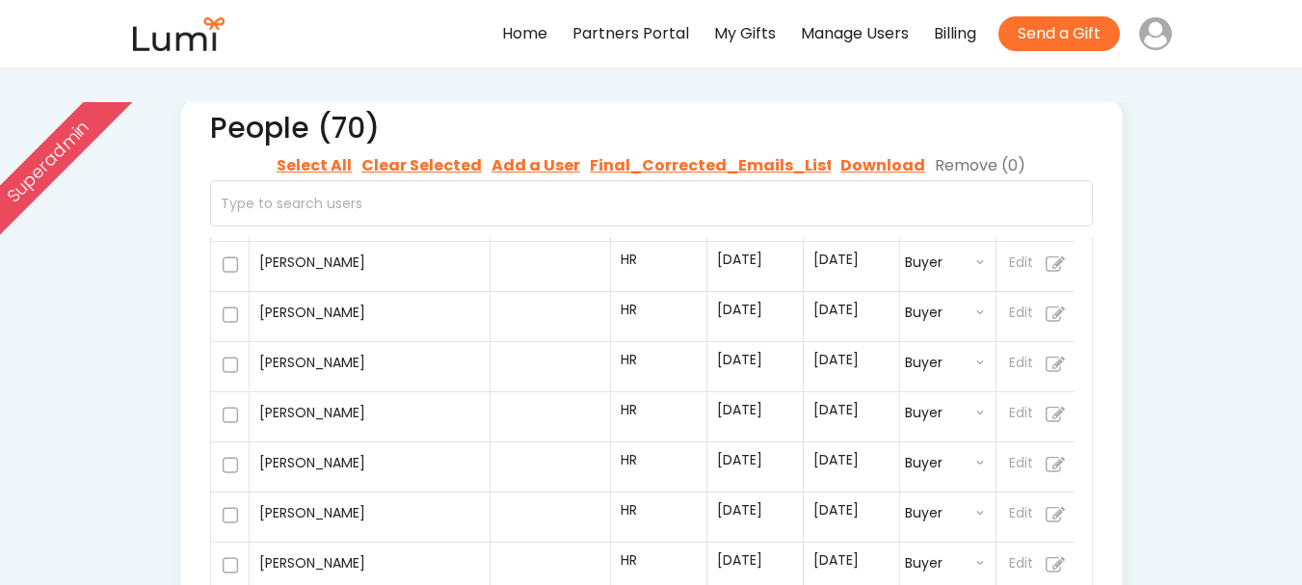
select select ""recipient""
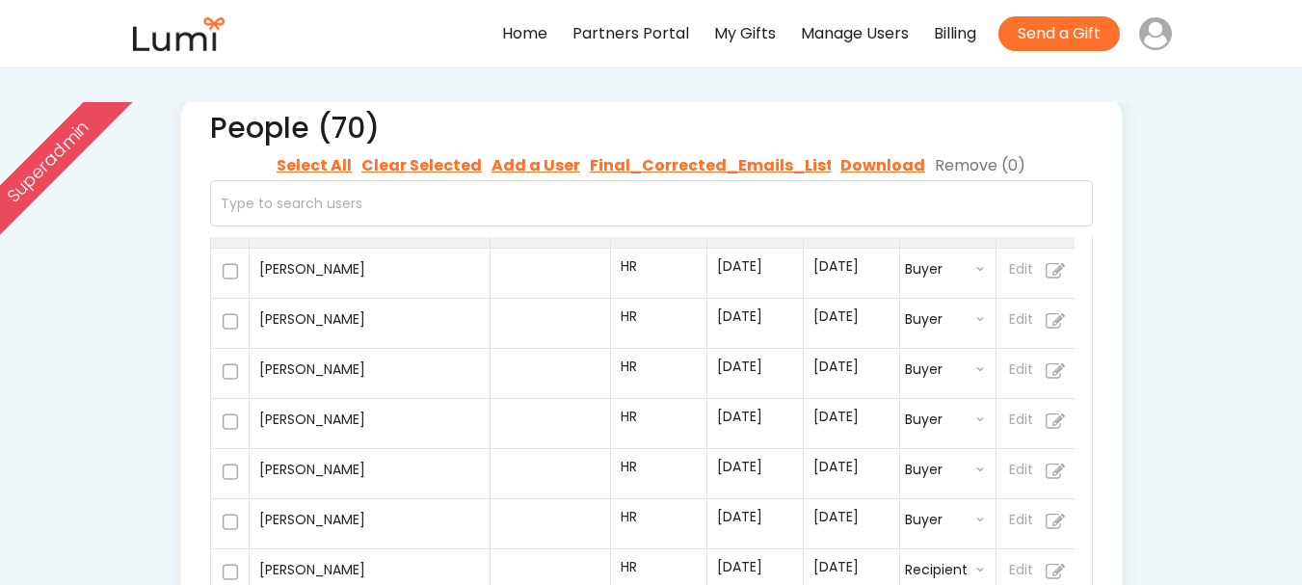
select select ""recipient""
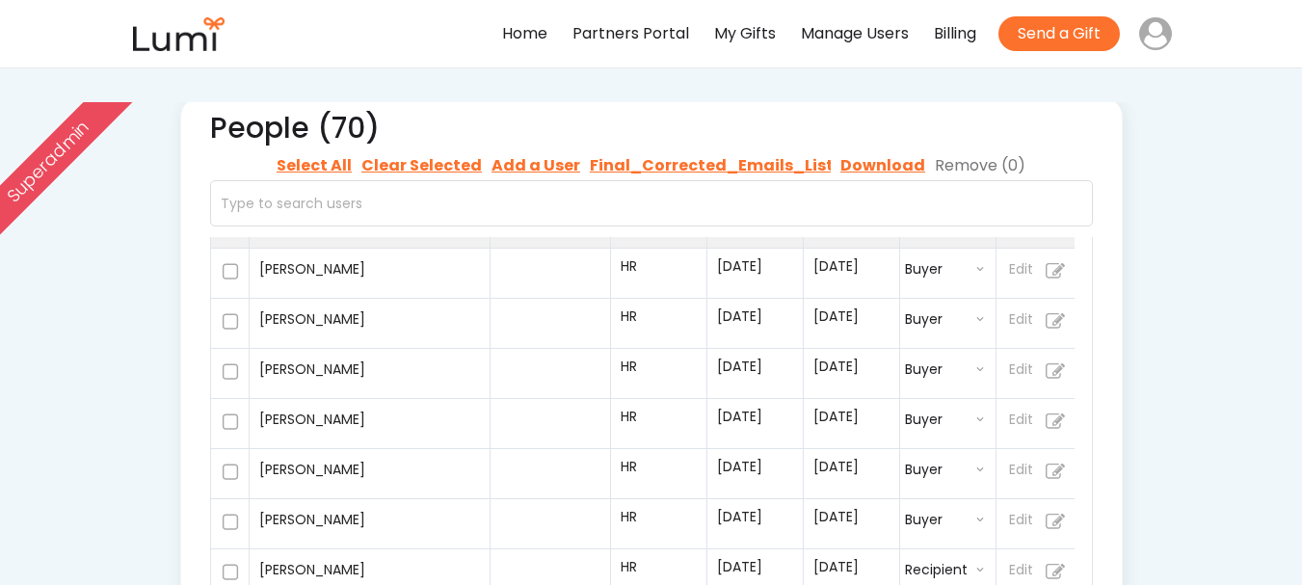
select select ""recipient""
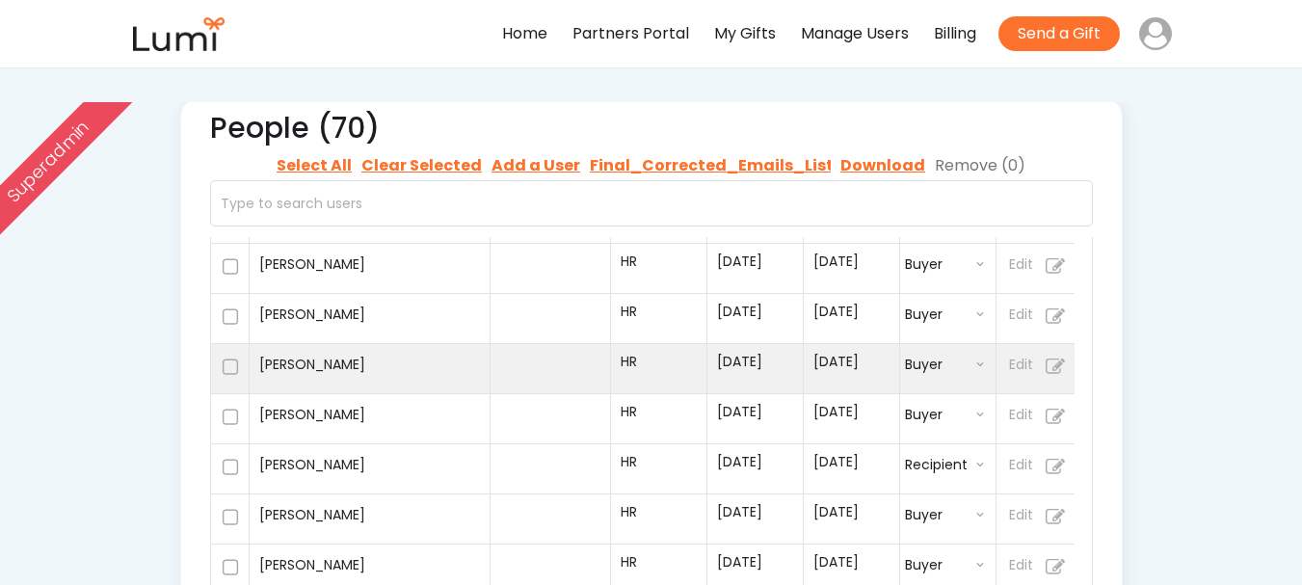
scroll to position [936, 0]
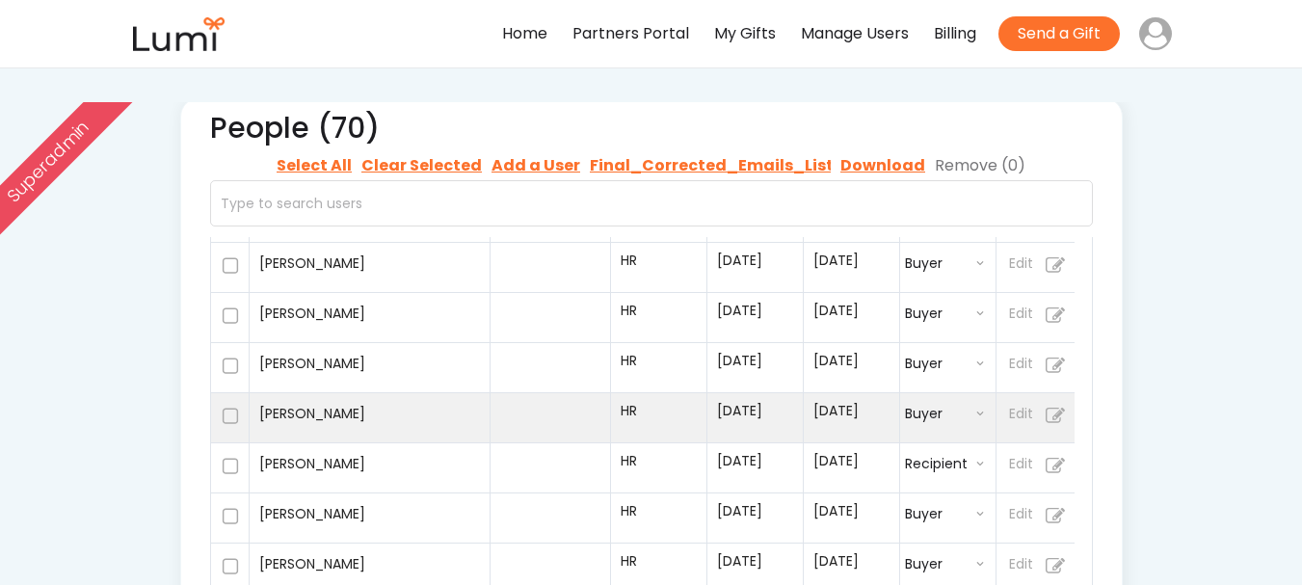
click at [417, 406] on div "Felicity Rodriguez" at bounding box center [369, 416] width 221 height 34
select select ""1348695171700984260__LOOKUP__1732321409305x570748923719876000""
select select ""buyer""
select select "true"
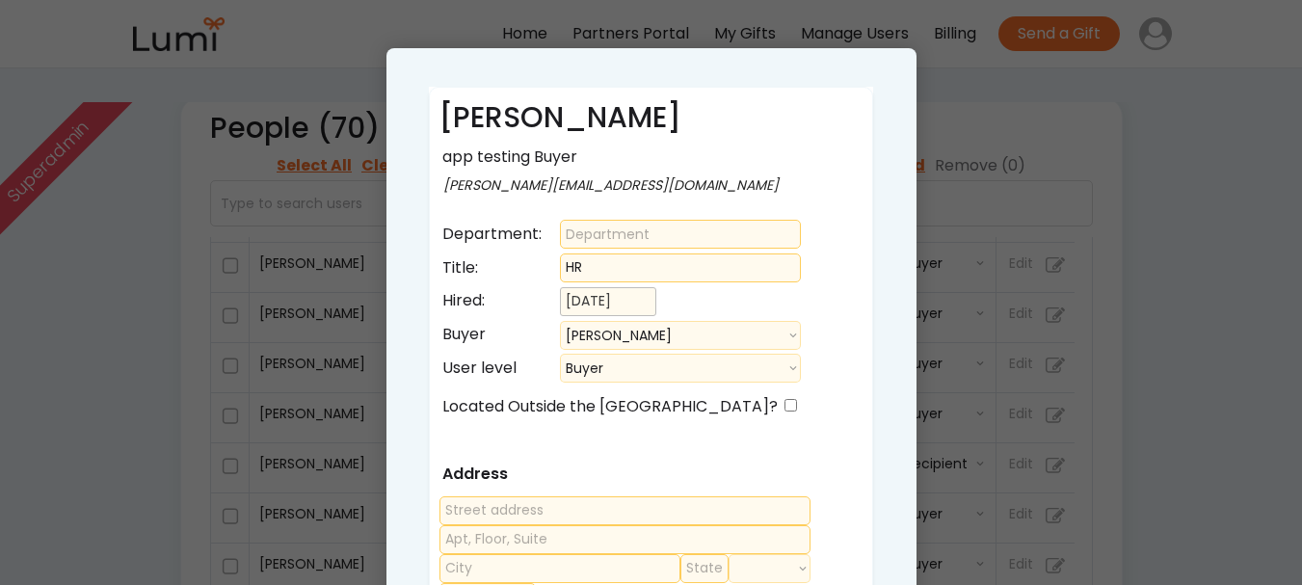
select select ""PLACEHOLDER_1427118222253""
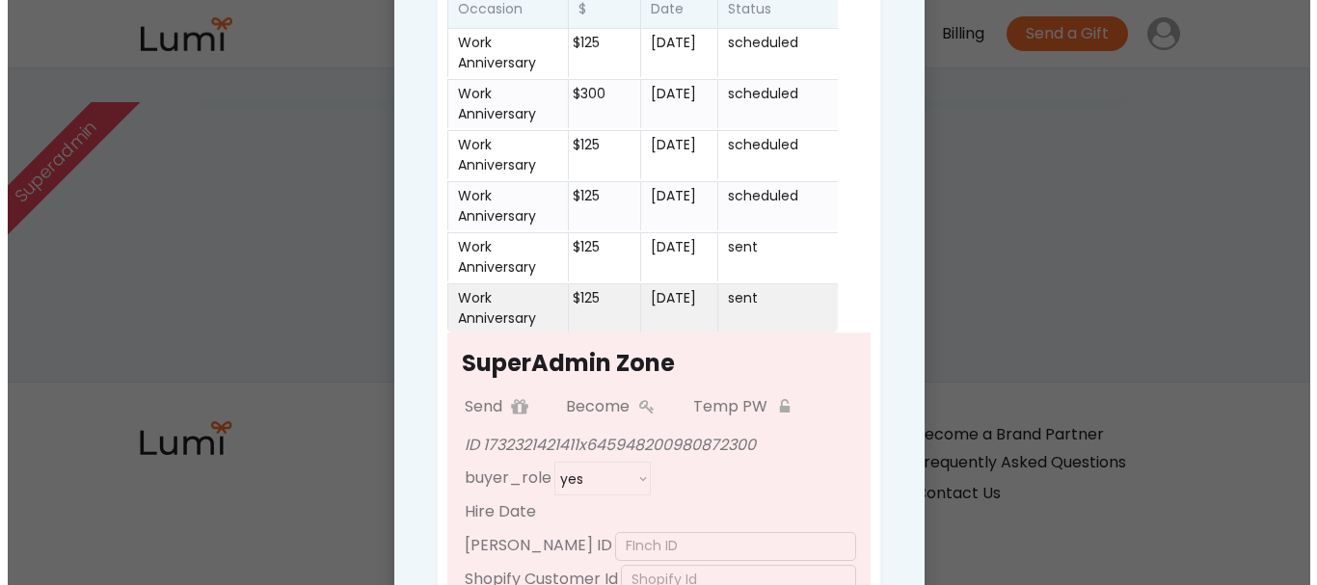
scroll to position [916, 0]
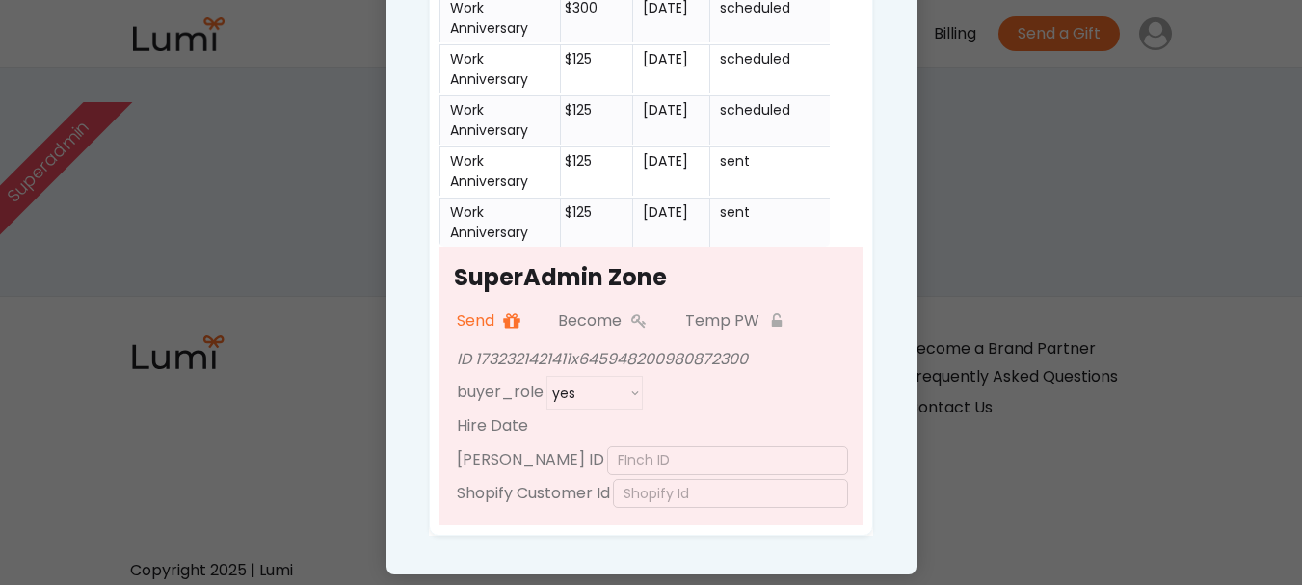
click at [526, 326] on button at bounding box center [511, 321] width 29 height 29
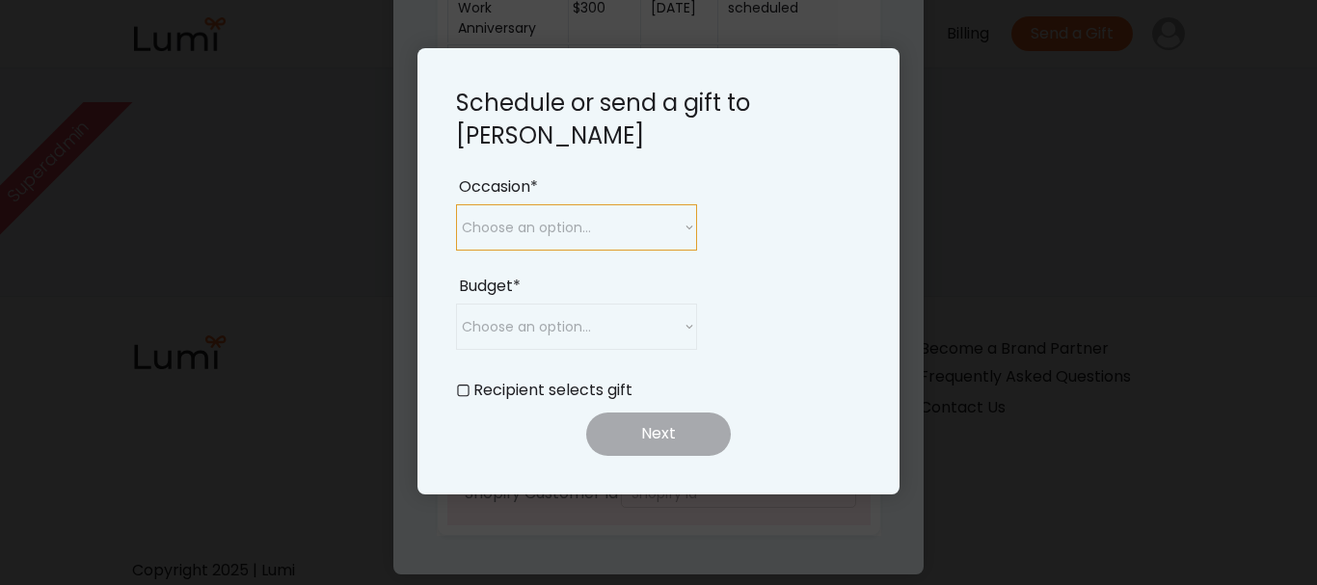
click at [641, 206] on select "Choose an option... Birthday Work Anniversary Welcome to the Team Year End Appr…" at bounding box center [576, 227] width 241 height 46
select select ""work_anniversary""
click at [456, 204] on select "Choose an option... Birthday Work Anniversary Welcome to the Team Year End Appr…" at bounding box center [576, 227] width 241 height 46
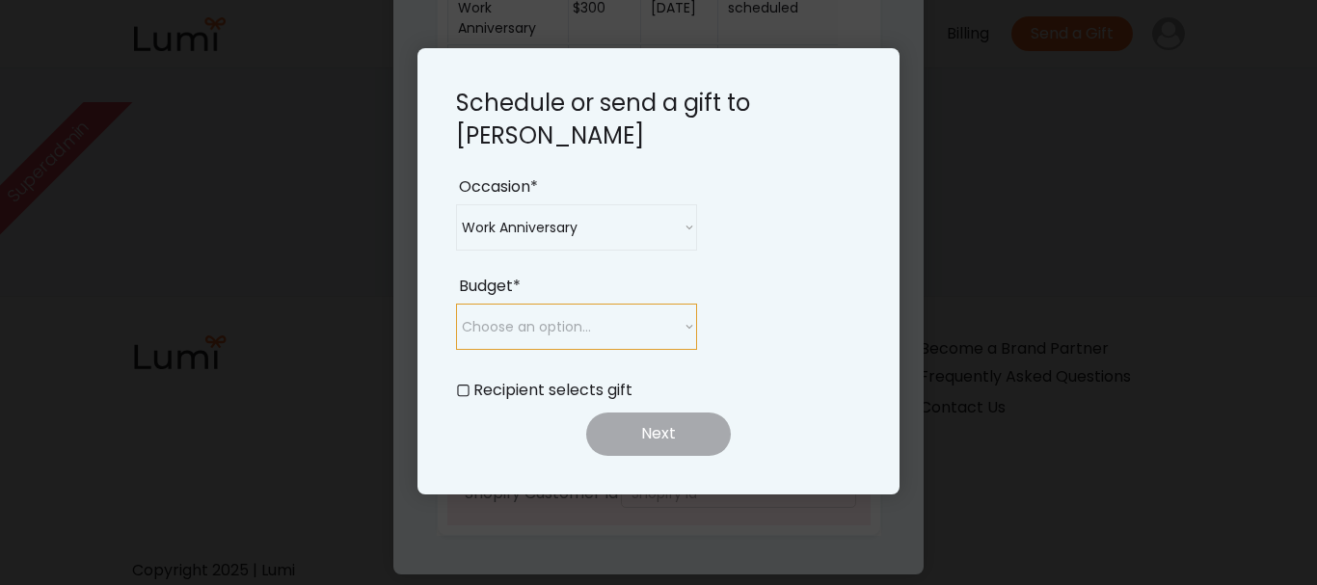
click at [578, 321] on select "Choose an option... $25 $50 $75 $100 $150 $200 $250 $300" at bounding box center [576, 327] width 241 height 46
click at [456, 304] on select "Choose an option... $25 $50 $75 $100 $150 $200 $250 $300" at bounding box center [576, 327] width 241 height 46
click at [585, 333] on select "Choose an option... $25 $50 $75 $100 $150 $200 $250 $300" at bounding box center [576, 327] width 241 height 46
select select ""250_""
click at [456, 304] on select "Choose an option... $25 $50 $75 $100 $150 $200 $250 $300" at bounding box center [576, 327] width 241 height 46
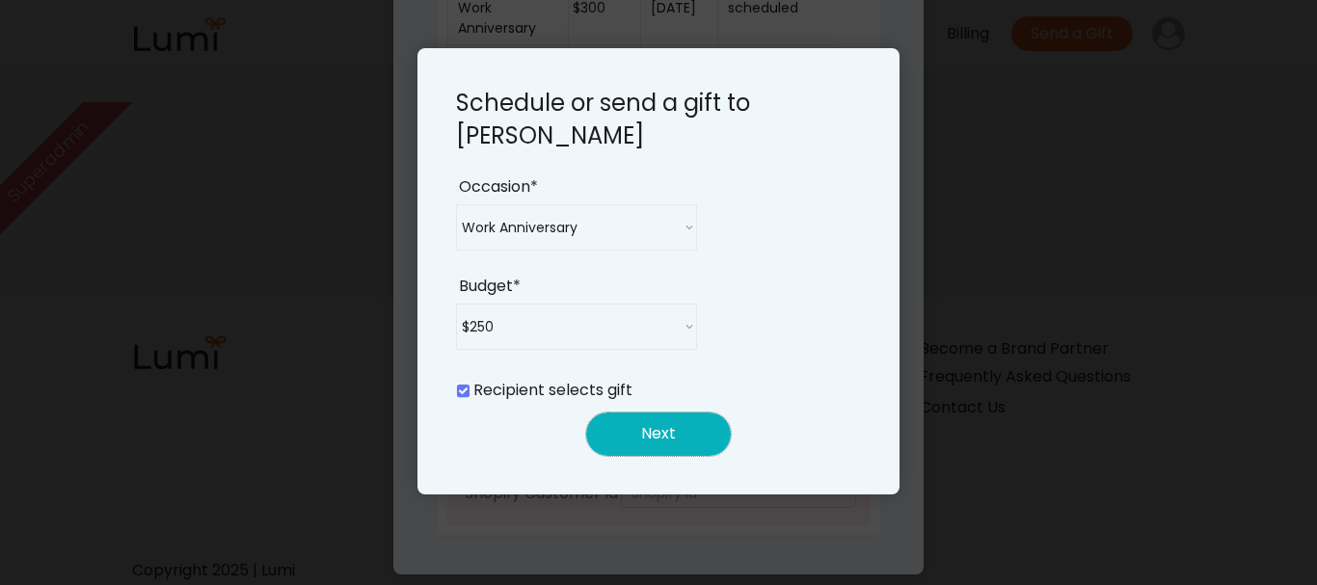
click at [672, 434] on button "Next" at bounding box center [658, 434] width 145 height 43
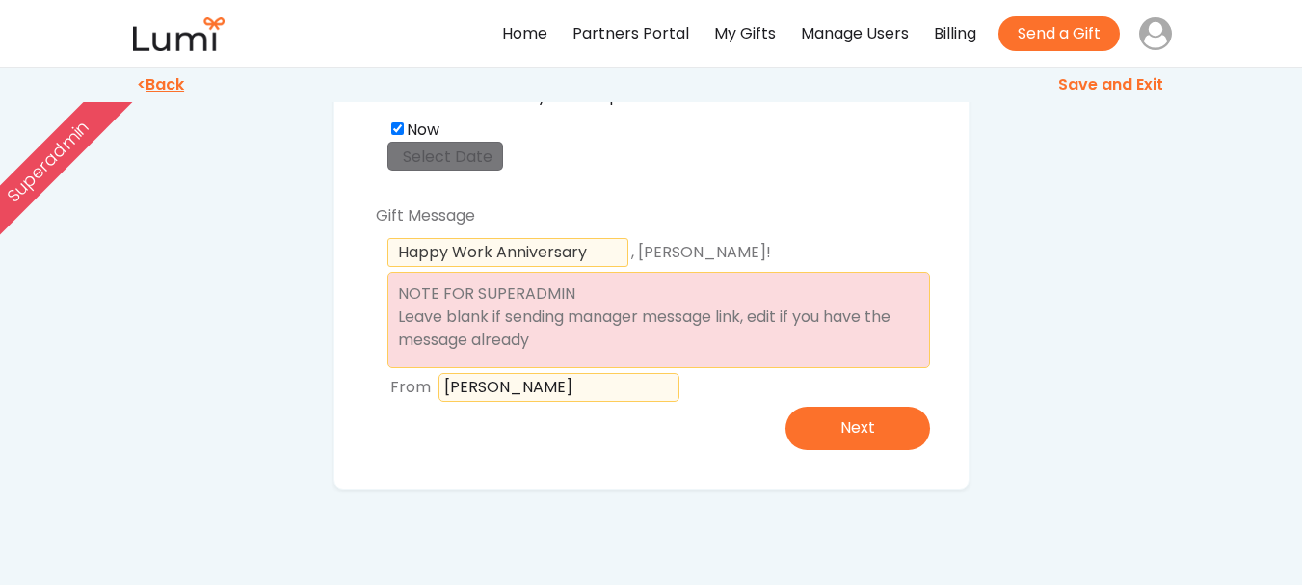
scroll to position [167, 0]
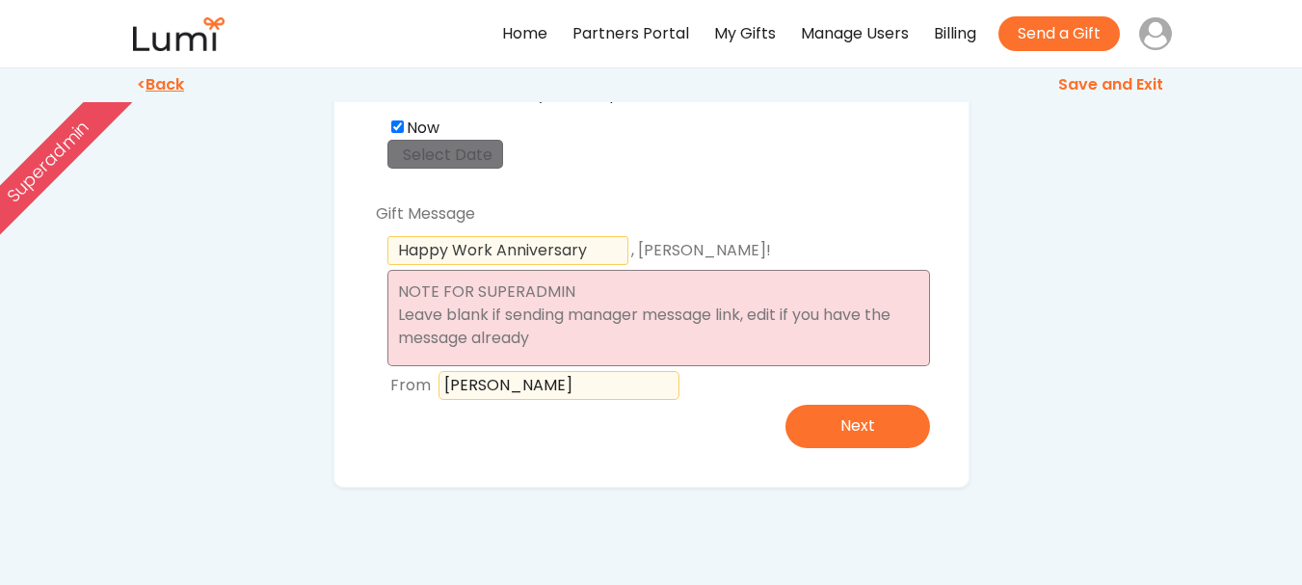
click at [609, 330] on textarea at bounding box center [658, 318] width 543 height 96
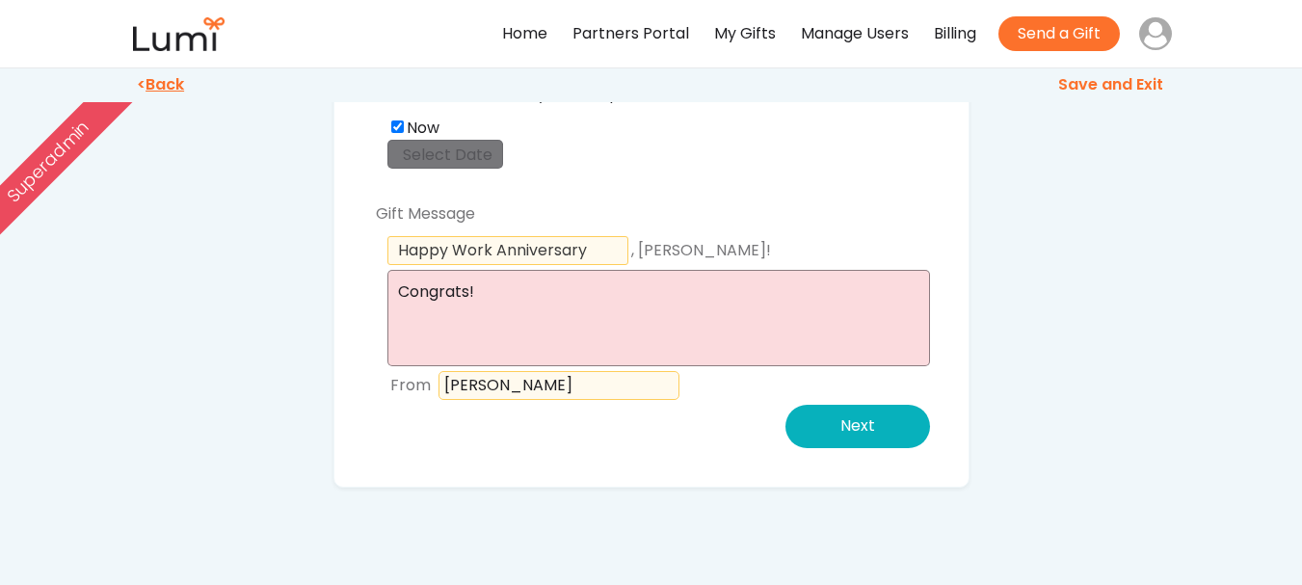
type textarea "Congrats!"
click at [881, 421] on button "Next" at bounding box center [858, 426] width 145 height 43
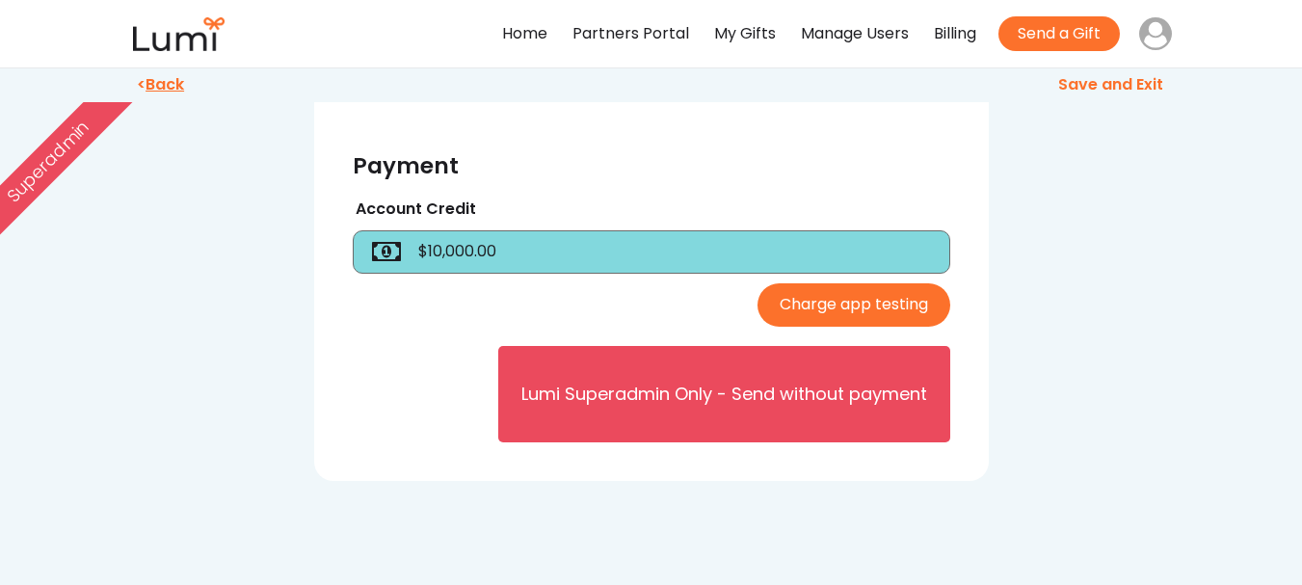
scroll to position [676, 0]
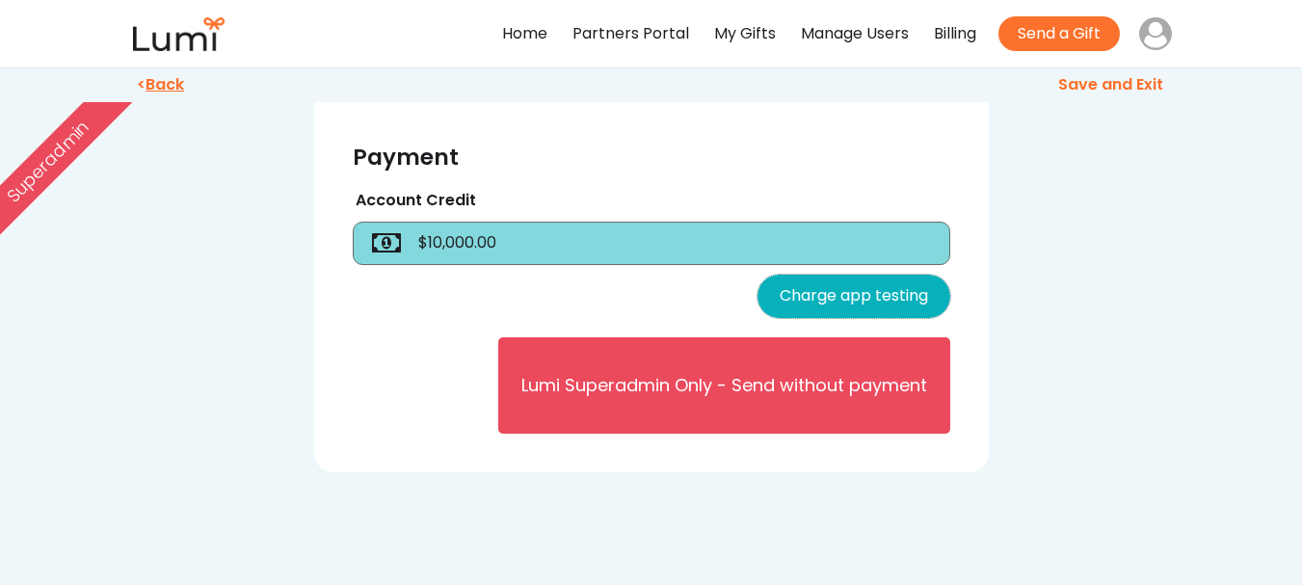
click at [912, 318] on button "Charge app testing" at bounding box center [854, 296] width 193 height 43
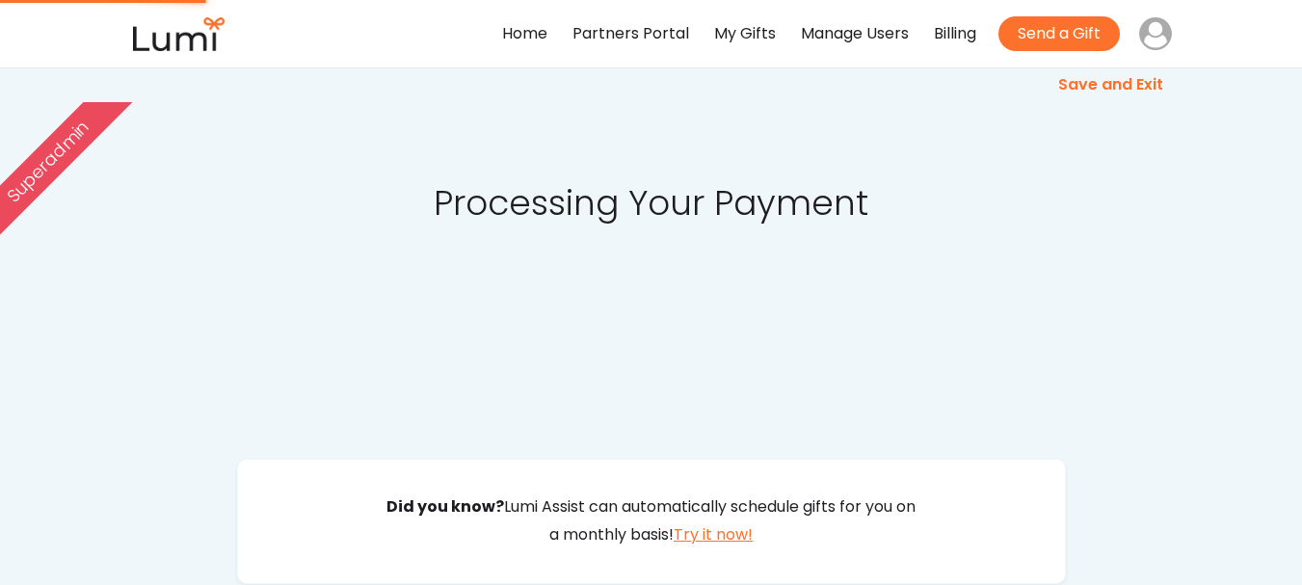
scroll to position [0, 0]
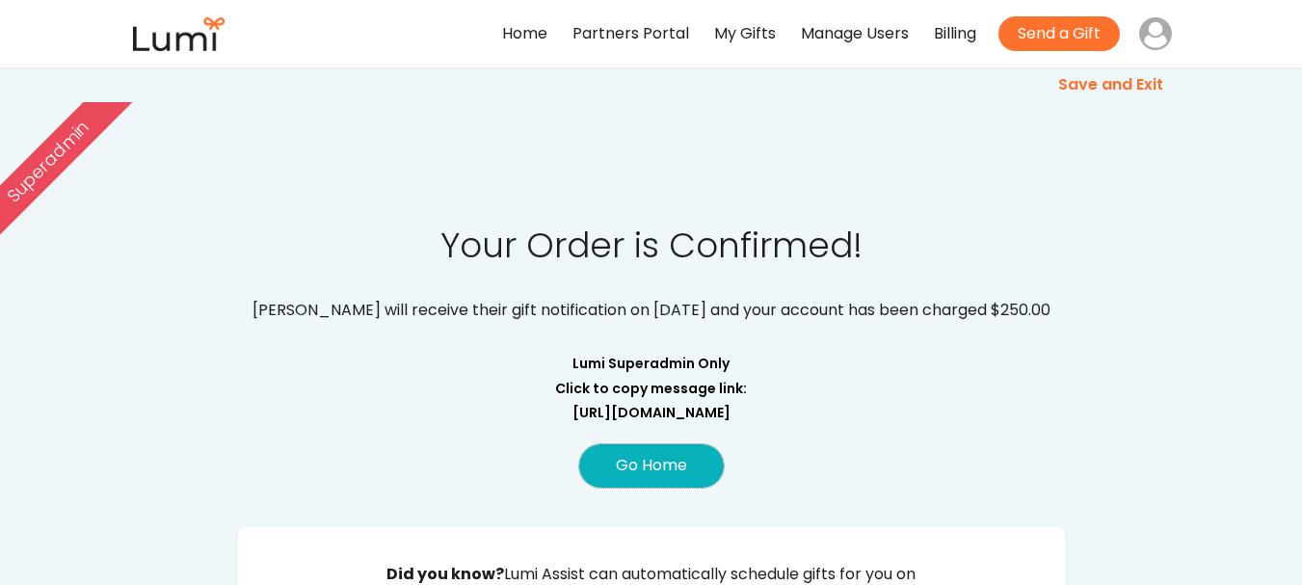
click at [711, 459] on button "Go Home" at bounding box center [651, 465] width 145 height 43
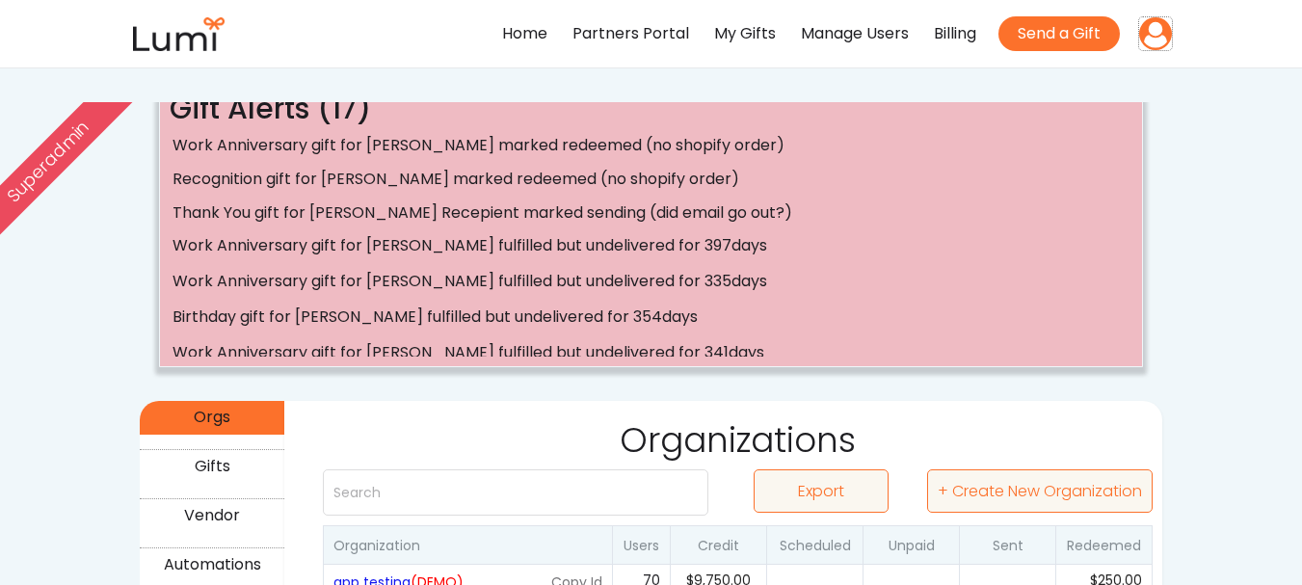
click at [1146, 34] on use at bounding box center [1155, 33] width 33 height 33
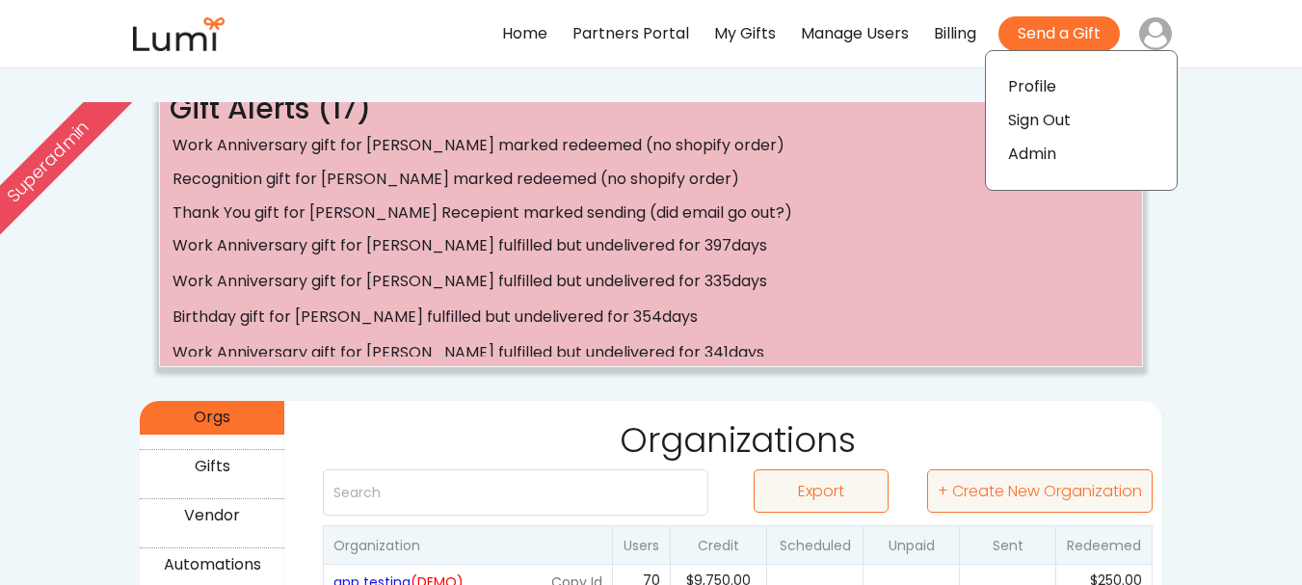
click at [1069, 121] on div "Sign Out" at bounding box center [1039, 121] width 63 height 28
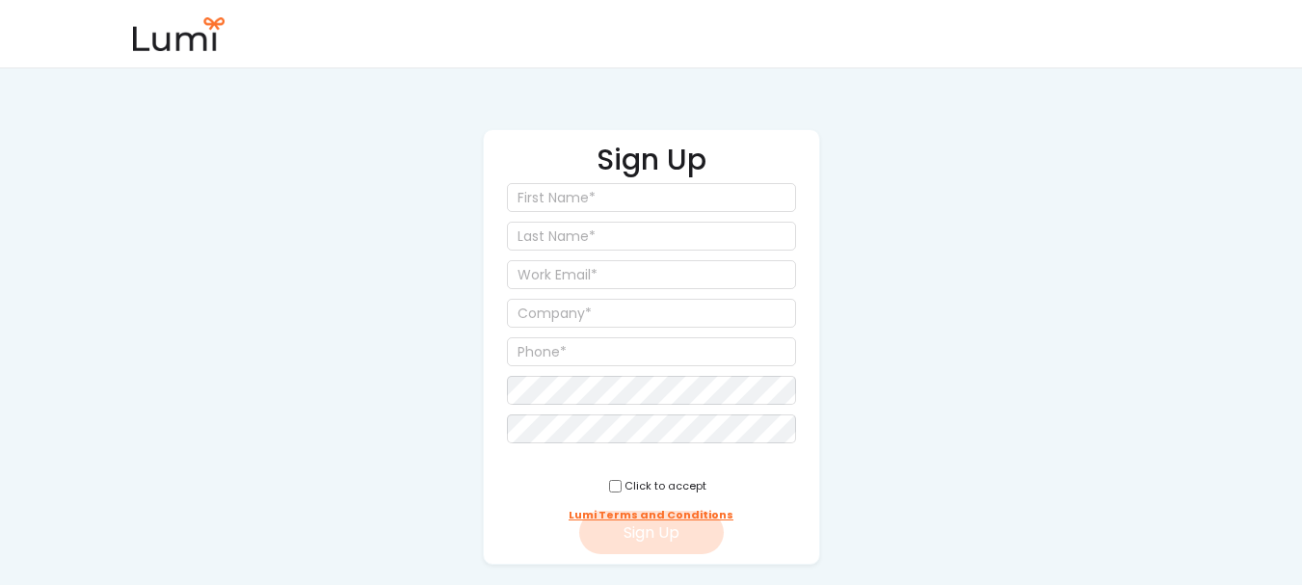
scroll to position [89, 0]
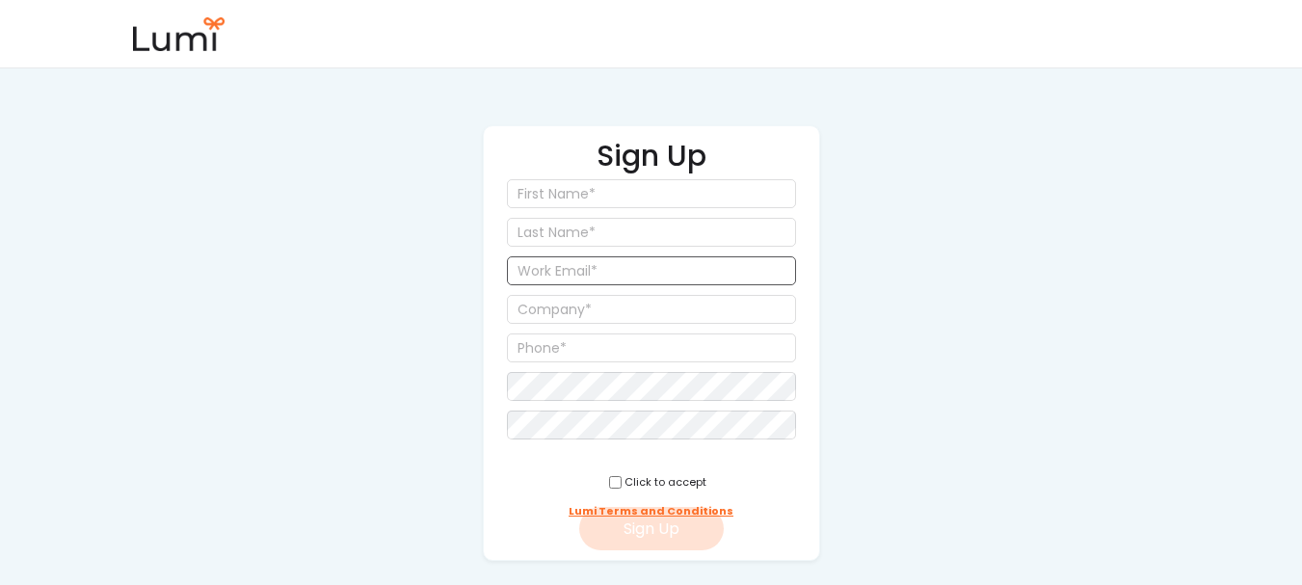
click at [708, 267] on input "email" at bounding box center [651, 270] width 289 height 29
paste input "[PERSON_NAME][EMAIL_ADDRESS][DOMAIN_NAME]"
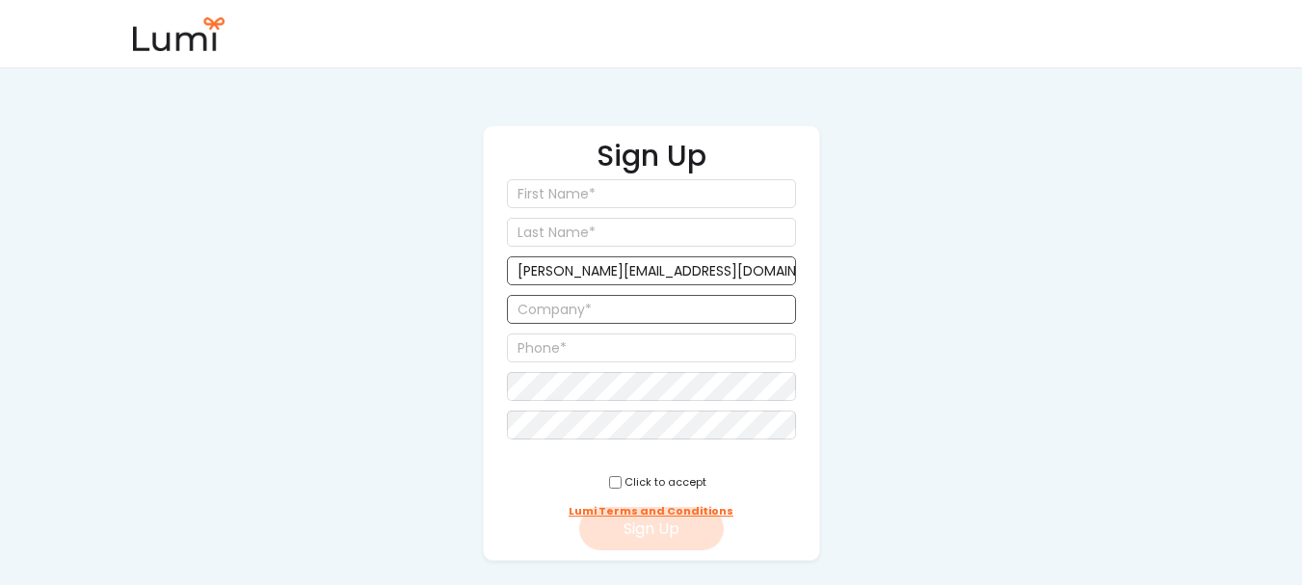
type input "[PERSON_NAME][EMAIL_ADDRESS][DOMAIN_NAME]"
click at [734, 307] on input "input" at bounding box center [651, 309] width 289 height 29
click at [720, 199] on input "input" at bounding box center [651, 193] width 289 height 29
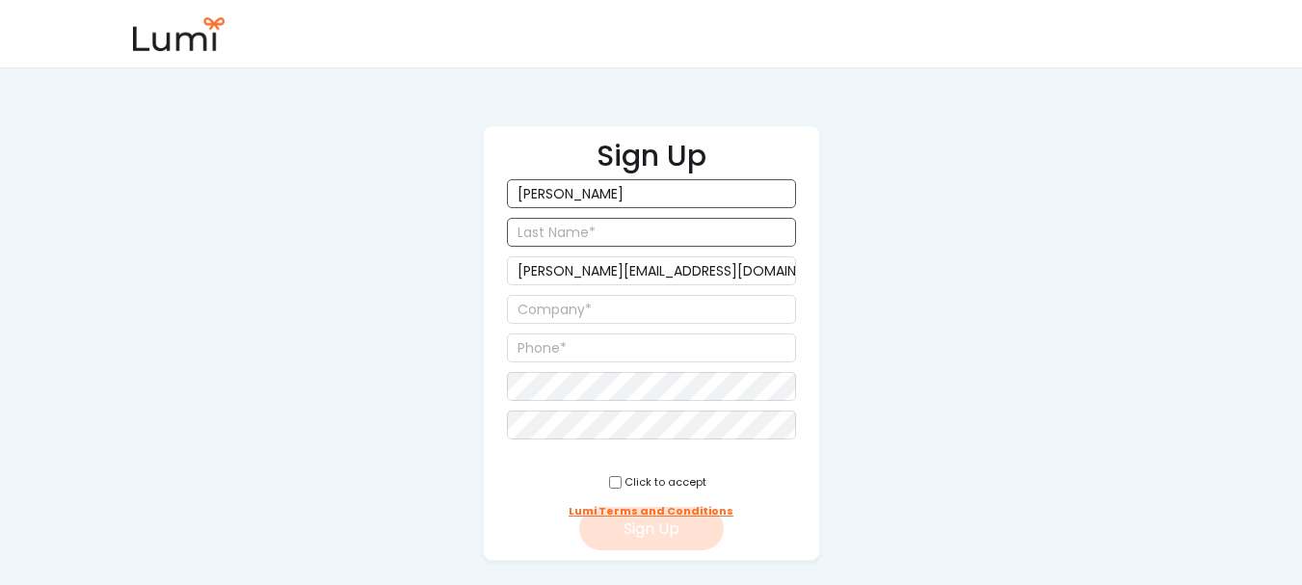
type input "Jackson"
click at [700, 226] on input "input" at bounding box center [651, 232] width 289 height 29
type input "Temu"
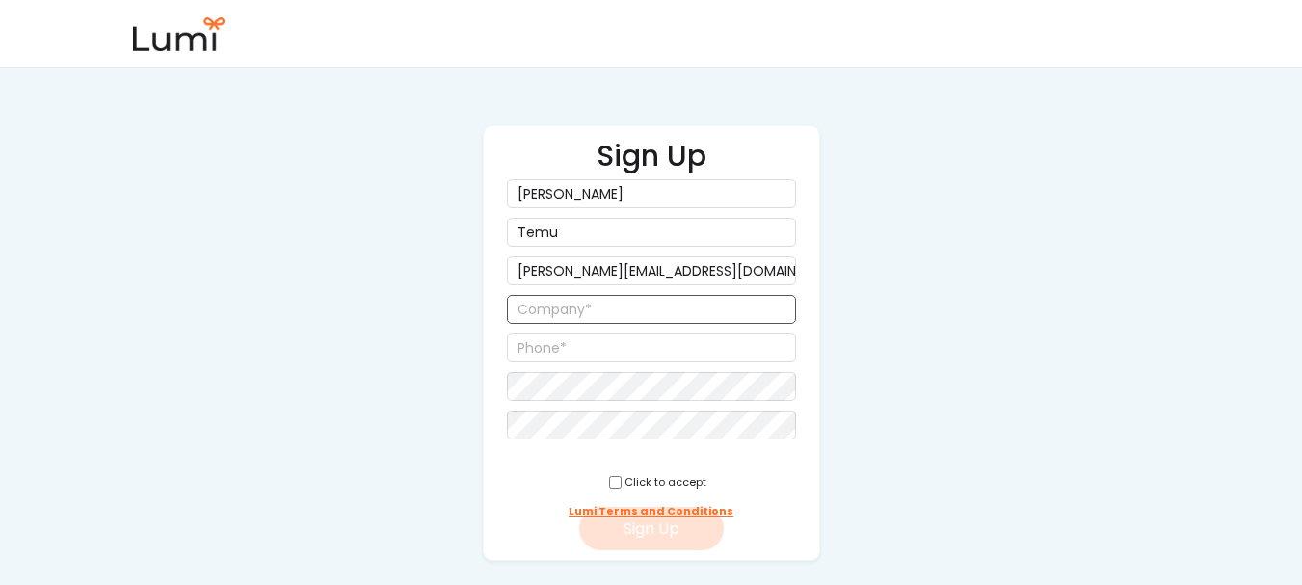
click at [647, 312] on input "input" at bounding box center [651, 309] width 289 height 29
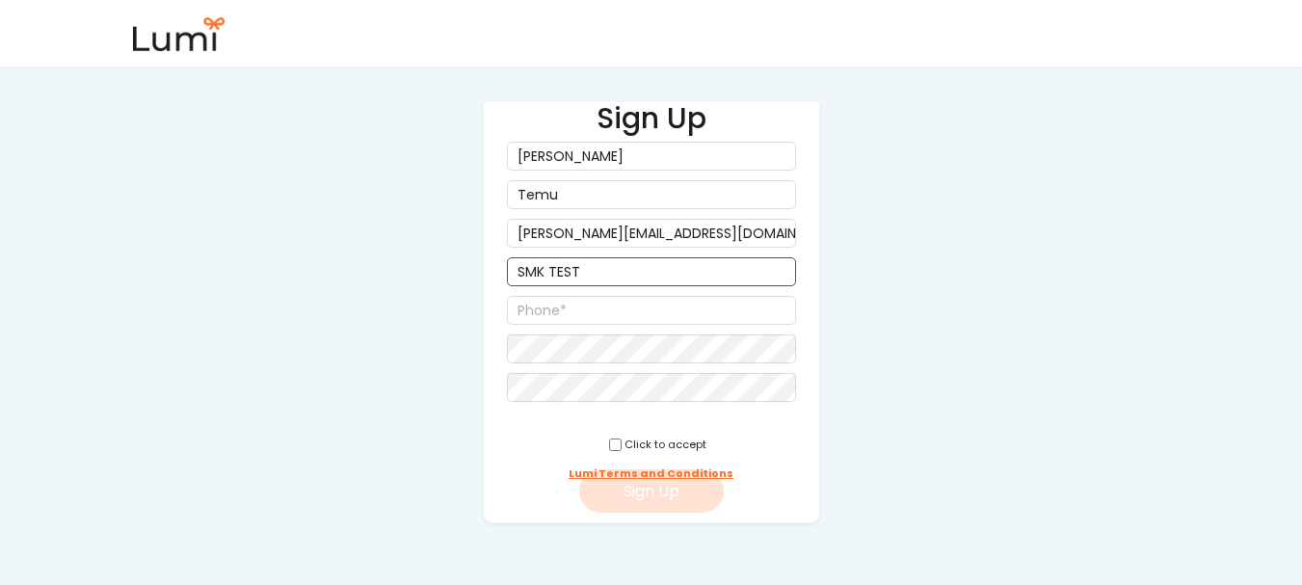
scroll to position [127, 0]
type input "SMK TEST"
click at [647, 312] on input "input" at bounding box center [651, 309] width 289 height 29
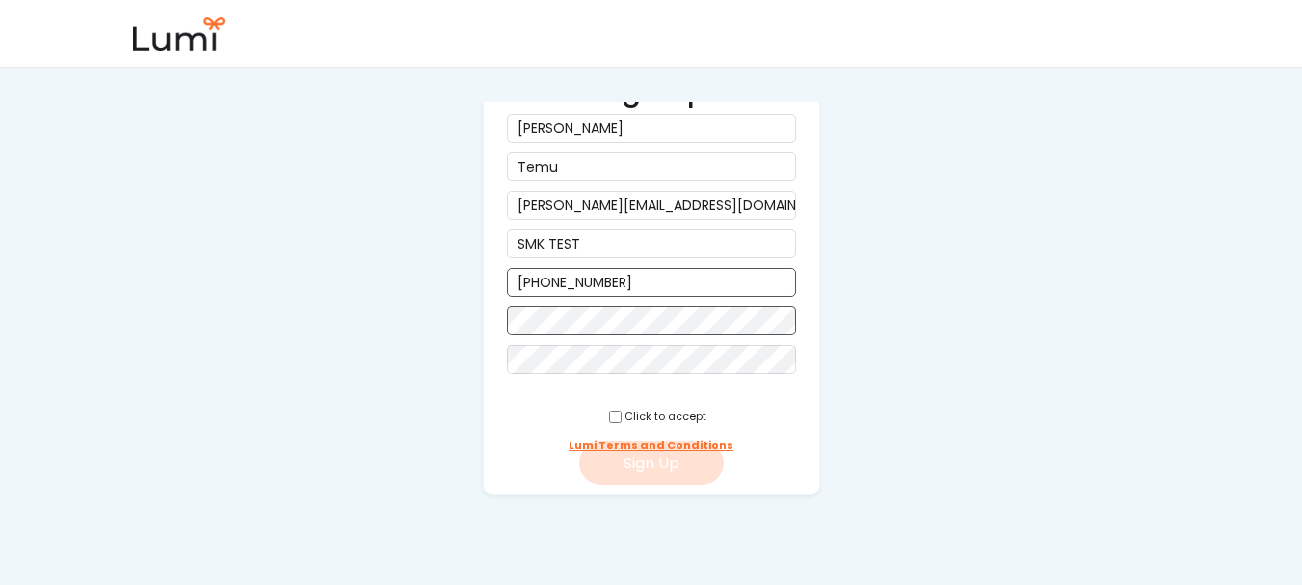
type input "(987) 987-9877"
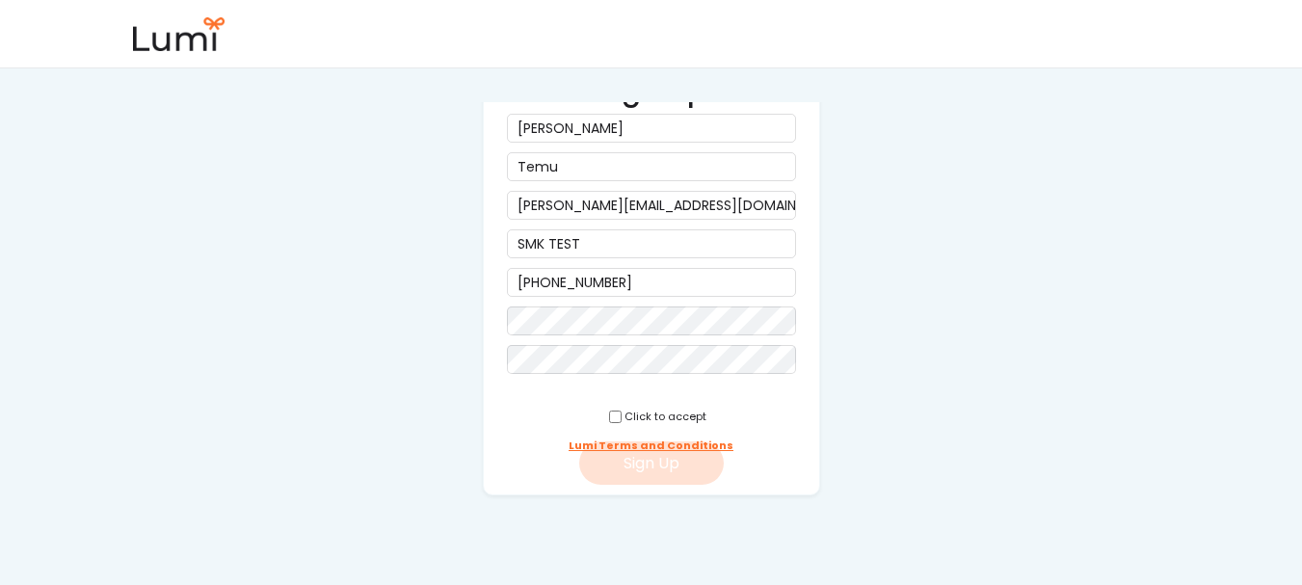
click at [535, 427] on div "Click to accept Lumi Terms and Conditions" at bounding box center [652, 417] width 270 height 29
click at [609, 415] on input "checkbox" at bounding box center [615, 417] width 13 height 13
checkbox input "true"
click at [599, 457] on button "Sign Up" at bounding box center [651, 462] width 145 height 43
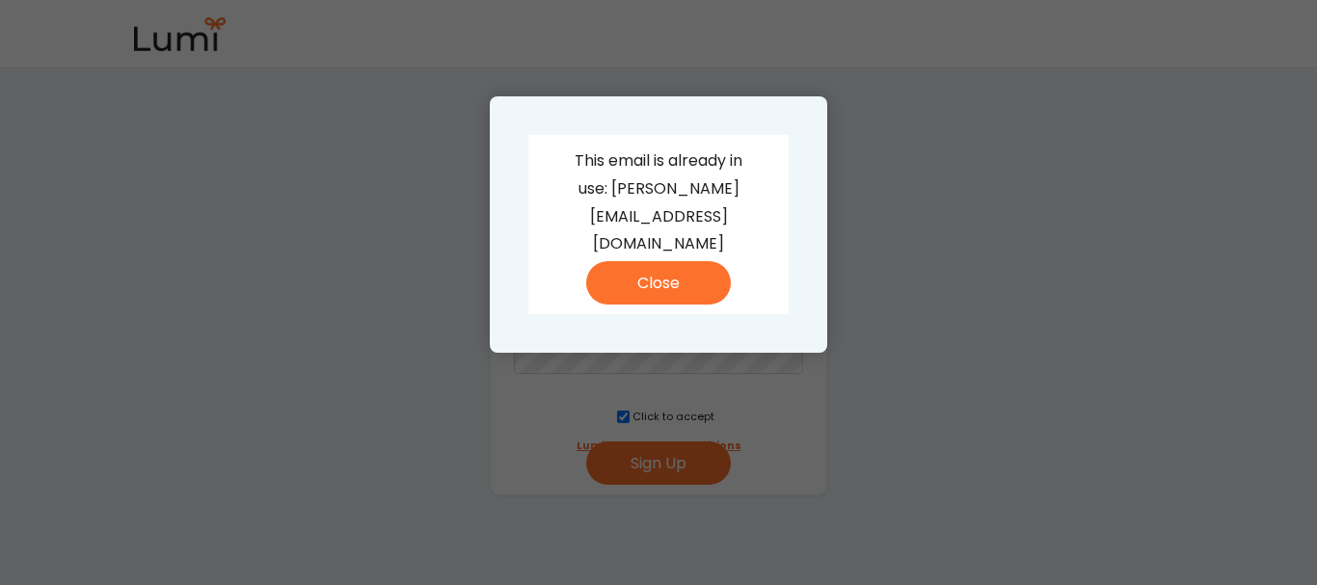
click at [930, 281] on div at bounding box center [658, 292] width 1317 height 585
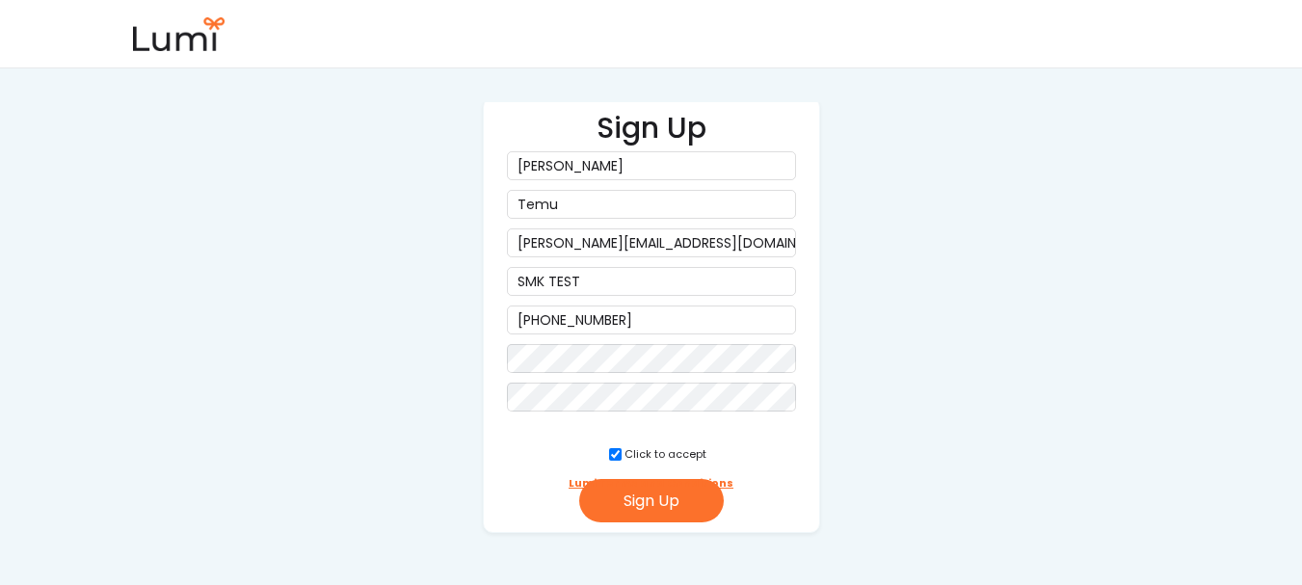
scroll to position [114, 0]
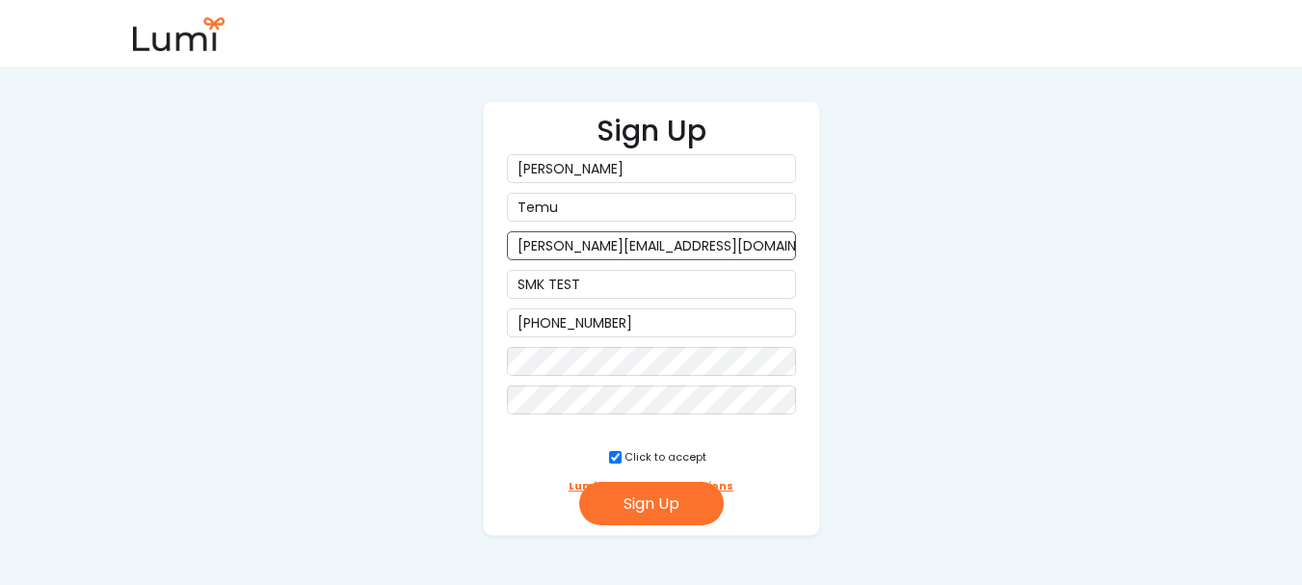
click at [616, 243] on input "[PERSON_NAME][EMAIL_ADDRESS][DOMAIN_NAME]" at bounding box center [651, 245] width 289 height 29
click at [664, 245] on input "[PERSON_NAME][EMAIL_ADDRESS][DOMAIN_NAME]" at bounding box center [651, 245] width 289 height 29
type input "[PERSON_NAME][EMAIL_ADDRESS][DOMAIN_NAME]"
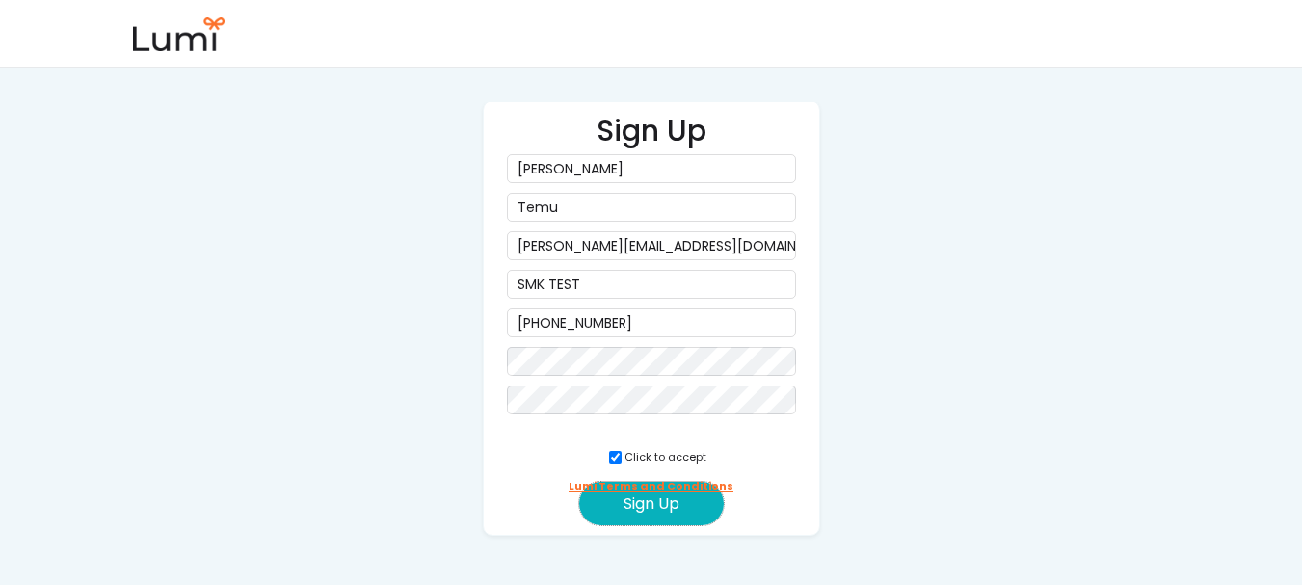
click at [647, 520] on button "Sign Up" at bounding box center [651, 503] width 145 height 43
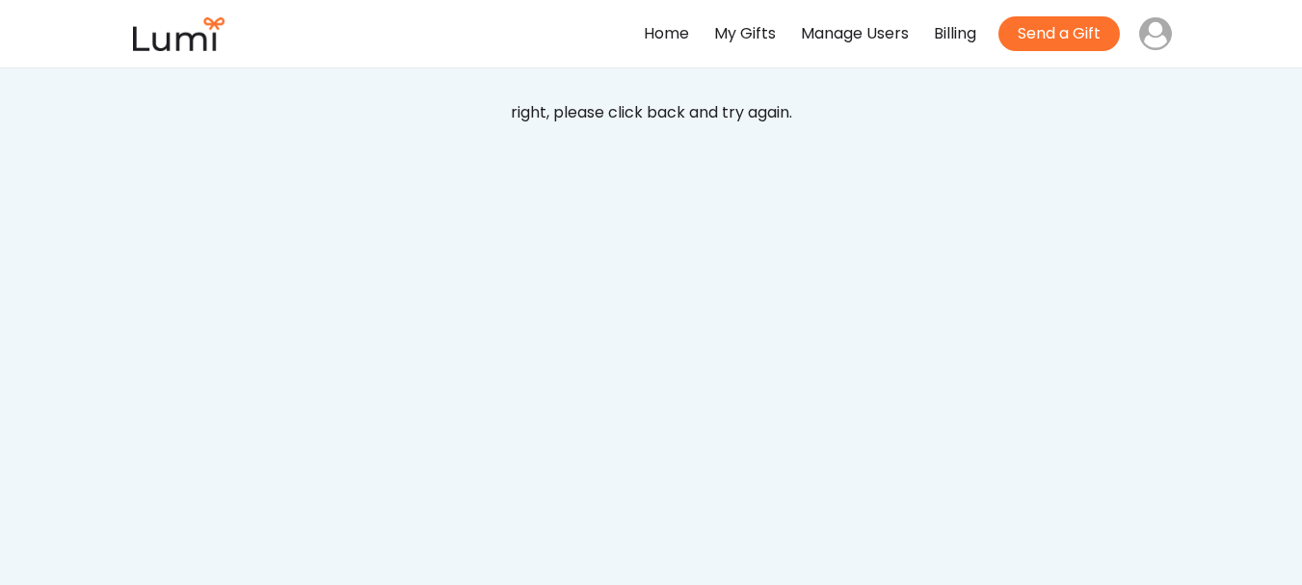
click at [1123, 273] on div "Get Started for Free! Get your Lumi account set up today, and we will set you u…" at bounding box center [651, 255] width 1302 height 739
click at [401, 292] on div "Get Started for Free! Get your Lumi account set up today, and we will set you u…" at bounding box center [651, 255] width 1302 height 739
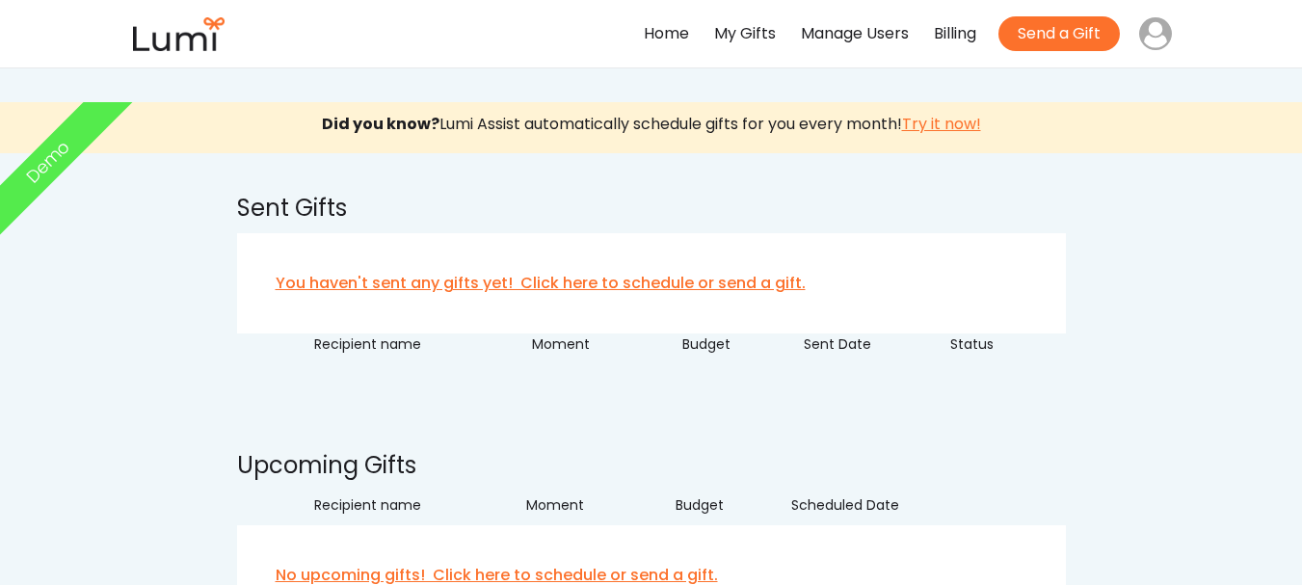
click at [853, 41] on div "Manage Users" at bounding box center [855, 34] width 108 height 28
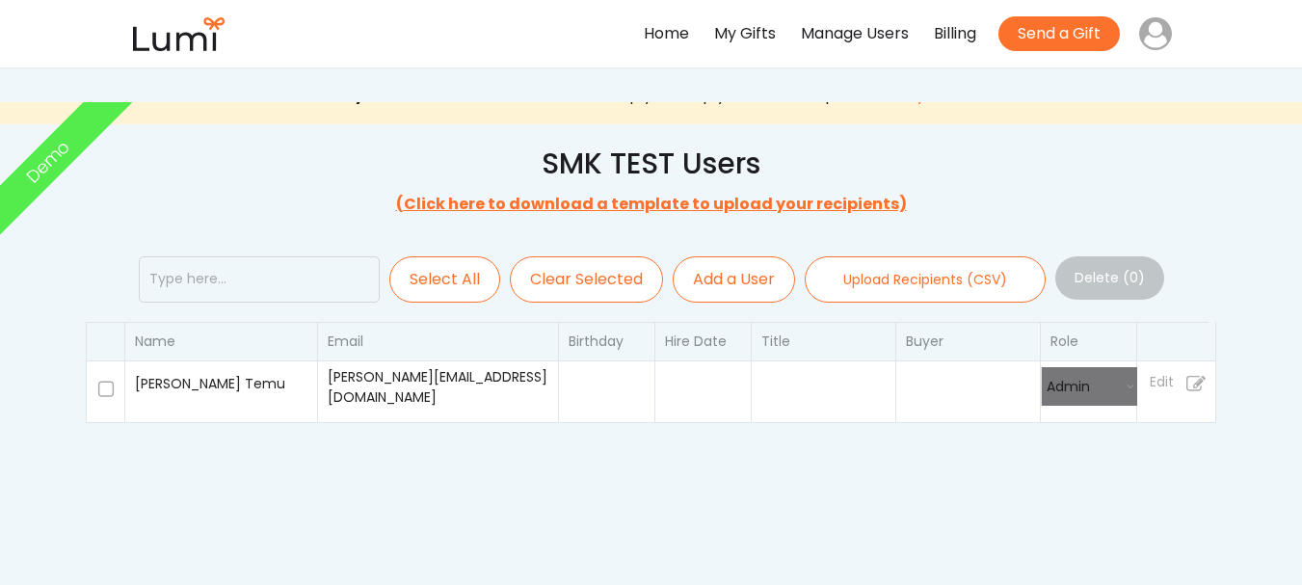
select select ""admin""
select select
click at [736, 304] on div "Select All Clear Selected Add a User Upload Recipients (CSV) Delete (0) Name Em…" at bounding box center [651, 349] width 1157 height 225
click at [757, 276] on button "Add a User" at bounding box center [734, 279] width 122 height 46
select select
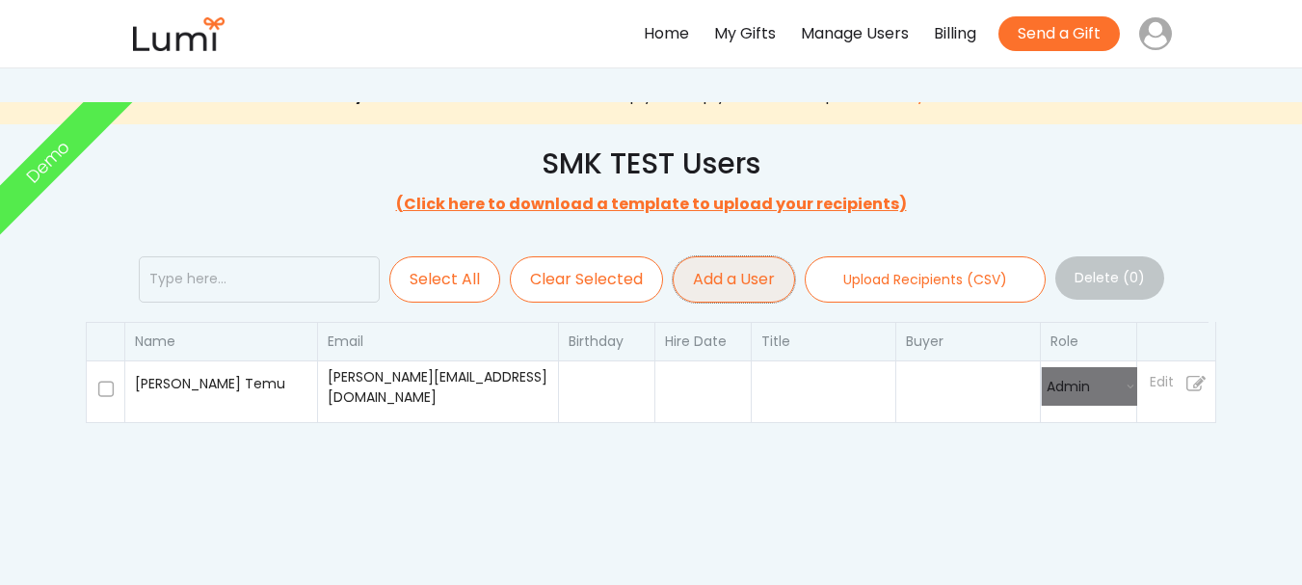
select select ""recipient""
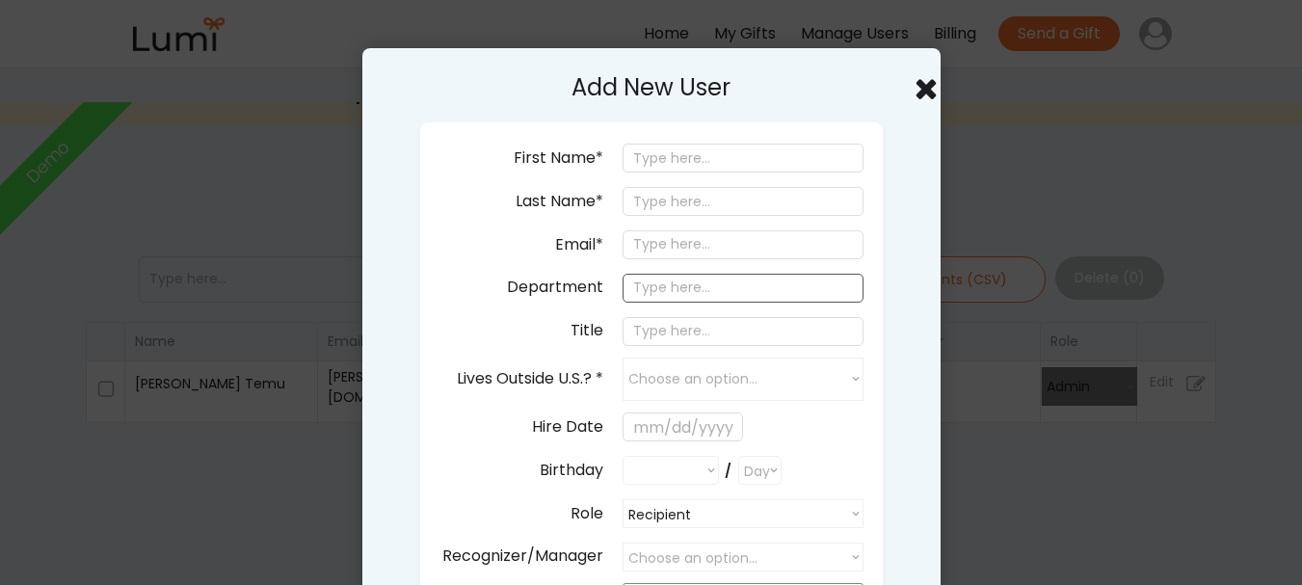
select select ""PLACEHOLDER_1427118222253""
click at [688, 250] on input "email" at bounding box center [743, 244] width 241 height 29
paste input "[PERSON_NAME][EMAIL_ADDRESS][DOMAIN_NAME]"
click at [731, 249] on input "jackson+479895@givelumi.com" at bounding box center [743, 244] width 241 height 29
click at [724, 249] on input "jackson+295@givelumi.com" at bounding box center [743, 244] width 241 height 29
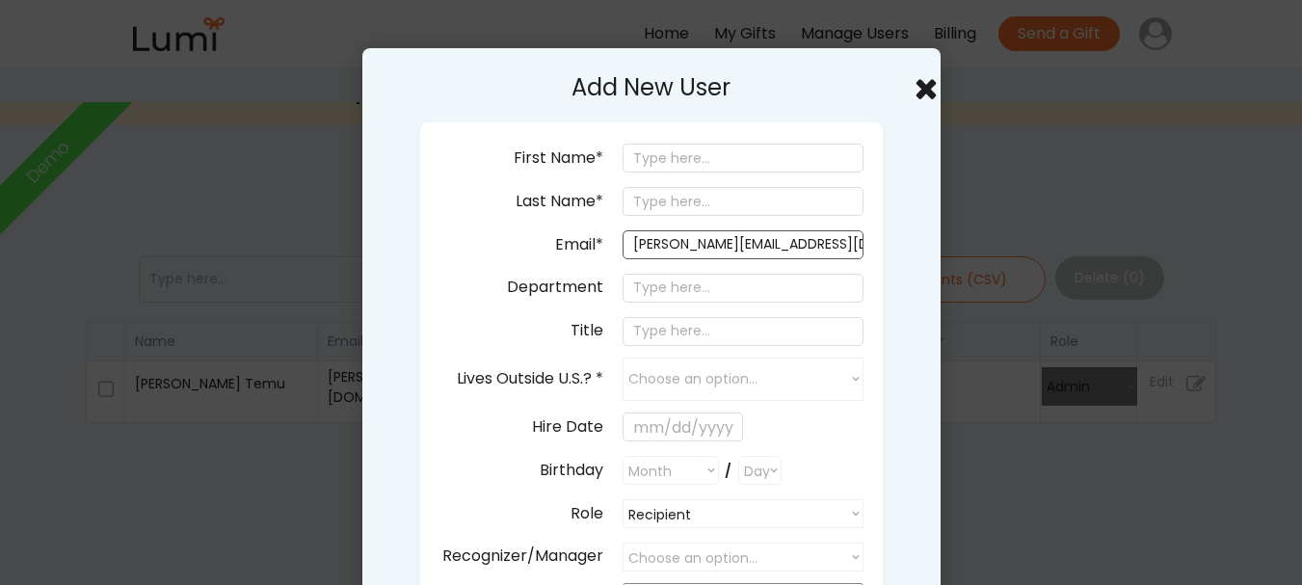
click at [724, 249] on input "jackson+295@givelumi.com" at bounding box center [743, 244] width 241 height 29
click at [724, 249] on input "[PERSON_NAME][EMAIL_ADDRESS][DOMAIN_NAME]" at bounding box center [743, 244] width 241 height 29
type input "[PERSON_NAME][EMAIL_ADDRESS][DOMAIN_NAME]"
click at [748, 159] on input "input" at bounding box center [743, 158] width 241 height 29
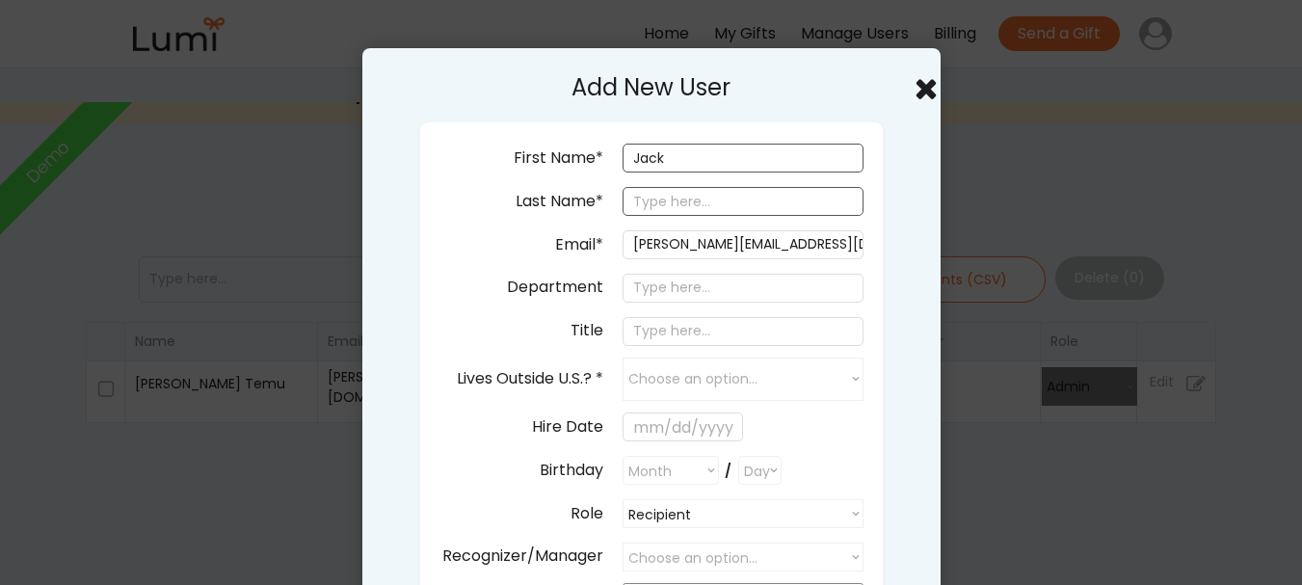
type input "Jack"
click at [743, 200] on input "input" at bounding box center [743, 201] width 241 height 29
type input "Temu"
click at [709, 292] on input "input" at bounding box center [743, 288] width 241 height 29
type input "Sales"
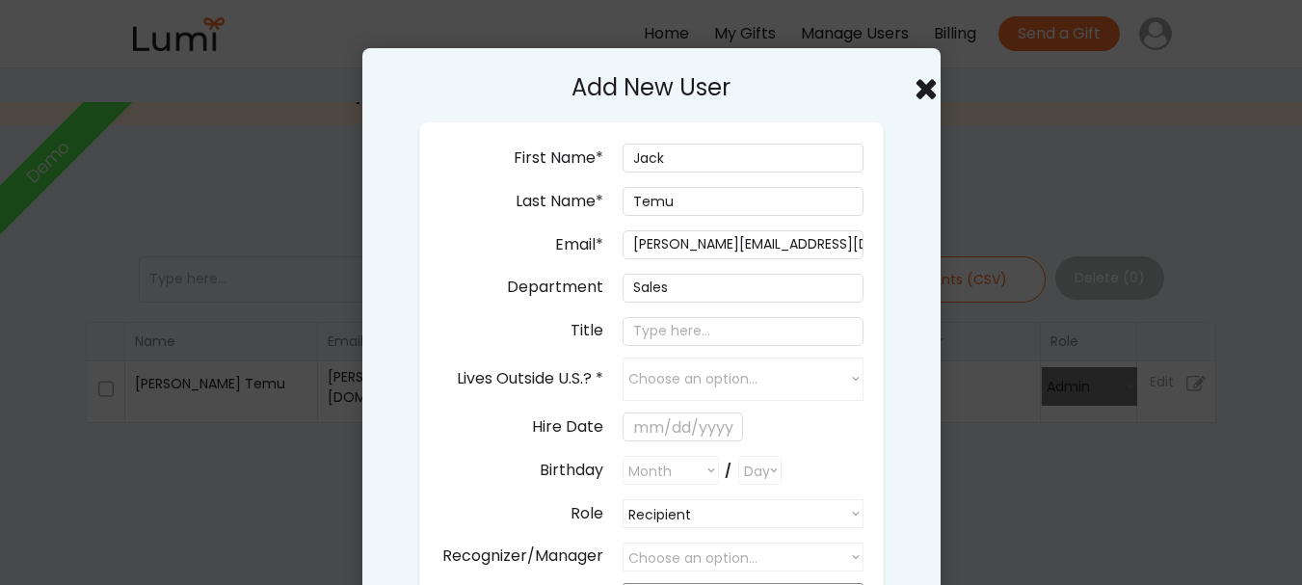
click at [702, 346] on div "Title" at bounding box center [716, 331] width 296 height 34
click at [724, 325] on input "input" at bounding box center [743, 331] width 241 height 29
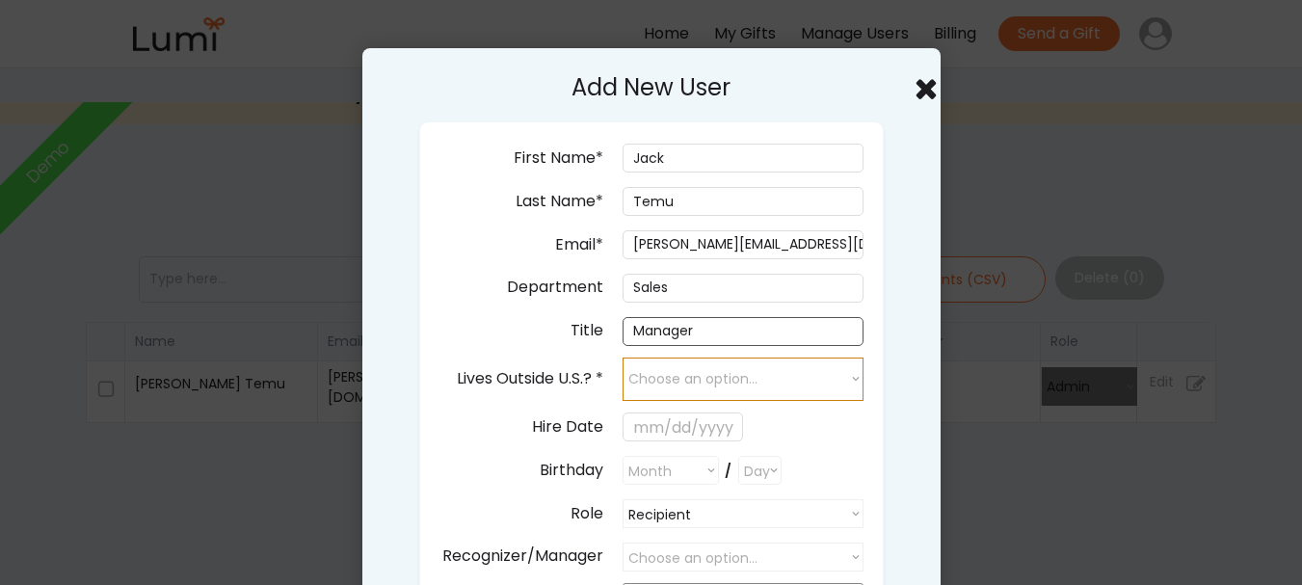
type input "Manager"
click at [713, 378] on select "Choose an option... yes no" at bounding box center [743, 379] width 241 height 43
select select "false"
click at [623, 358] on select "Choose an option... yes no" at bounding box center [743, 379] width 241 height 43
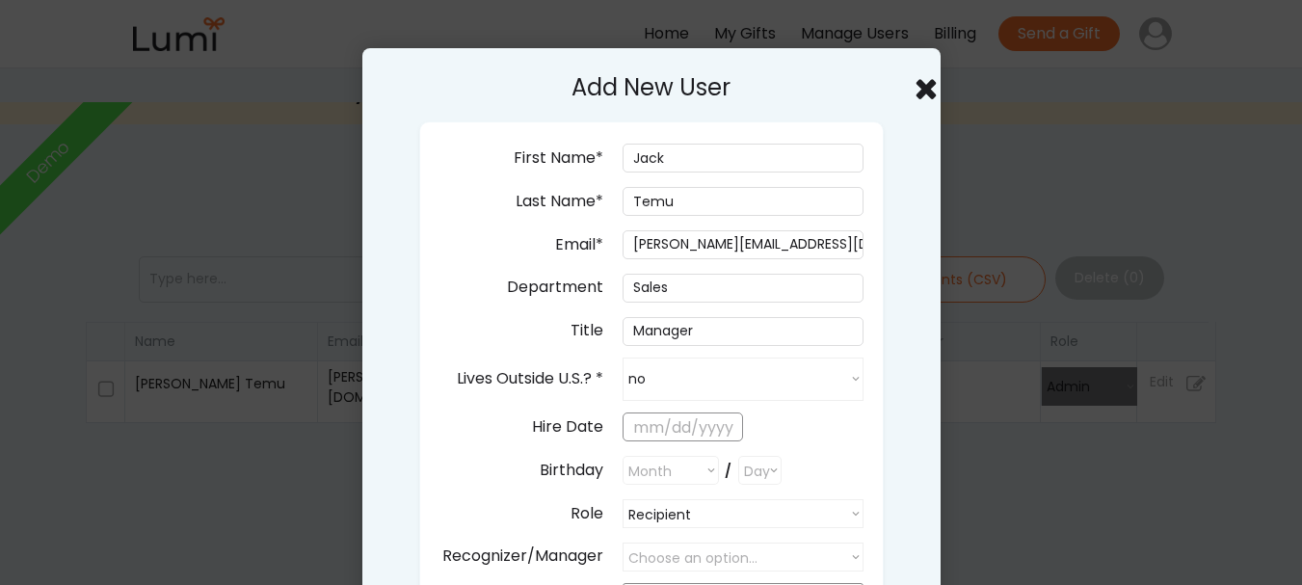
click at [696, 437] on div "First Name* Last Name* Email* jackson+295@givelumi.com Department Title Lives O…" at bounding box center [651, 383] width 465 height 525
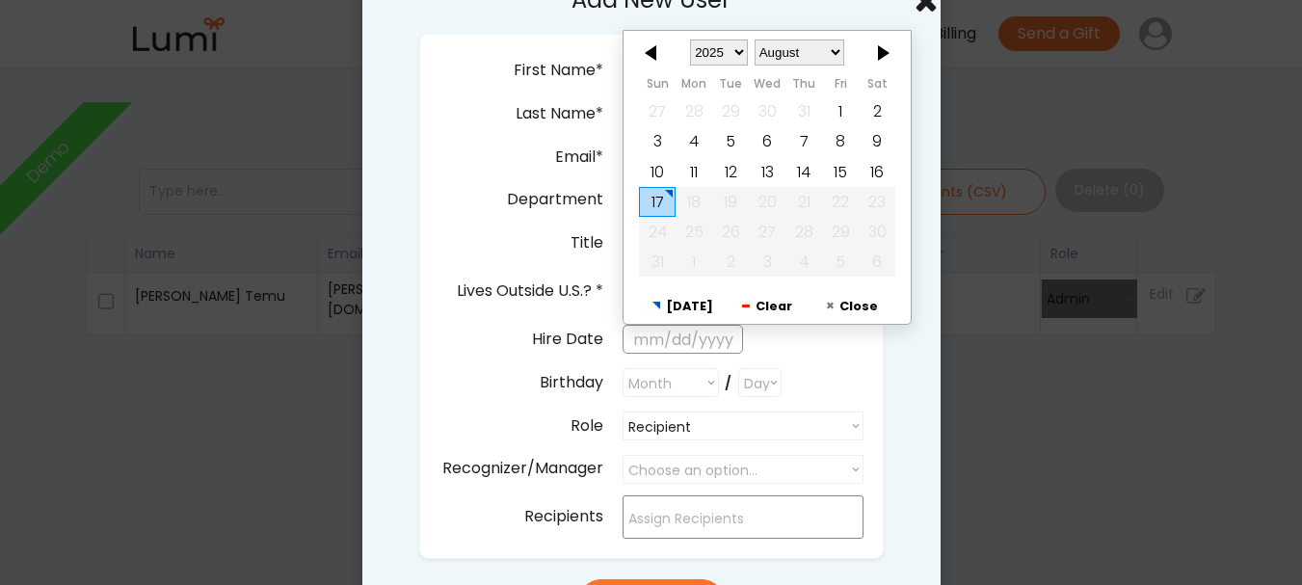
click at [697, 340] on input "text" at bounding box center [683, 339] width 120 height 29
click at [654, 50] on div at bounding box center [653, 53] width 58 height 31
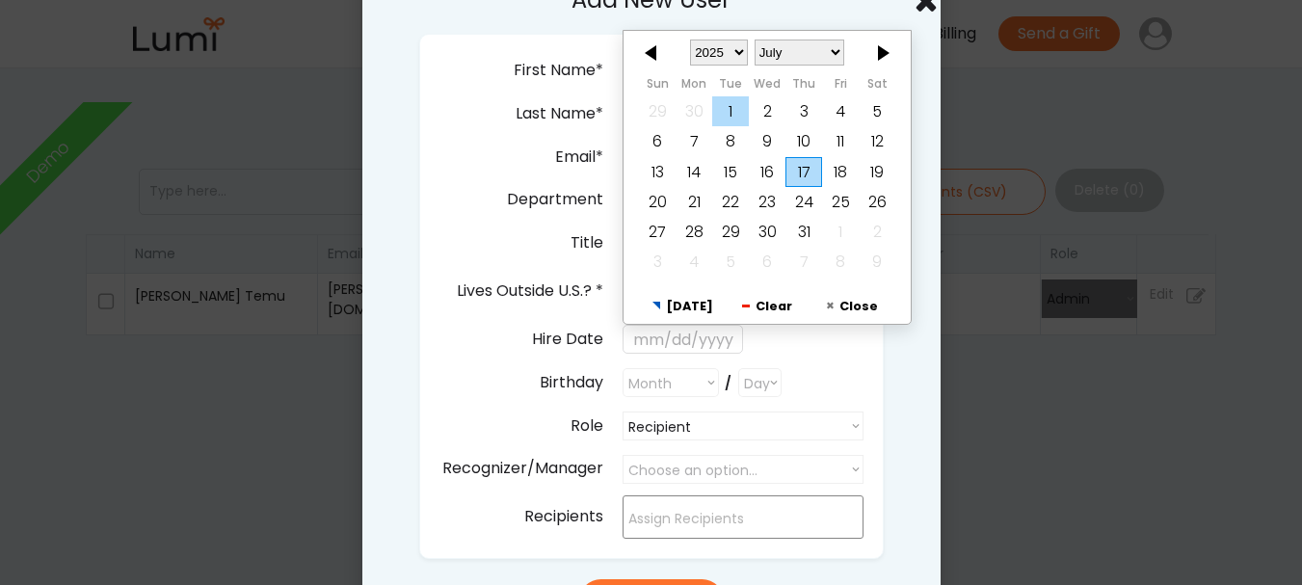
click at [739, 117] on div "1" at bounding box center [730, 111] width 37 height 30
type input "7/01/2025"
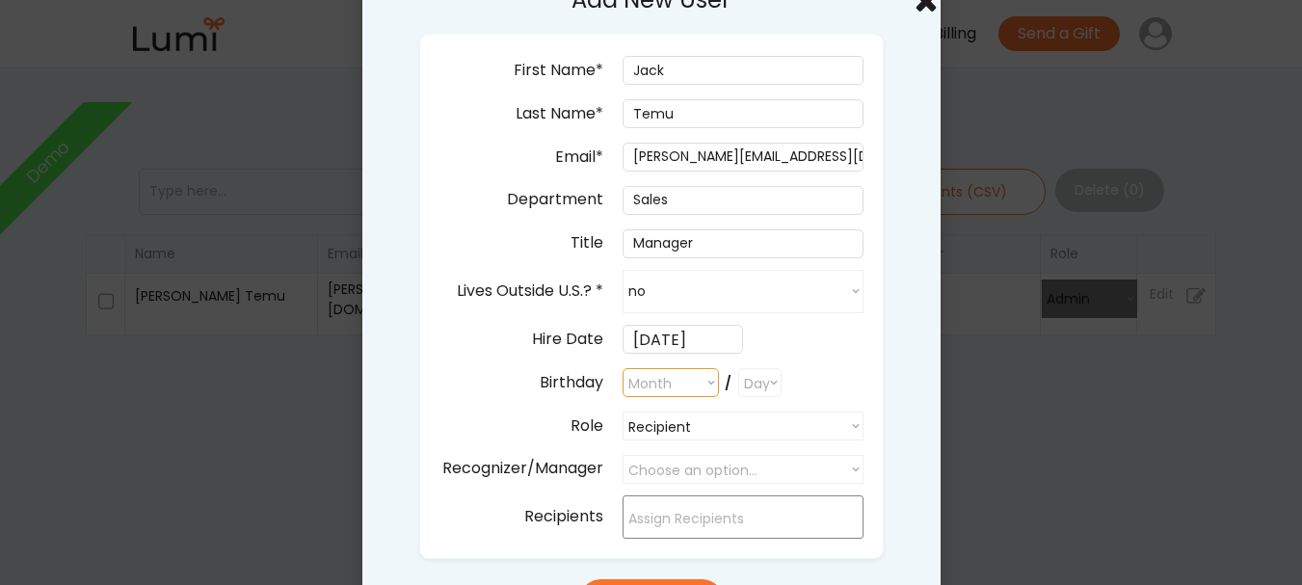
click at [680, 372] on select "Month January February March April May June July August September October Novem…" at bounding box center [671, 382] width 96 height 29
select select ""1348695171700984260__LOOKUP__1682618757027x646492431007717100""
click at [623, 368] on select "Month January February March April May June July August September October Novem…" at bounding box center [671, 382] width 96 height 29
click at [770, 369] on select "Day 1 2 3 4 5 6 7 8 9 10 11 12 13 14 15 16 17 18 19 20 21 22 23 24 25 26 27 28 …" at bounding box center [759, 382] width 43 height 29
select select "11"
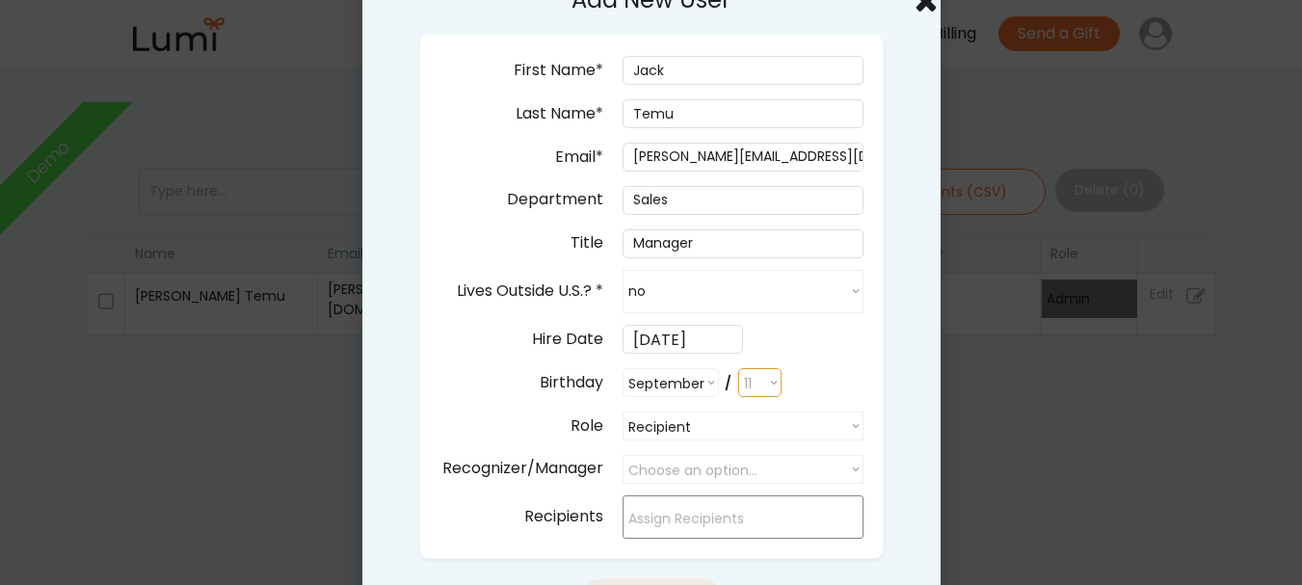
click at [738, 368] on select "Day 1 2 3 4 5 6 7 8 9 10 11 12 13 14 15 16 17 18 19 20 21 22 23 24 25 26 27 28 …" at bounding box center [759, 382] width 43 height 29
click at [741, 430] on select "Recipient Recipient Buyer Admin" at bounding box center [743, 426] width 241 height 29
click at [623, 412] on select "Recipient Recipient Buyer Admin" at bounding box center [743, 426] width 241 height 29
click at [731, 463] on select "Choose an option... Jackson Temu" at bounding box center [743, 469] width 241 height 29
select select ""1348695171700984260__LOOKUP__1755460778673x596095051189225100""
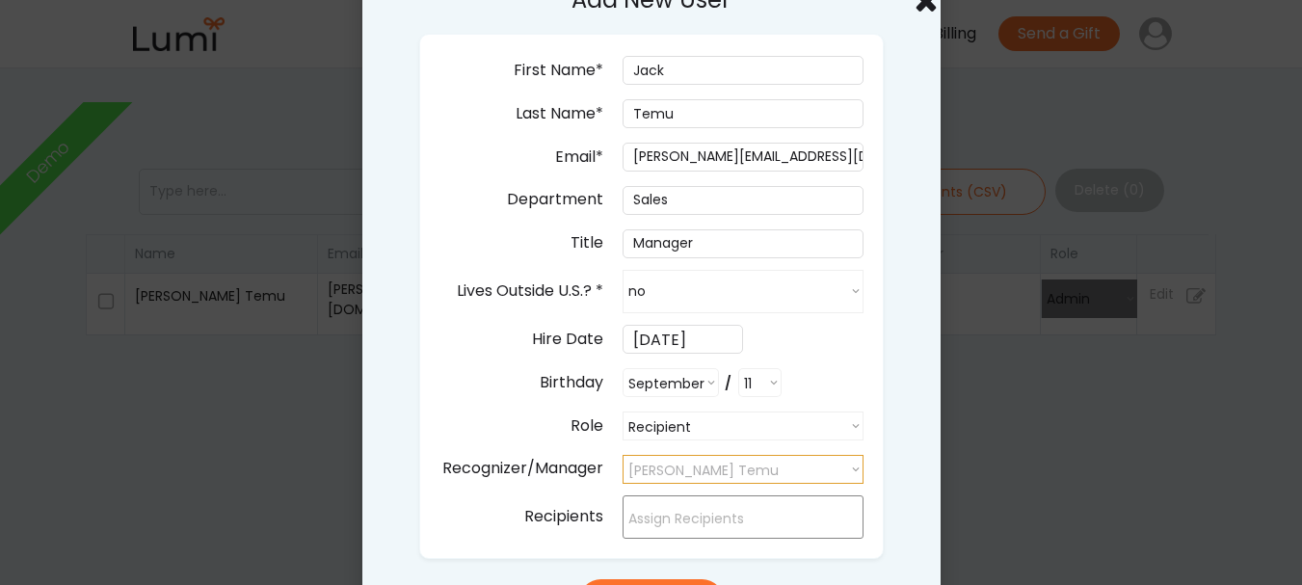
click at [623, 455] on select "Choose an option... Jackson Temu" at bounding box center [743, 469] width 241 height 29
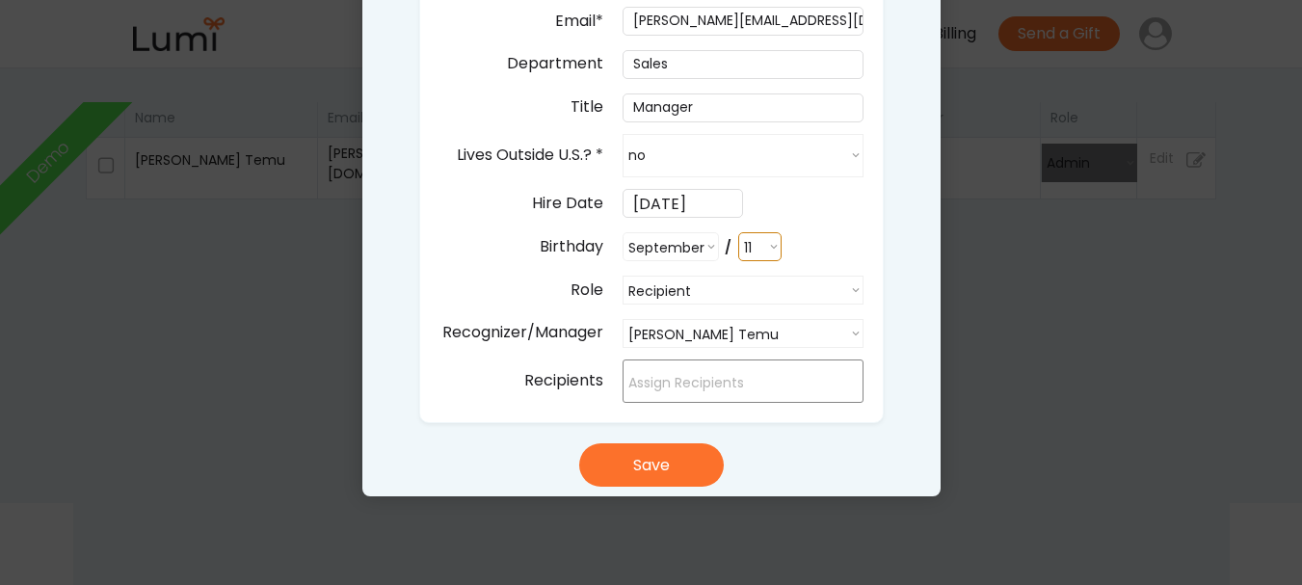
scroll to position [225, 0]
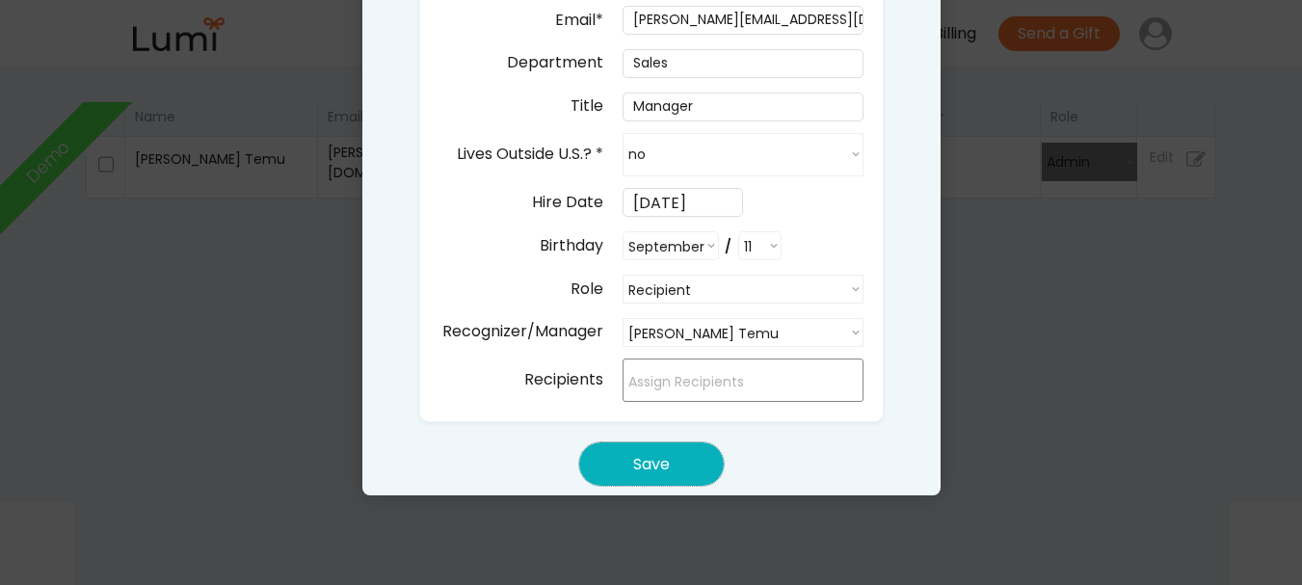
click at [681, 455] on button "Save" at bounding box center [651, 463] width 145 height 43
select select ""PLACEHOLDER_1427118222253""
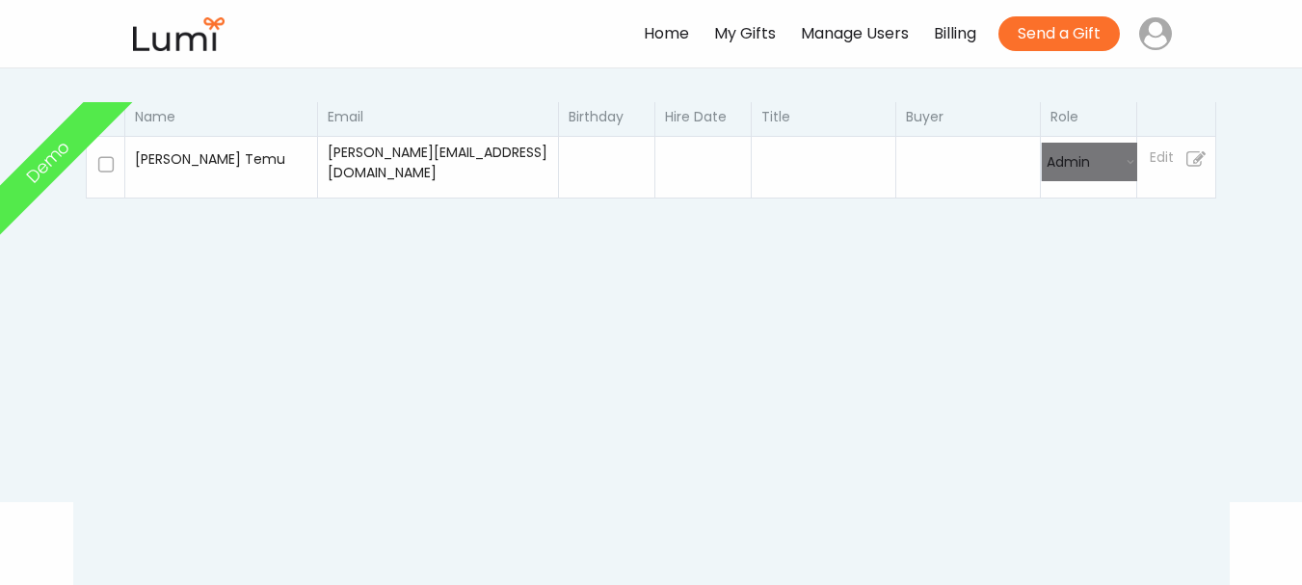
select select
select select ""recipient""
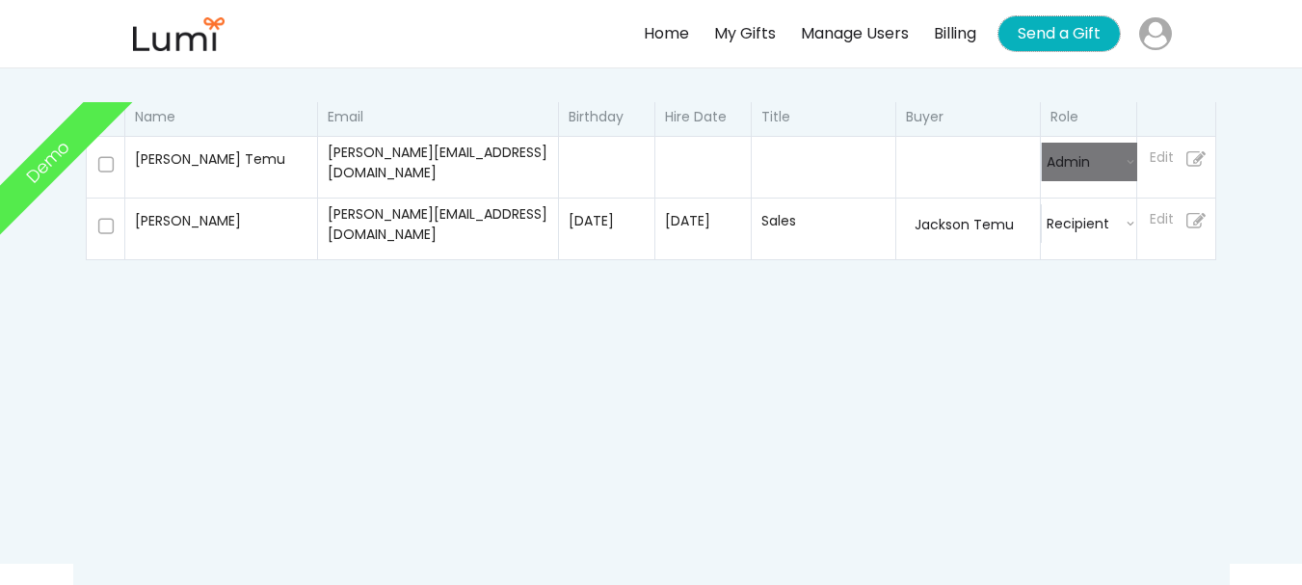
click at [1050, 26] on button "Send a Gift" at bounding box center [1059, 33] width 121 height 35
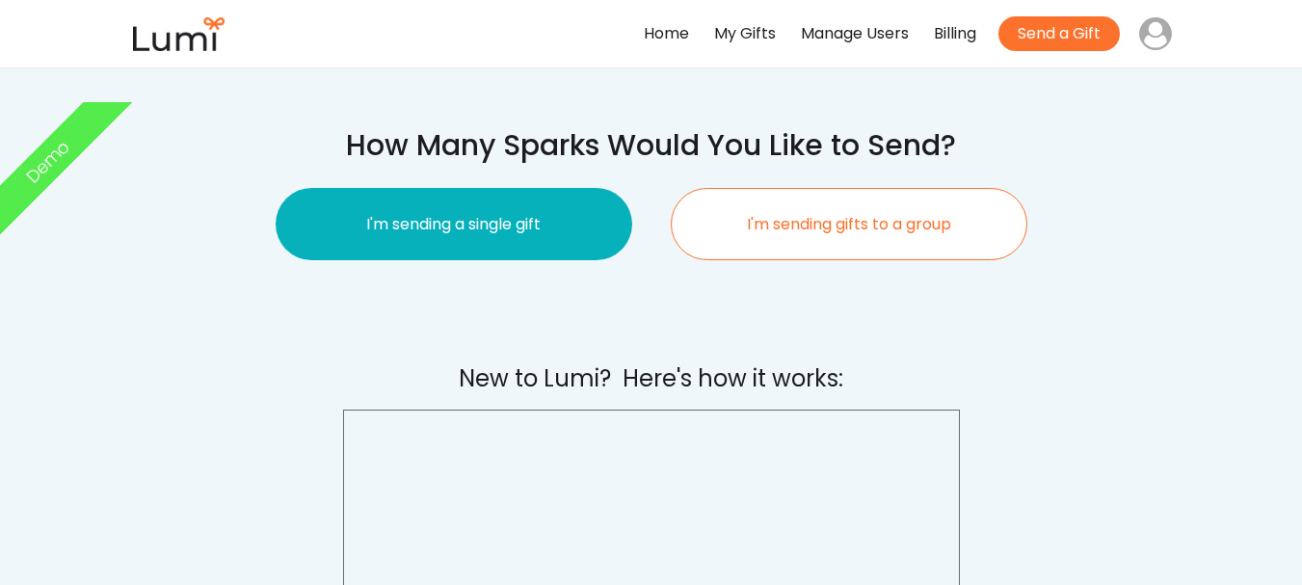
click at [439, 248] on button "I'm sending a single gift" at bounding box center [454, 224] width 357 height 72
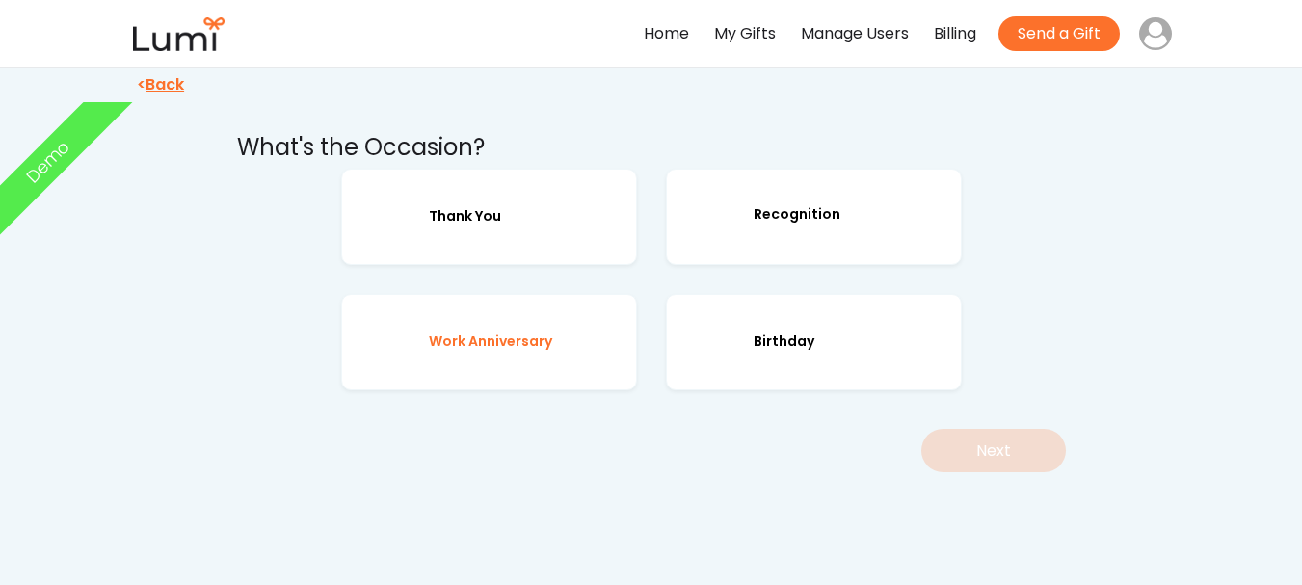
click at [492, 343] on div "Work Anniversary" at bounding box center [490, 342] width 123 height 24
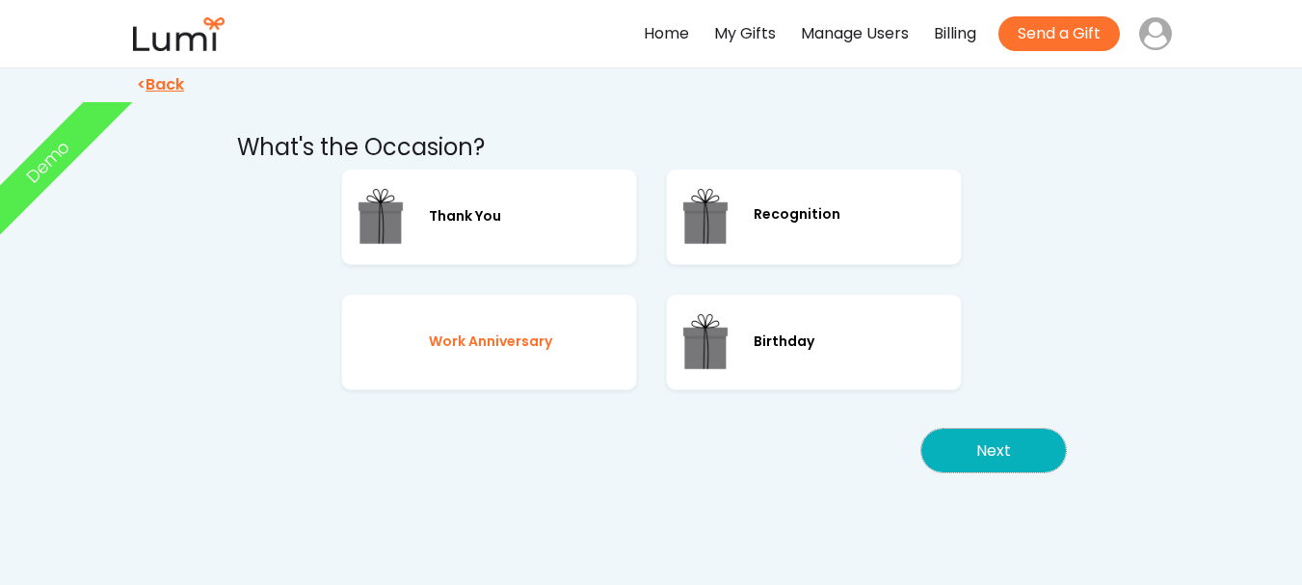
click at [972, 440] on button "Next" at bounding box center [993, 450] width 145 height 43
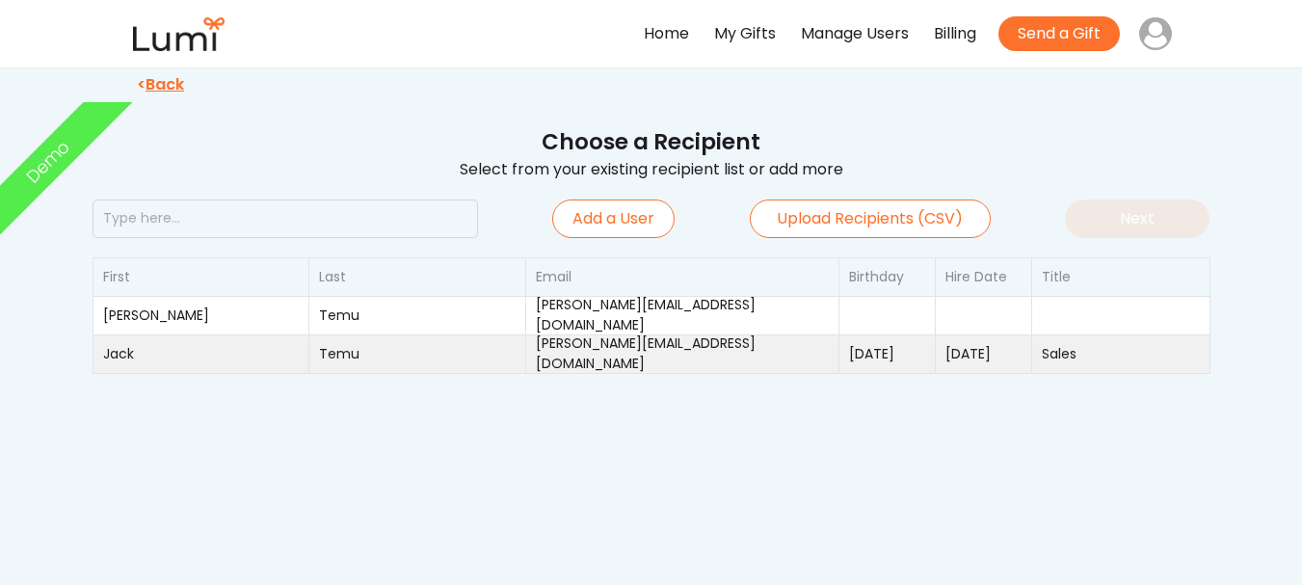
click at [839, 369] on div "[DATE]" at bounding box center [887, 353] width 96 height 39
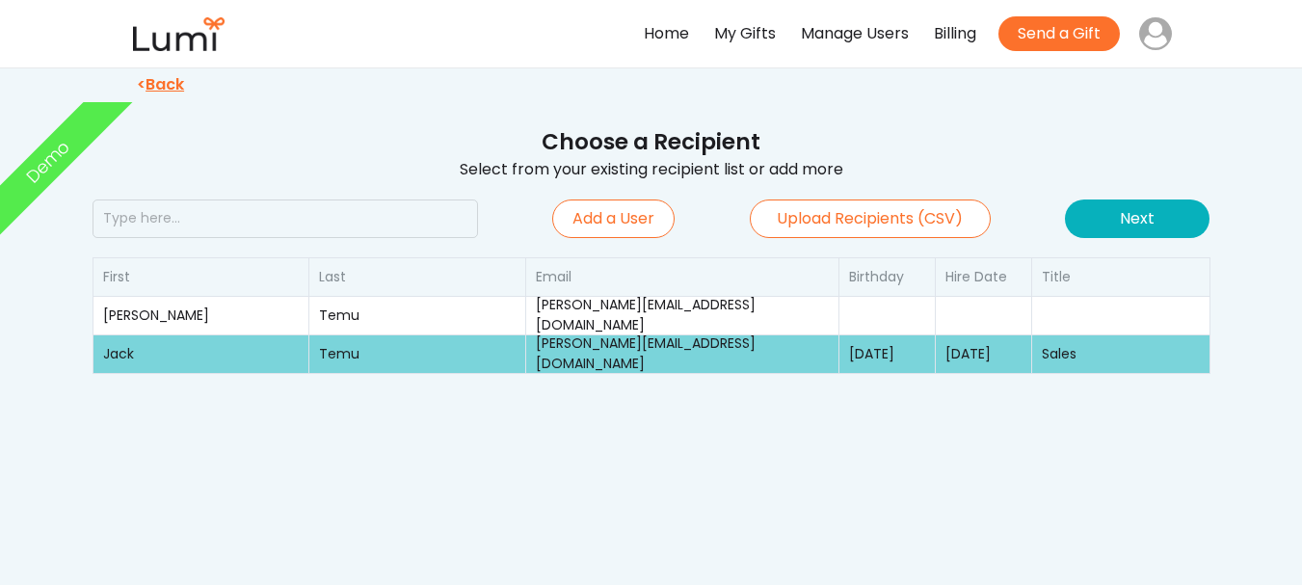
click at [1180, 214] on button "Next" at bounding box center [1137, 219] width 145 height 39
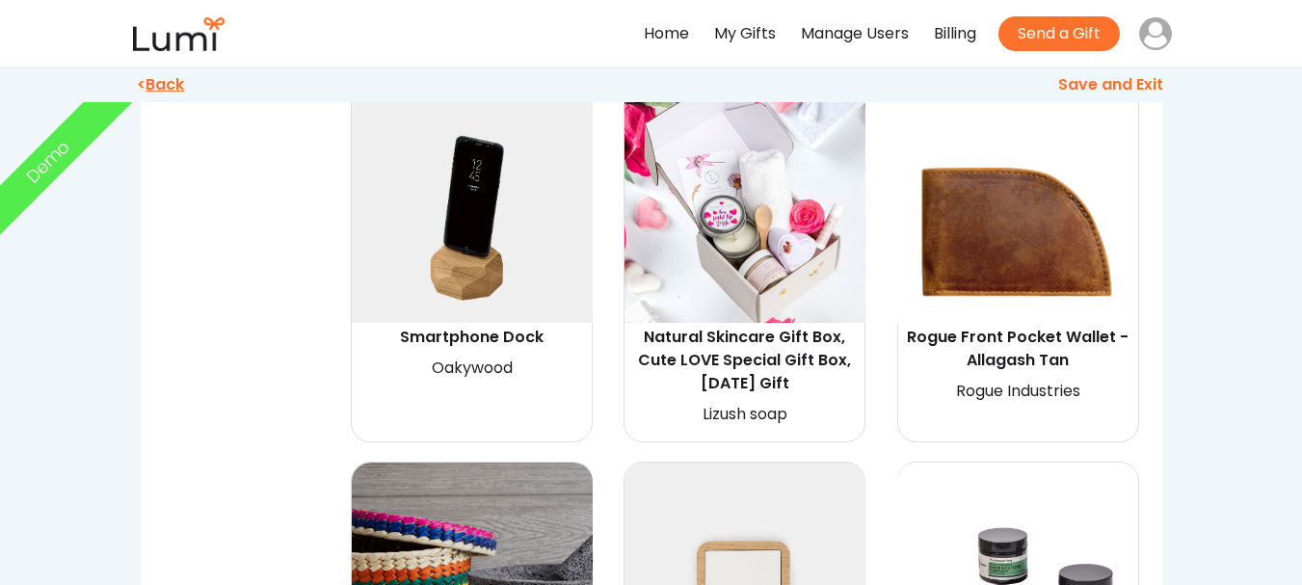
scroll to position [593, 0]
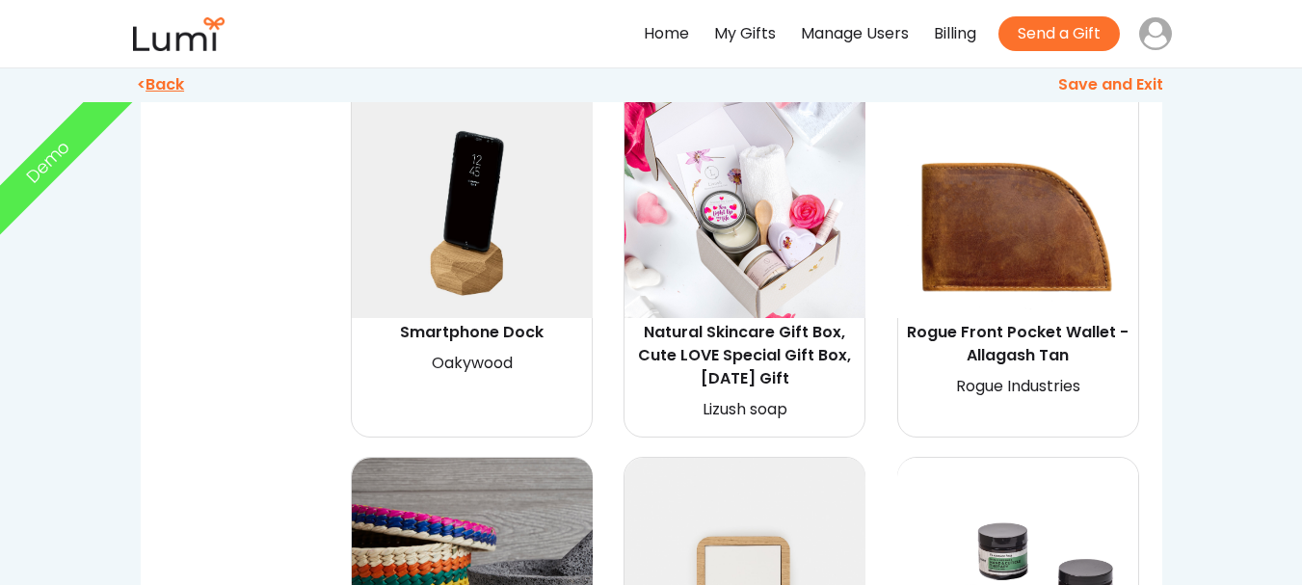
click at [768, 314] on img at bounding box center [745, 197] width 241 height 241
select select "{"_class":"StaticObject","data":{"_[URL][DOMAIN_NAME]":"gid://shopify/ProductVa…"
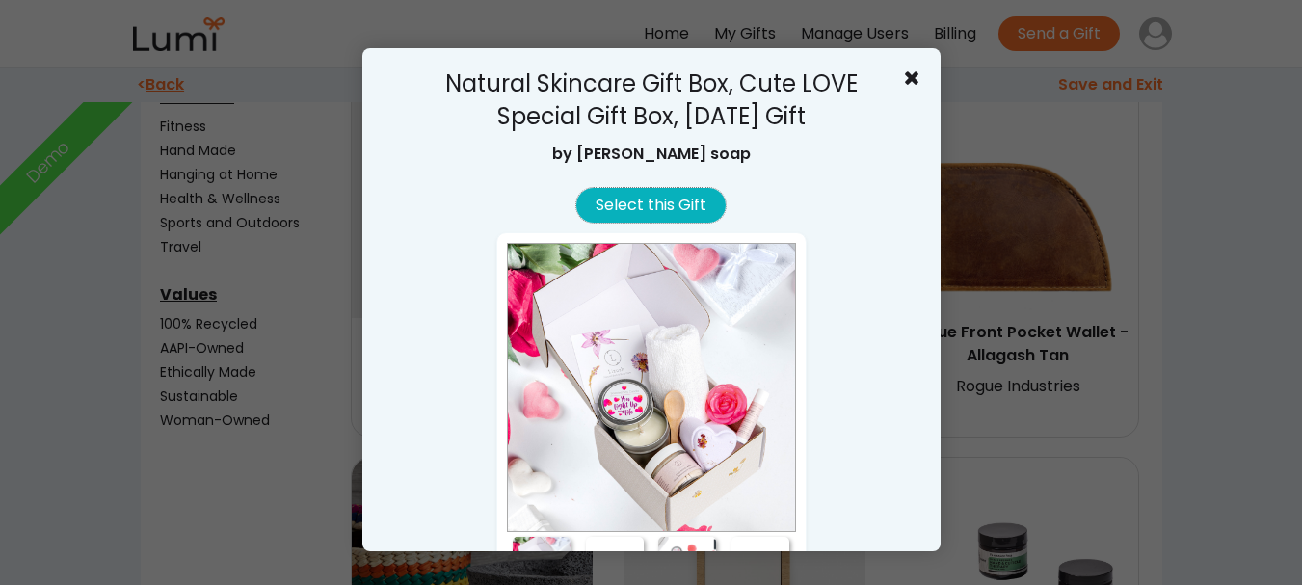
click at [692, 207] on button "Select this Gift" at bounding box center [650, 205] width 149 height 35
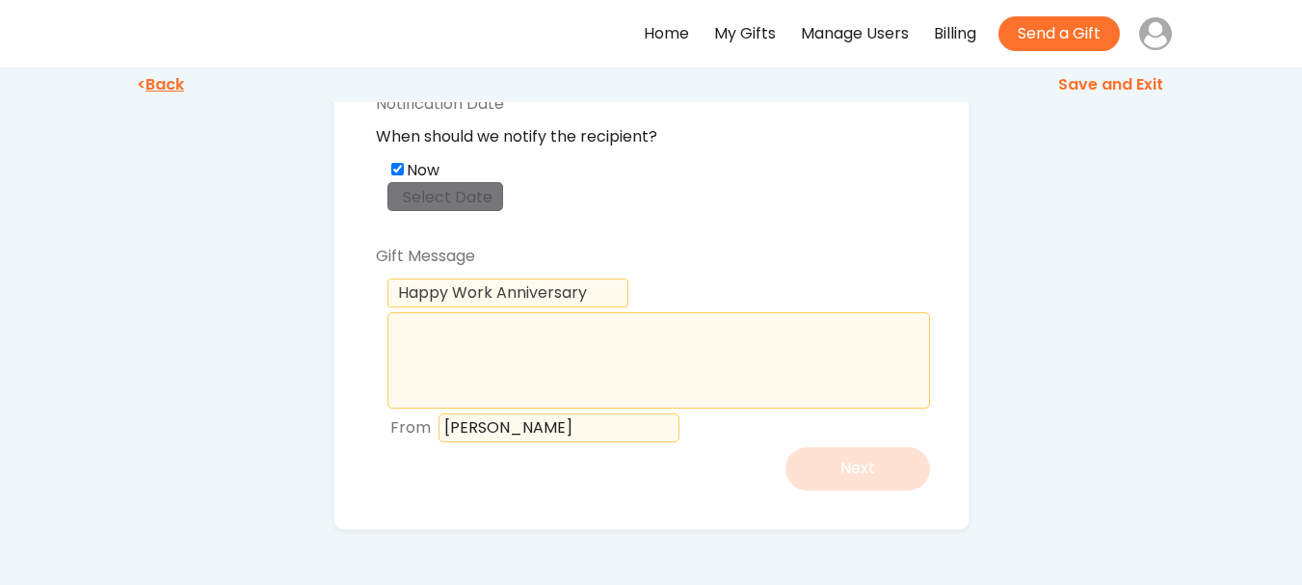
scroll to position [127, 0]
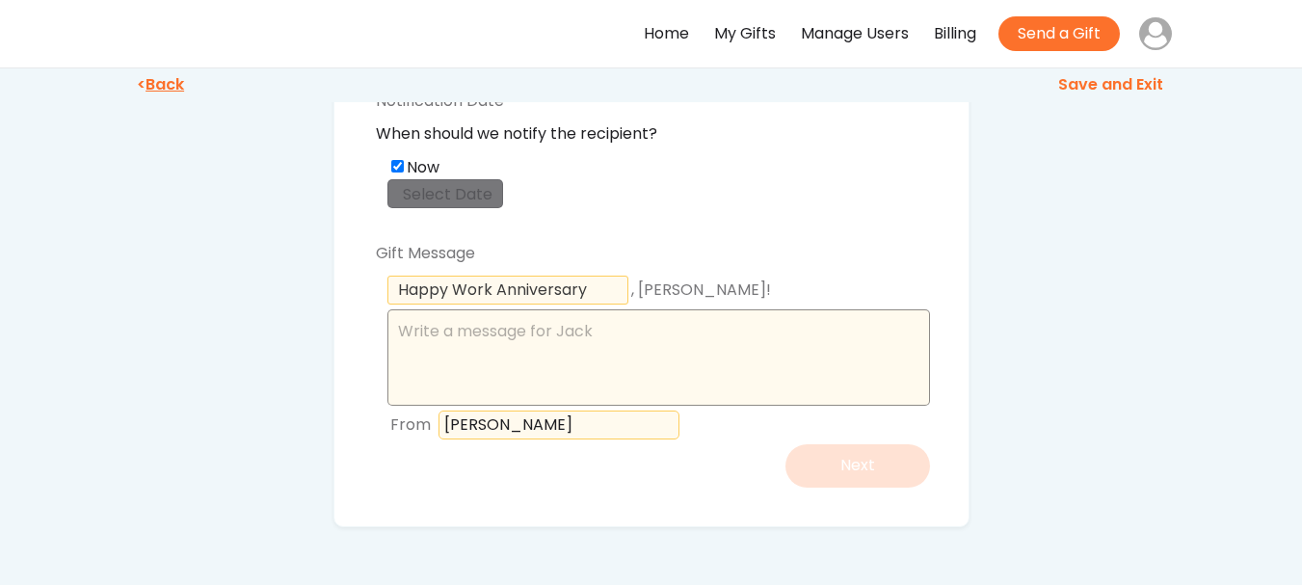
click at [601, 331] on textarea at bounding box center [658, 357] width 543 height 96
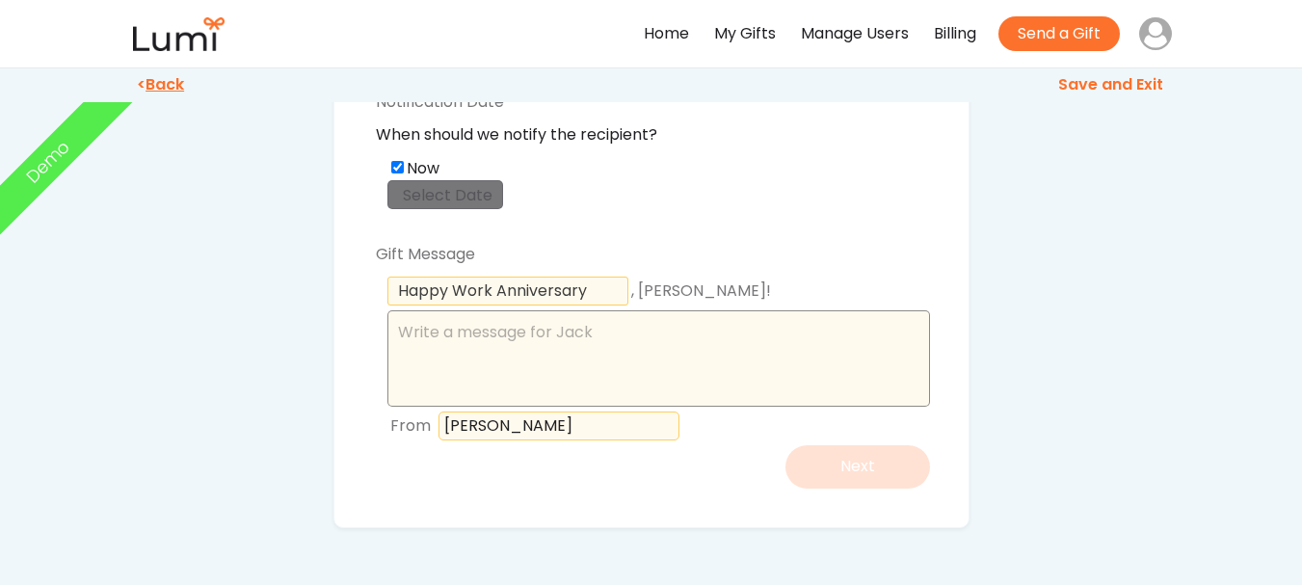
scroll to position [133, 0]
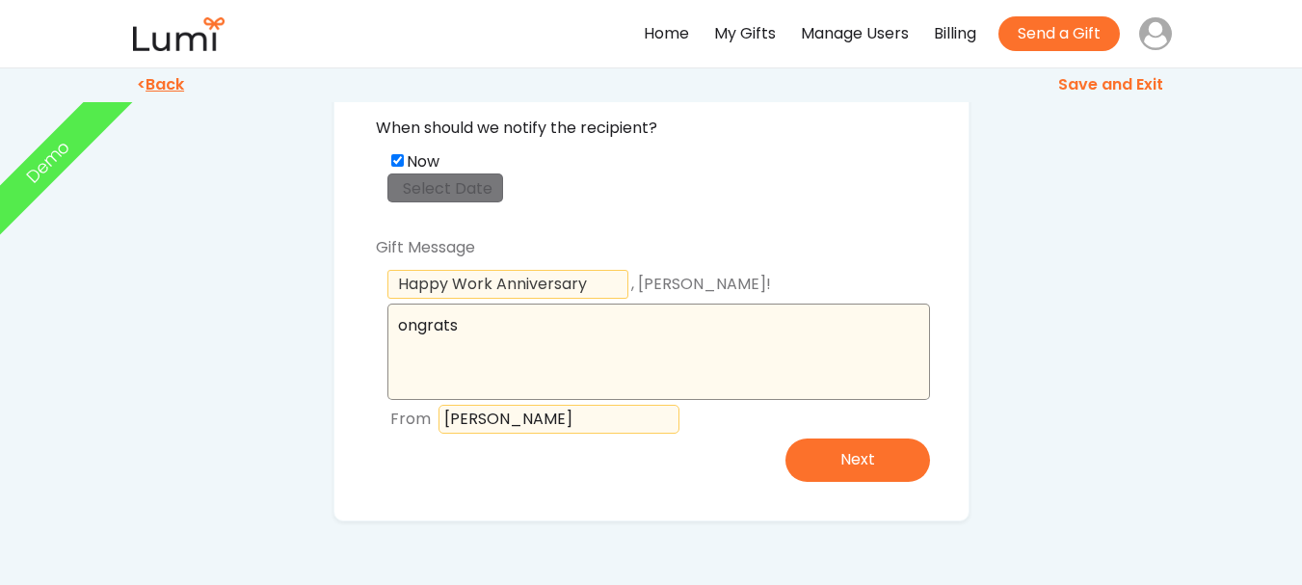
click at [400, 332] on textarea "ongrats" at bounding box center [658, 352] width 543 height 96
click at [782, 350] on textarea "Congrats" at bounding box center [658, 352] width 543 height 96
type textarea "Congrats!"
click at [877, 456] on button "Next" at bounding box center [858, 460] width 145 height 43
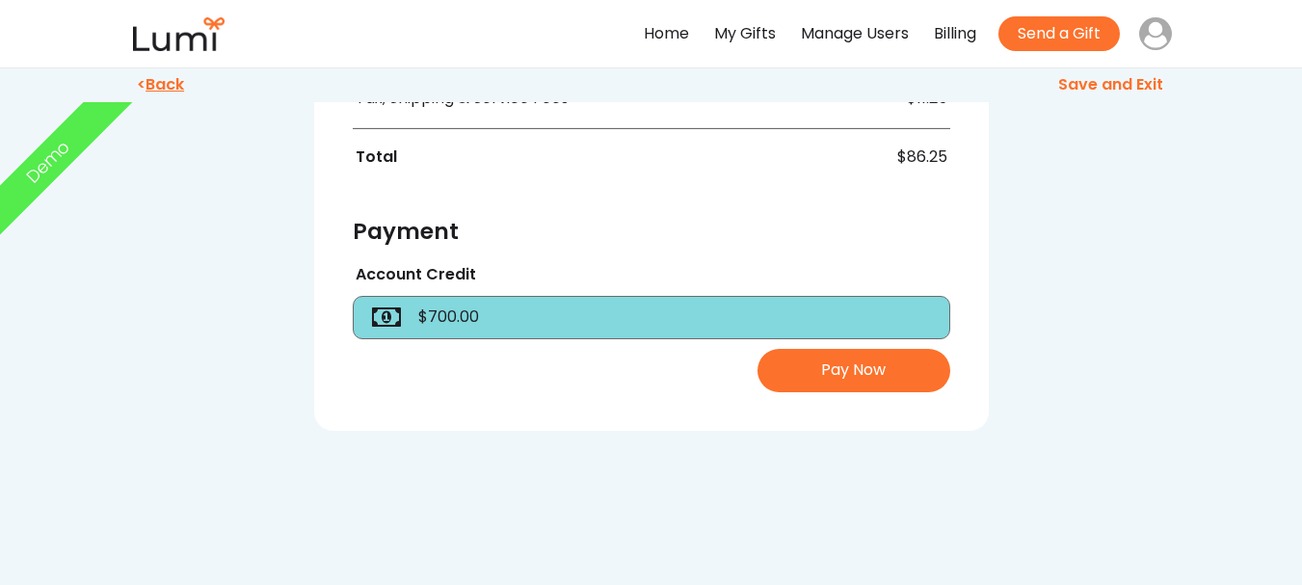
scroll to position [660, 0]
click at [882, 376] on button "Pay Now" at bounding box center [854, 369] width 193 height 43
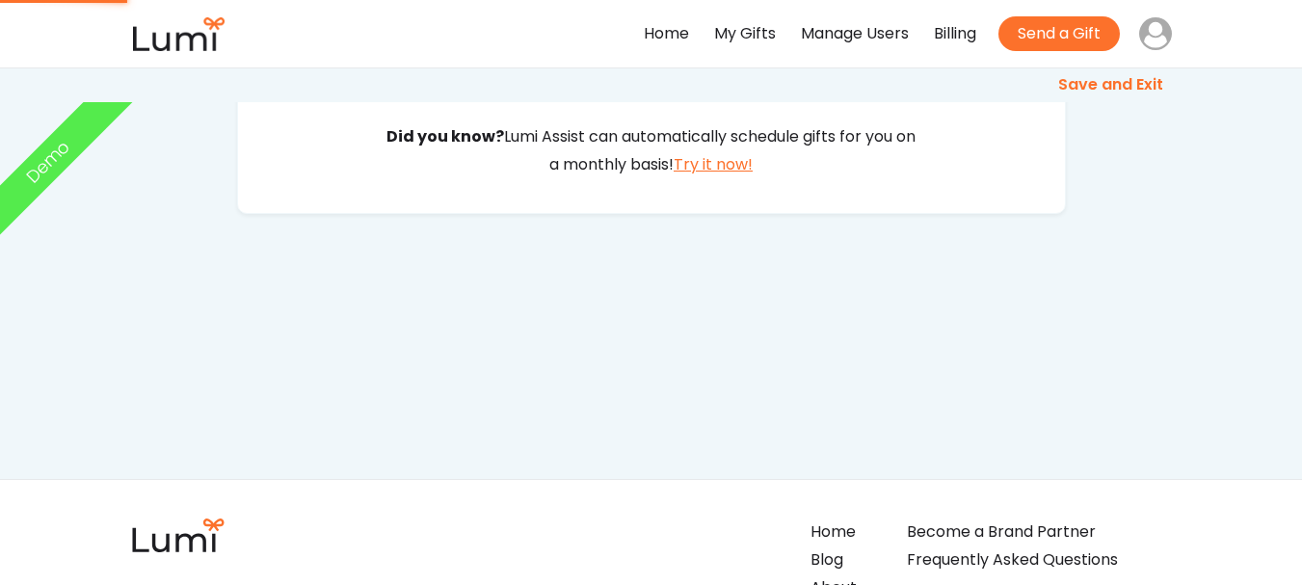
scroll to position [0, 0]
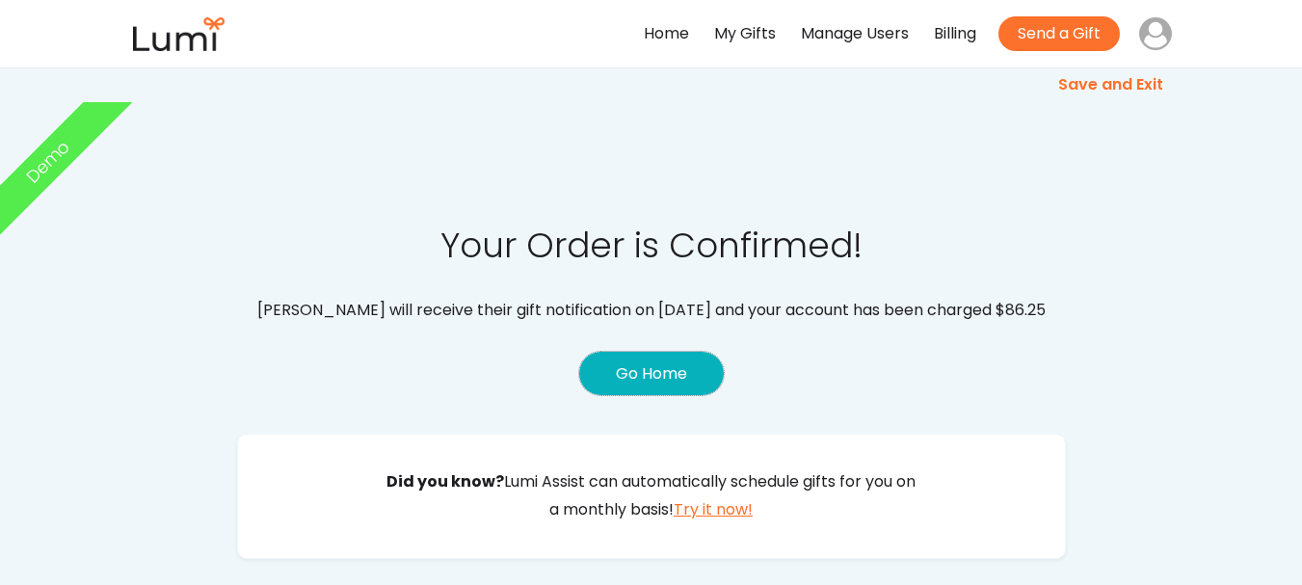
click at [632, 375] on button "Go Home" at bounding box center [651, 373] width 145 height 43
